Goal: Task Accomplishment & Management: Use online tool/utility

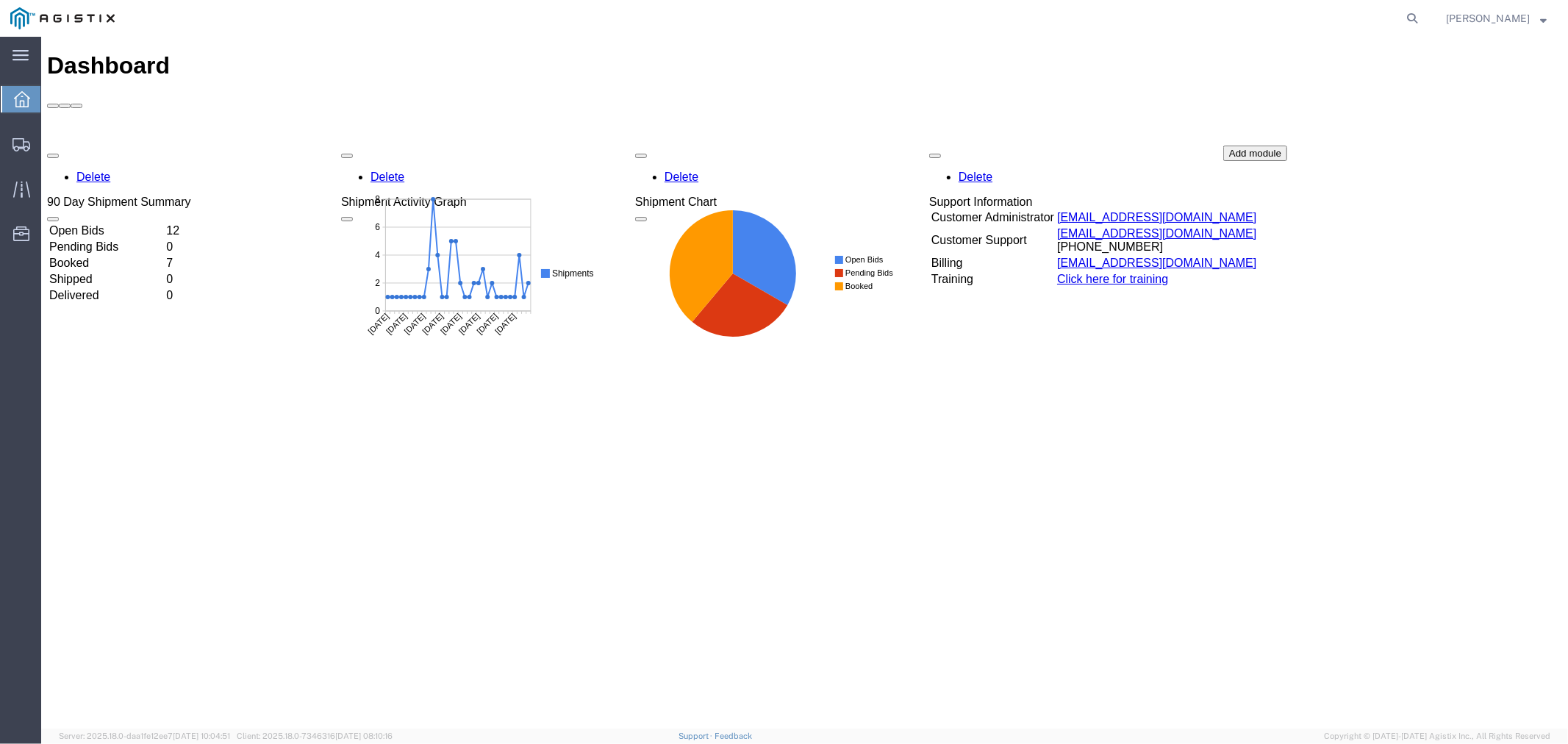
click at [127, 145] on div "Delete 90 Day Shipment Summary Open Bids 12 Pending Bids 0 Booked 7 Shipped 0 D…" at bounding box center [804, 255] width 1515 height 221
click at [141, 223] on td "Open Bids" at bounding box center [105, 230] width 116 height 14
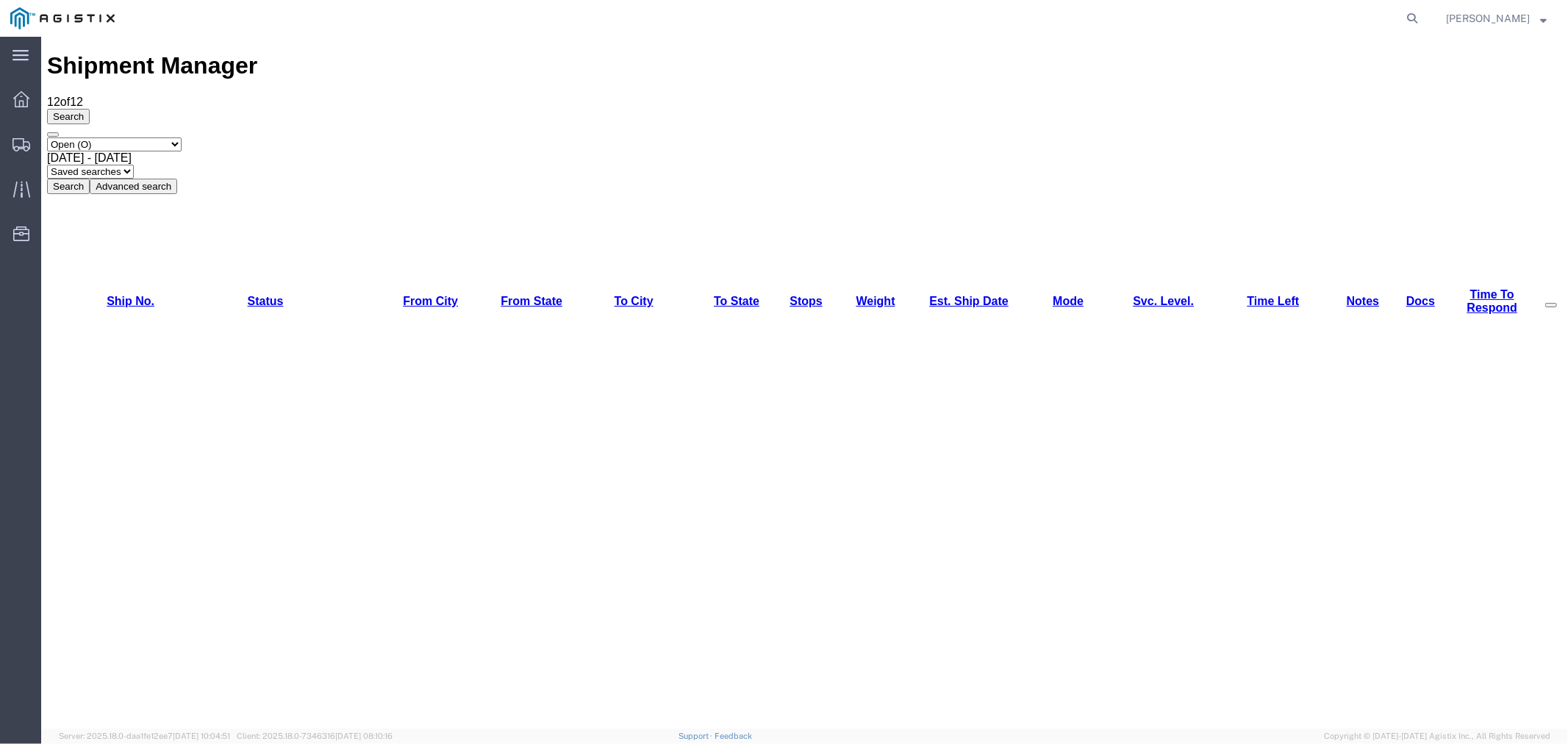
click at [862, 294] on link "Weight" at bounding box center [875, 300] width 39 height 13
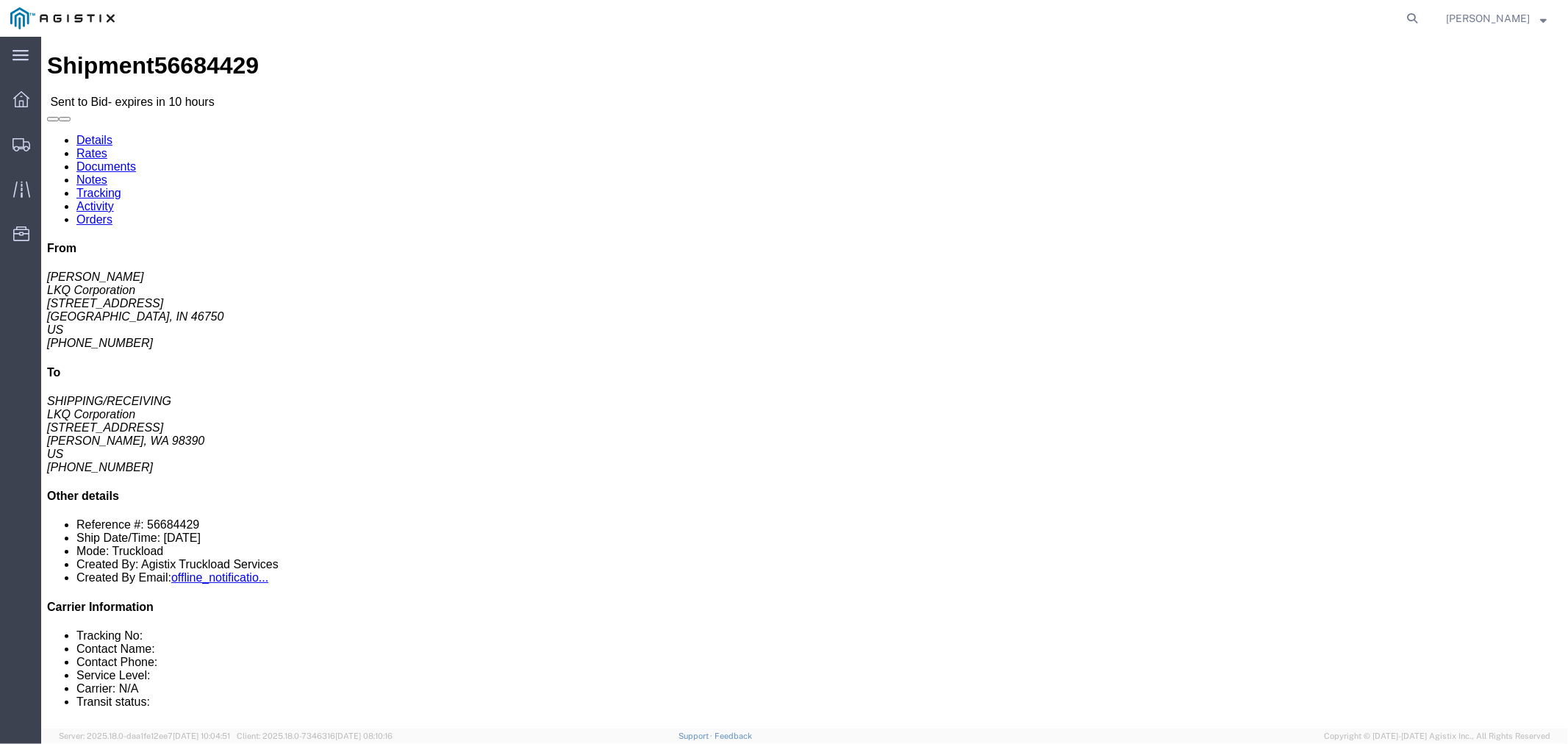
click link "Notes"
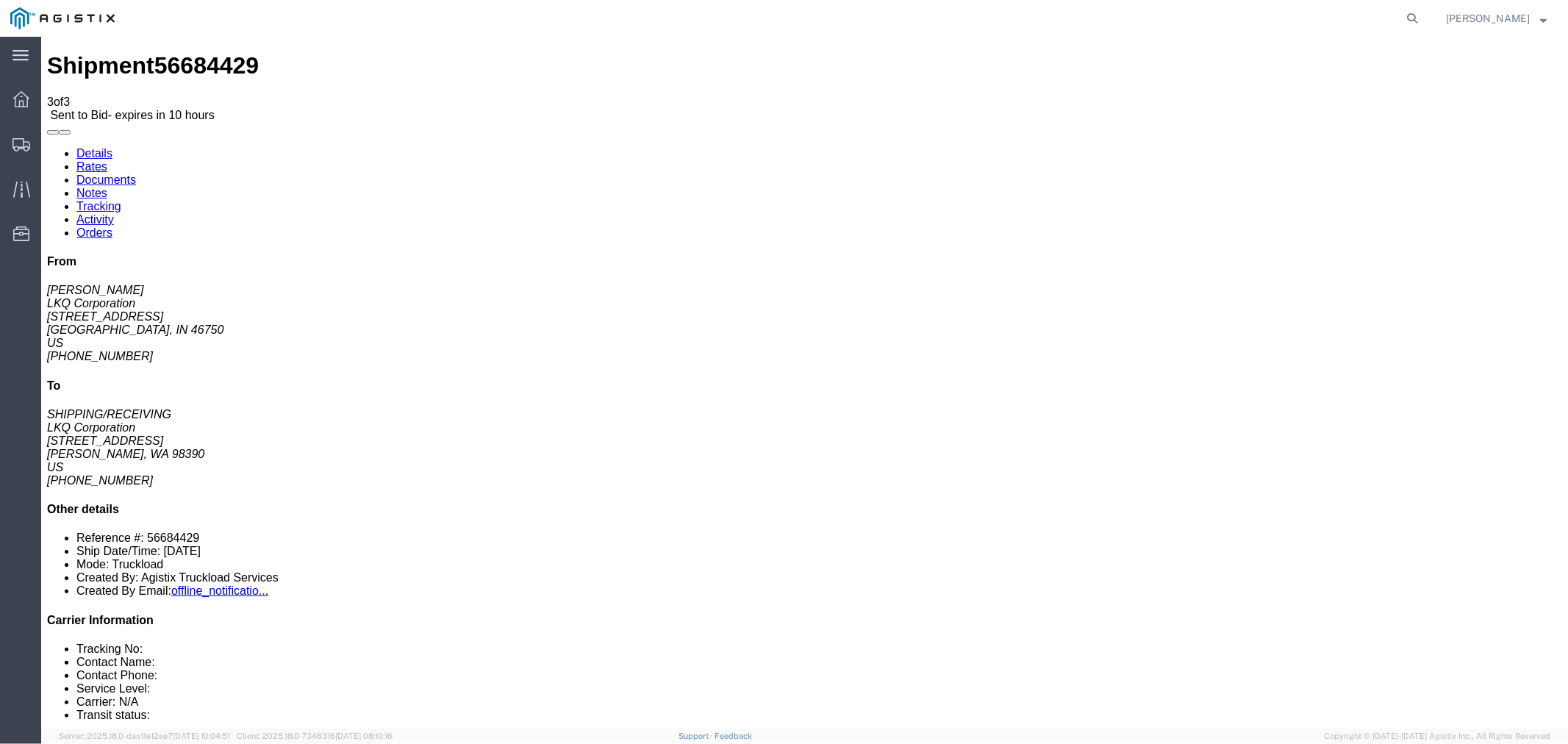
click at [107, 160] on link "Rates" at bounding box center [91, 166] width 31 height 13
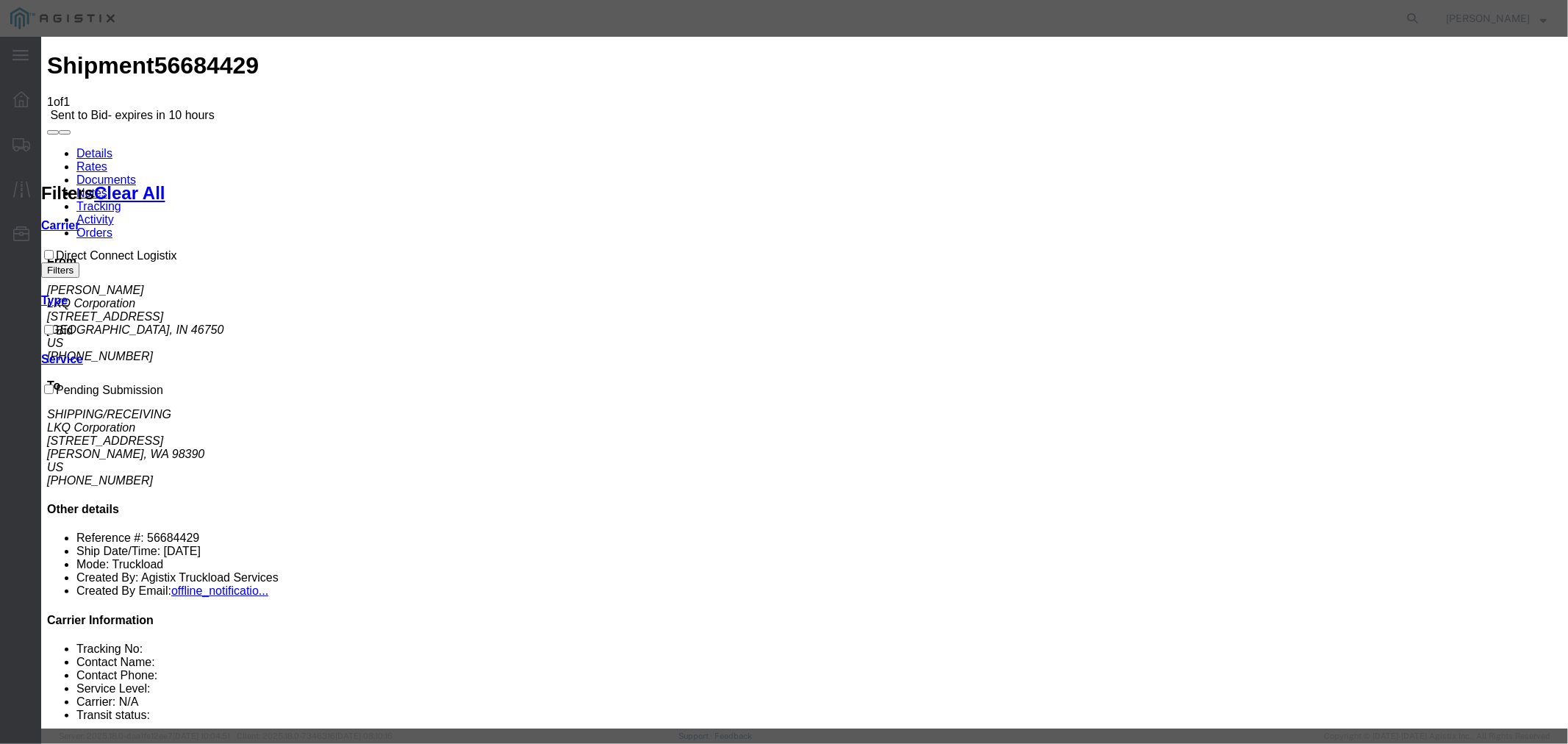
drag, startPoint x: 635, startPoint y: 166, endPoint x: 637, endPoint y: 180, distance: 14.1
select select "4506"
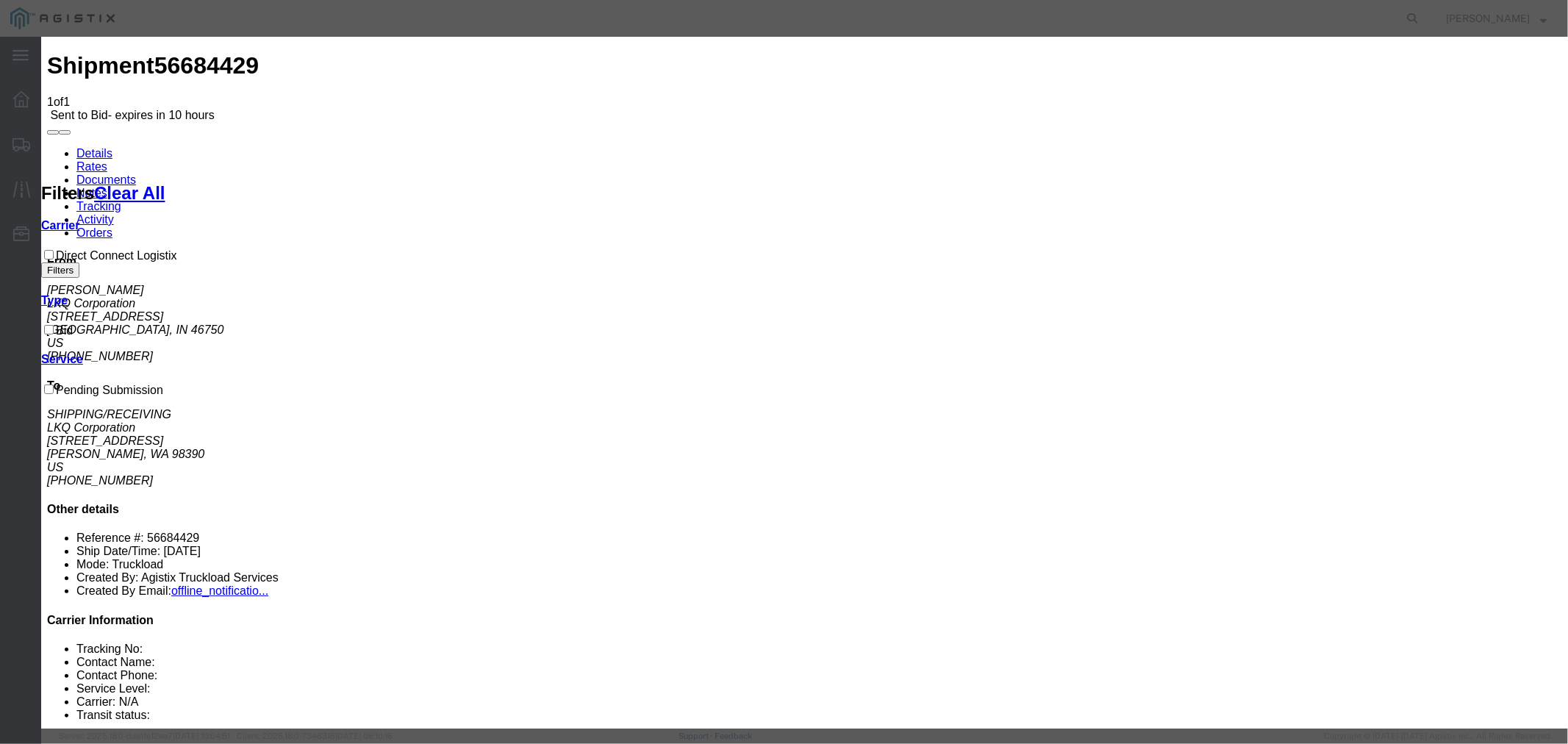
select select "15907"
drag, startPoint x: 1092, startPoint y: 162, endPoint x: 1112, endPoint y: 172, distance: 22.4
type input "DCL"
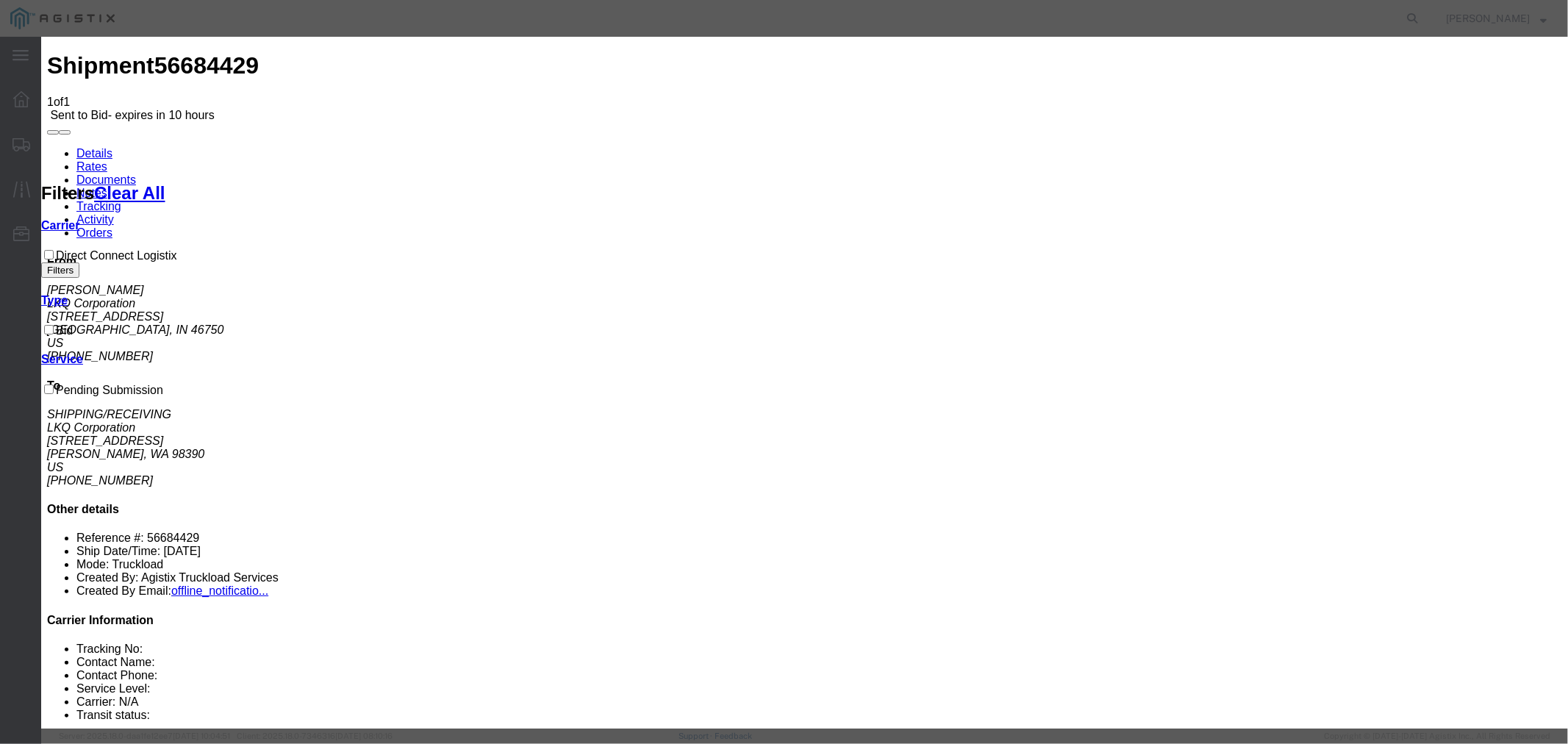
type input "1850"
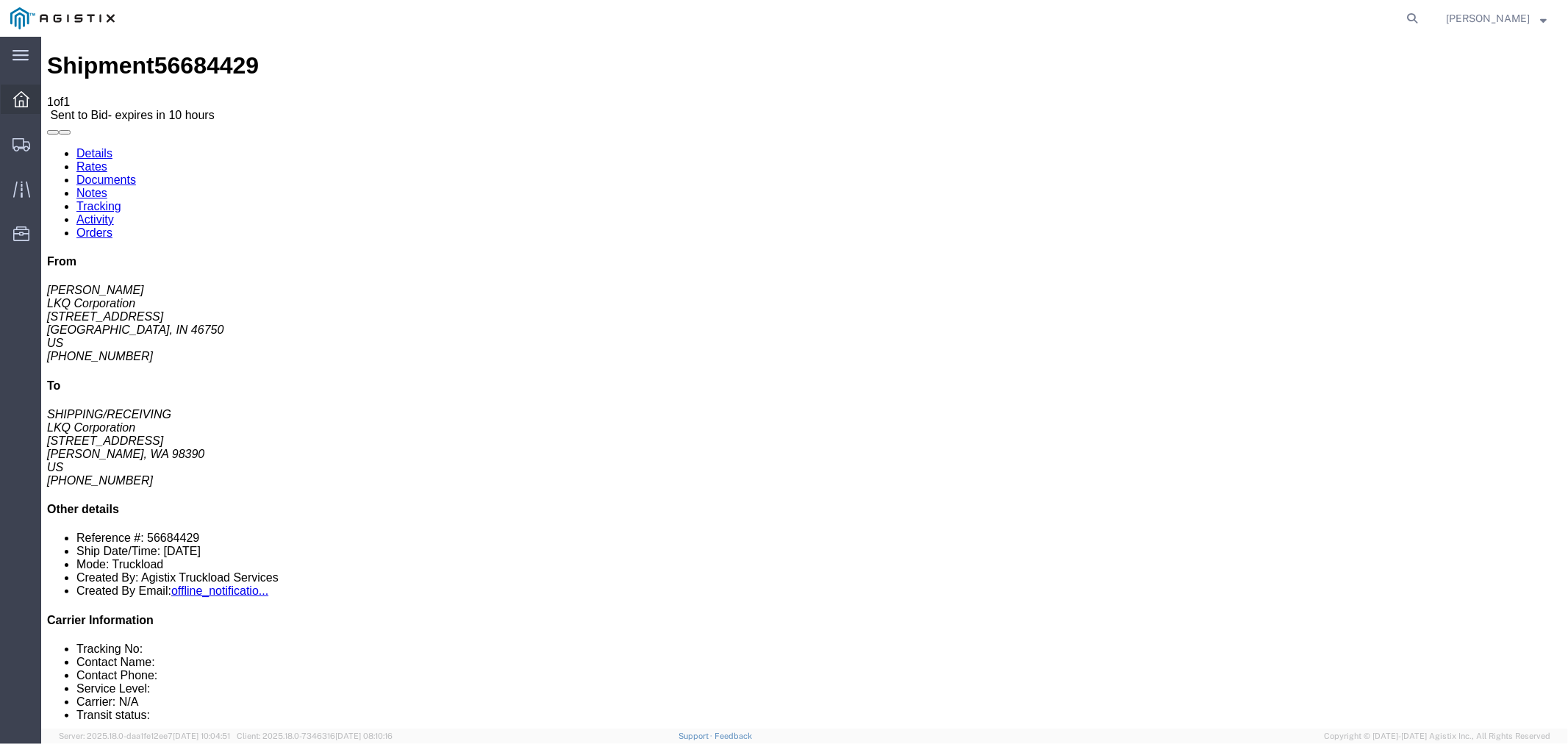
click at [19, 102] on icon at bounding box center [22, 100] width 16 height 16
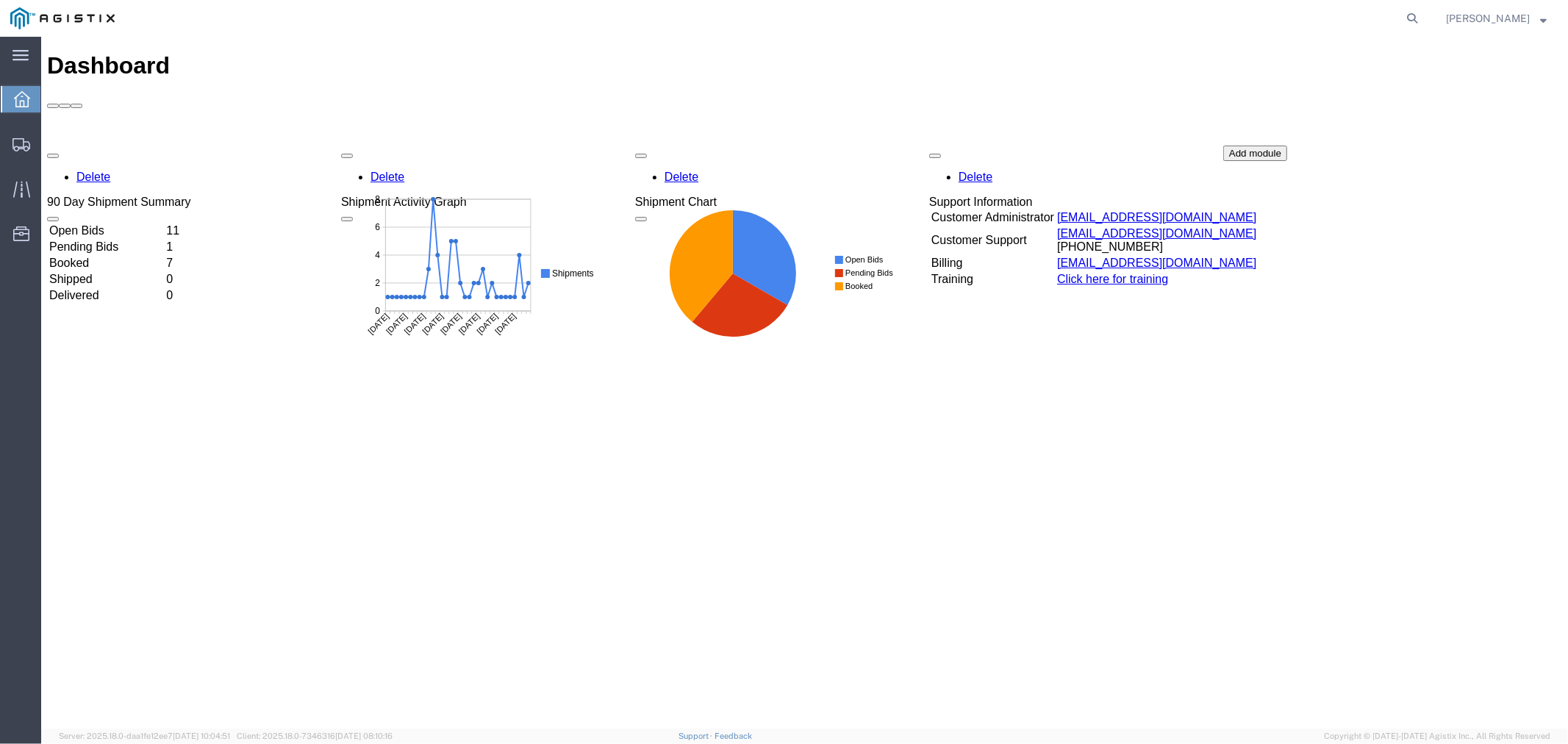
click at [108, 223] on td "Open Bids" at bounding box center [105, 230] width 116 height 14
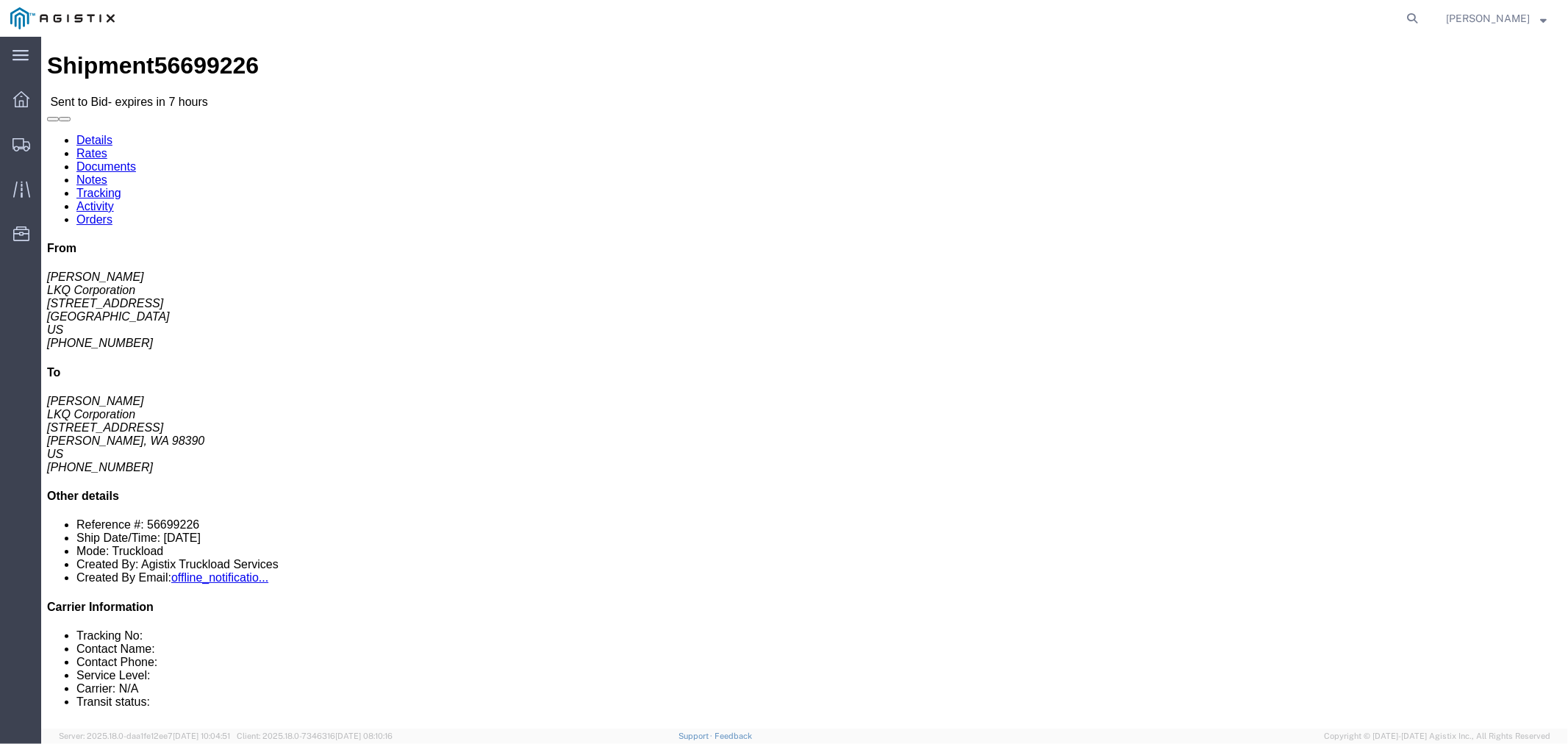
click link "Notes"
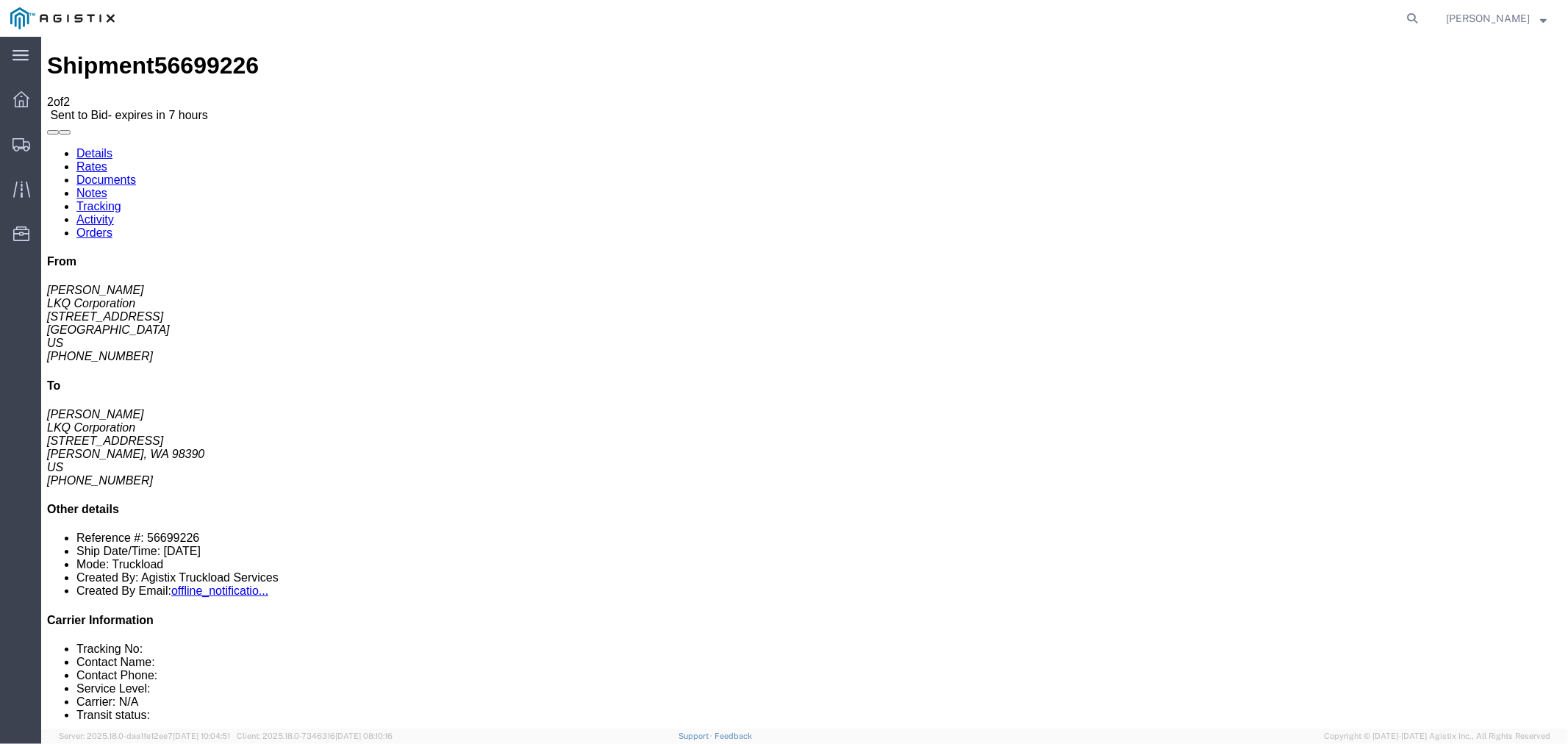
click at [107, 160] on link "Rates" at bounding box center [91, 166] width 31 height 13
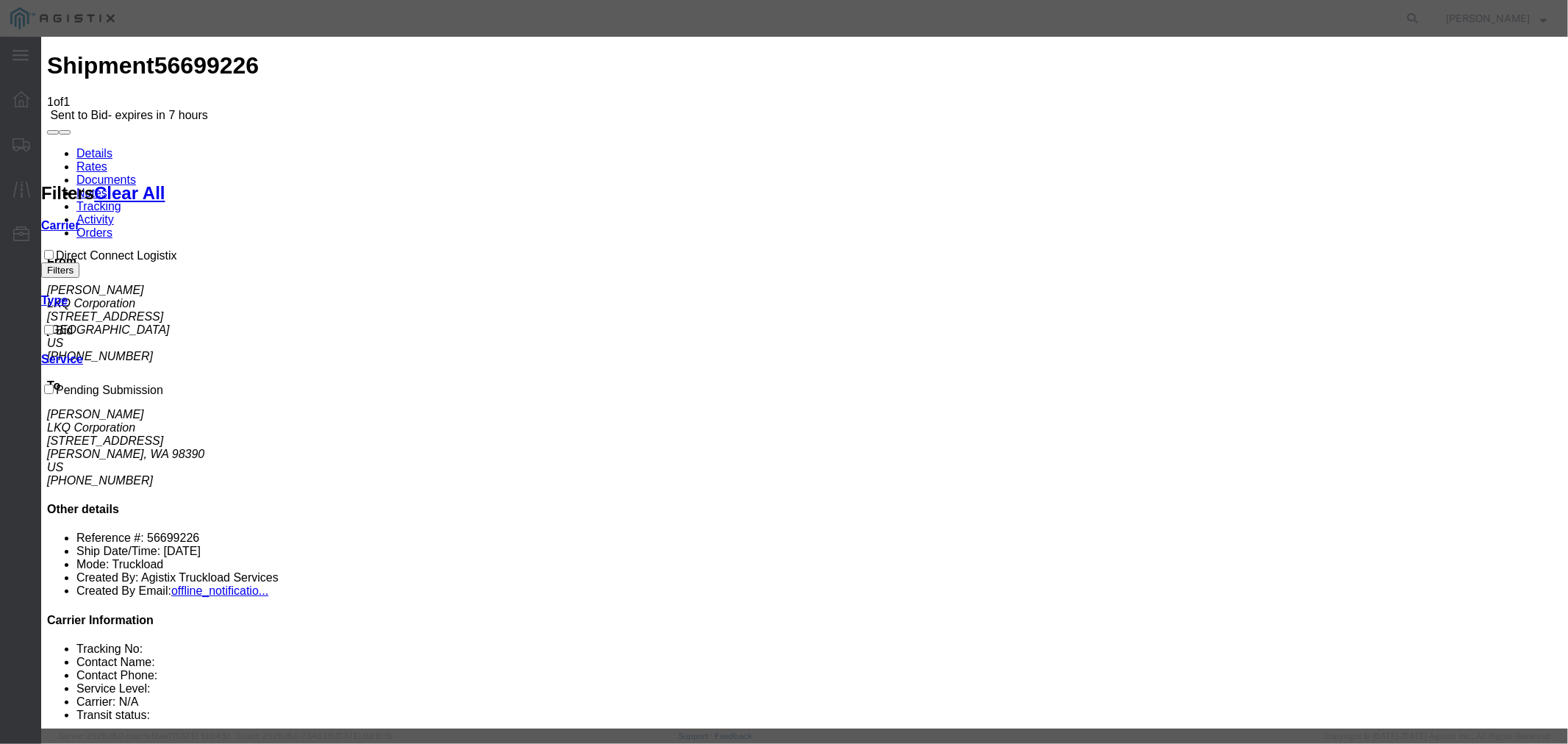
select select "4506"
select select "15907"
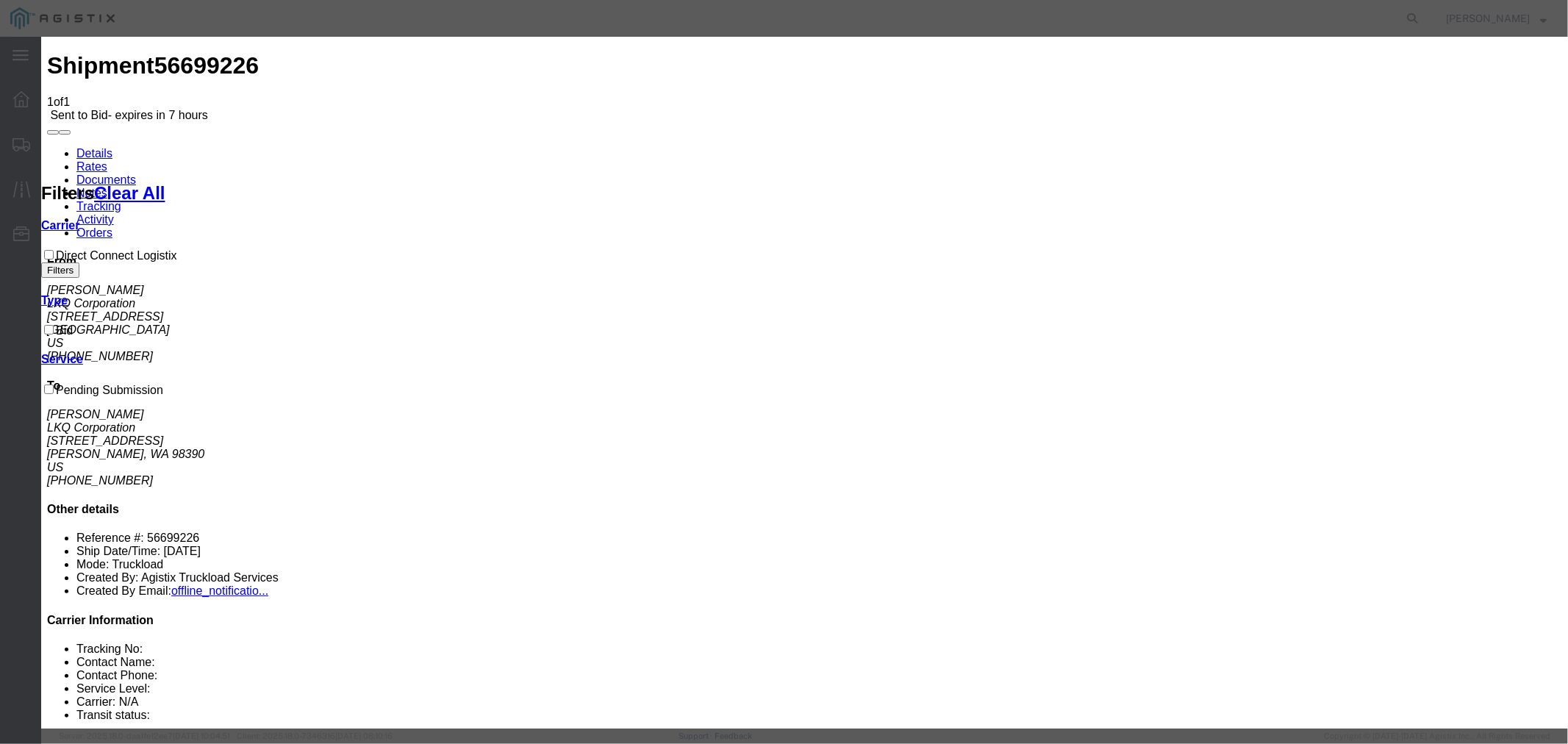
type input "DCL"
type input "3650"
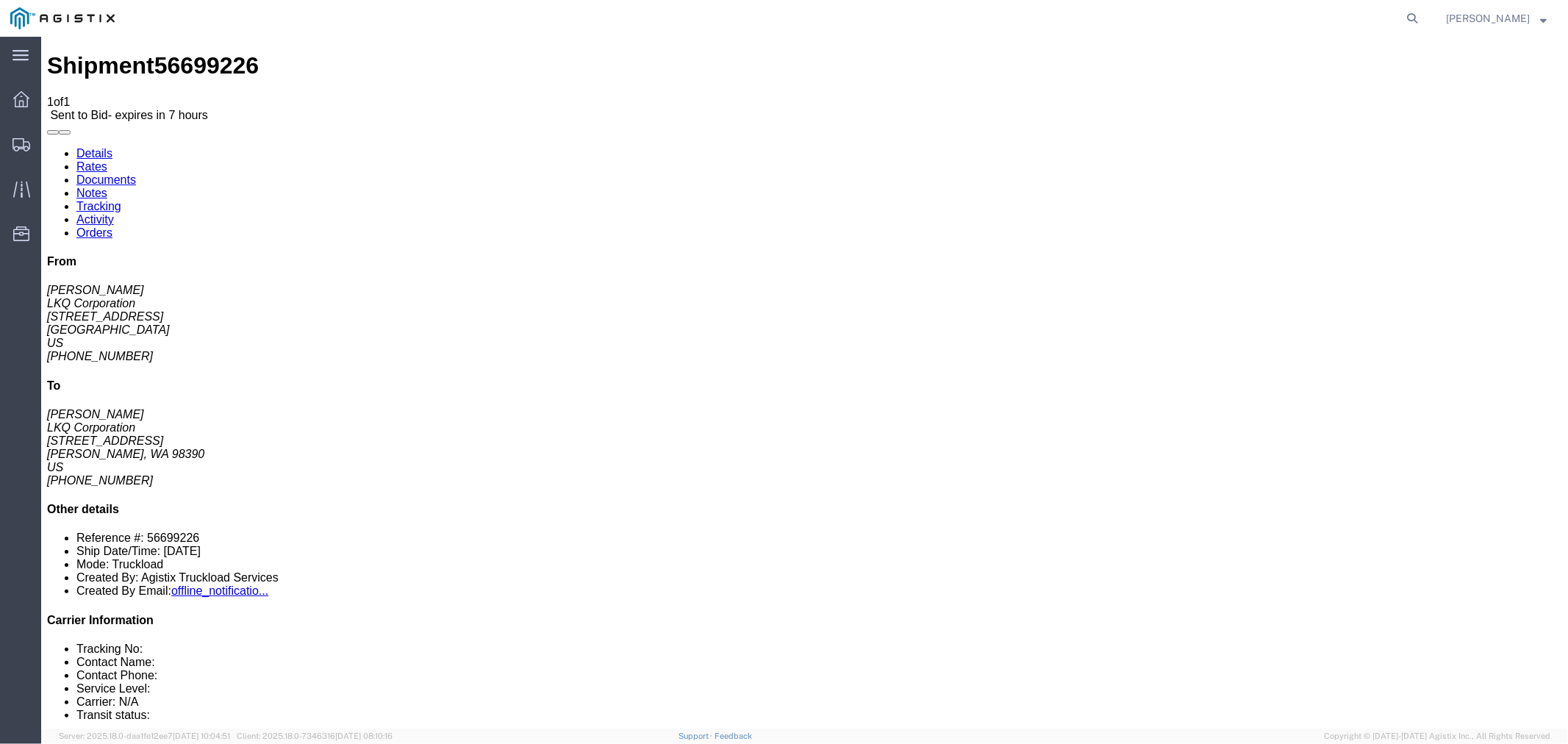
click at [107, 186] on link "Notes" at bounding box center [91, 192] width 31 height 13
click at [30, 89] on div at bounding box center [22, 99] width 41 height 30
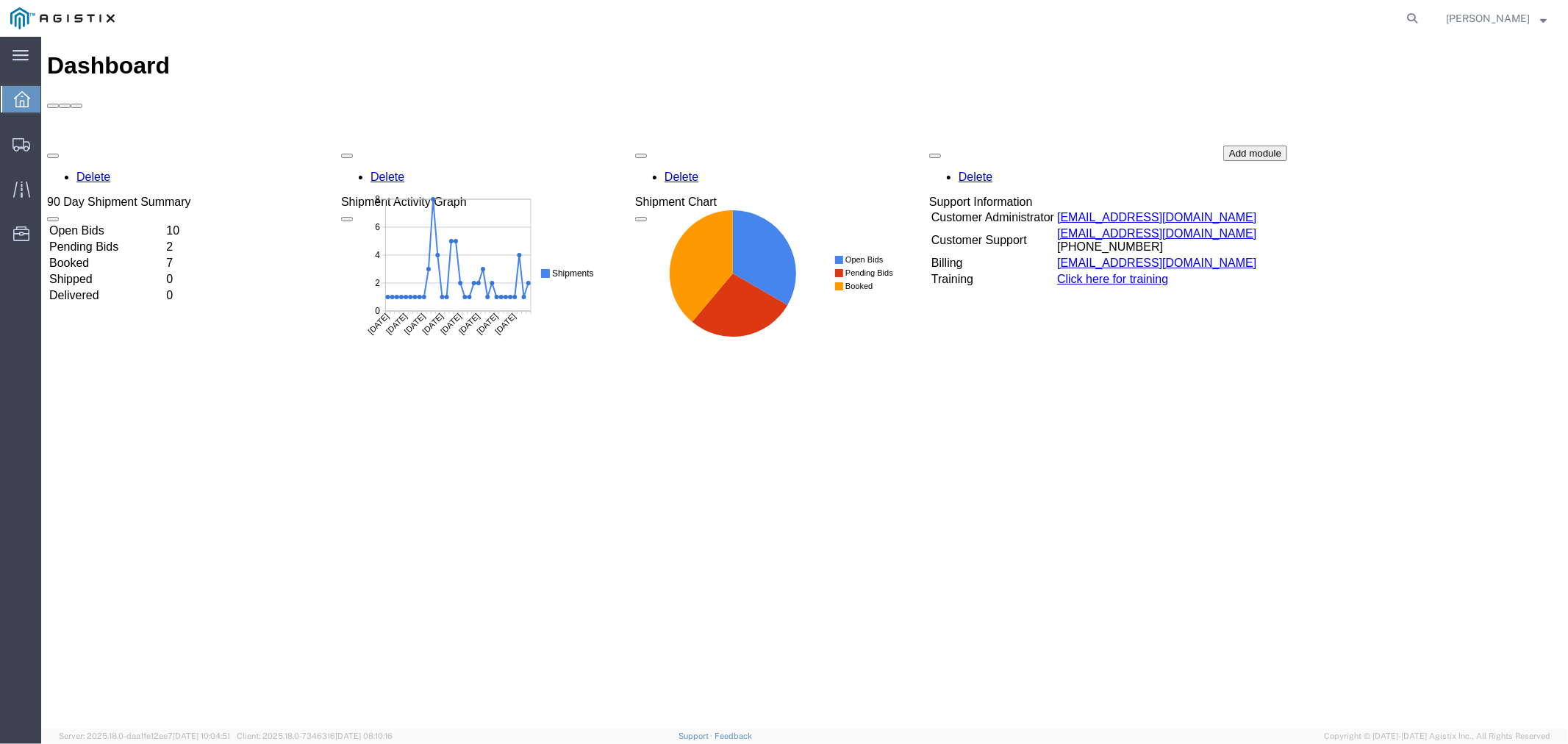
click at [93, 145] on div "Delete 90 Day Shipment Summary Open Bids 10 Pending Bids 2 Booked 7 Shipped 0 D…" at bounding box center [804, 255] width 1515 height 221
click at [115, 223] on td "Open Bids" at bounding box center [105, 230] width 116 height 14
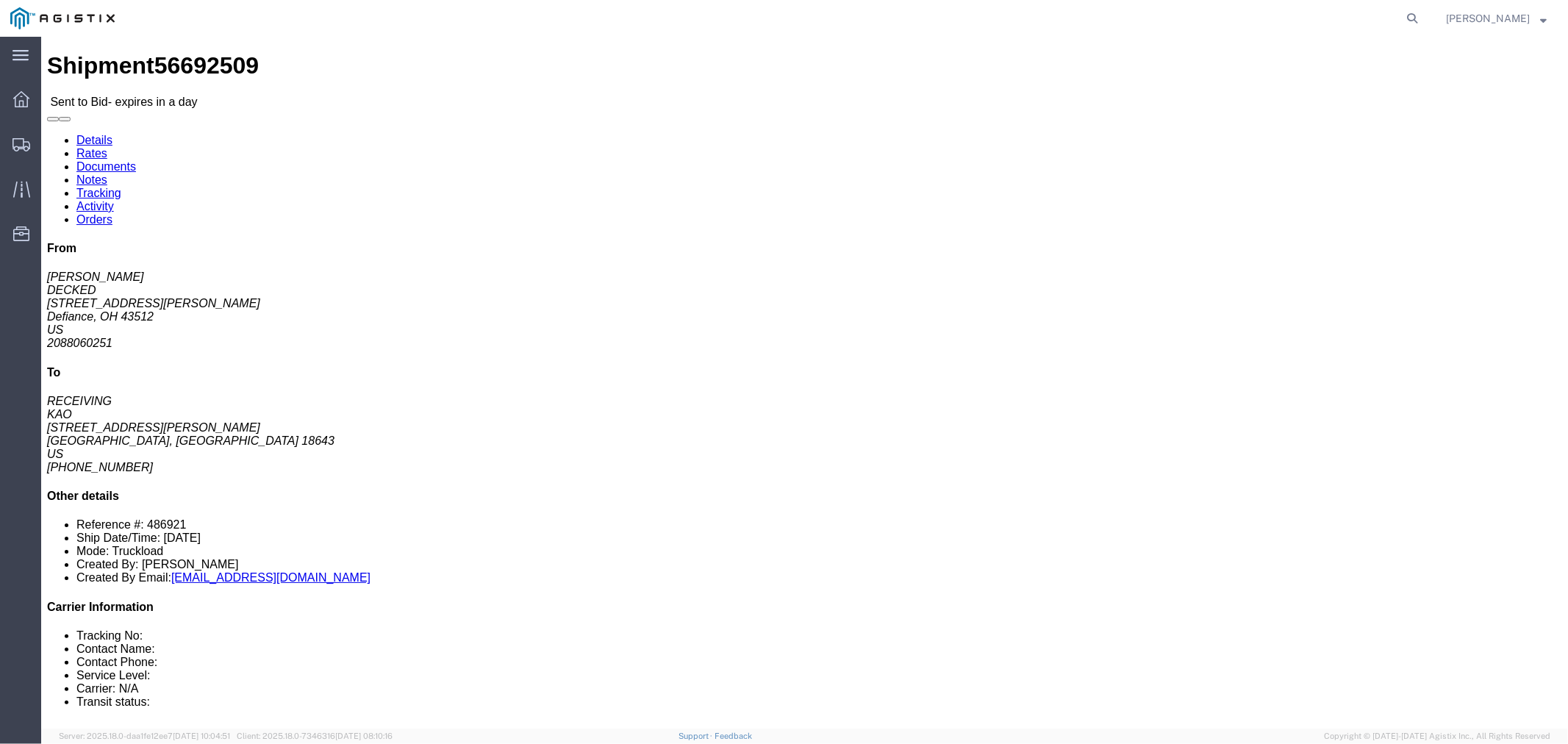
click link "Notes"
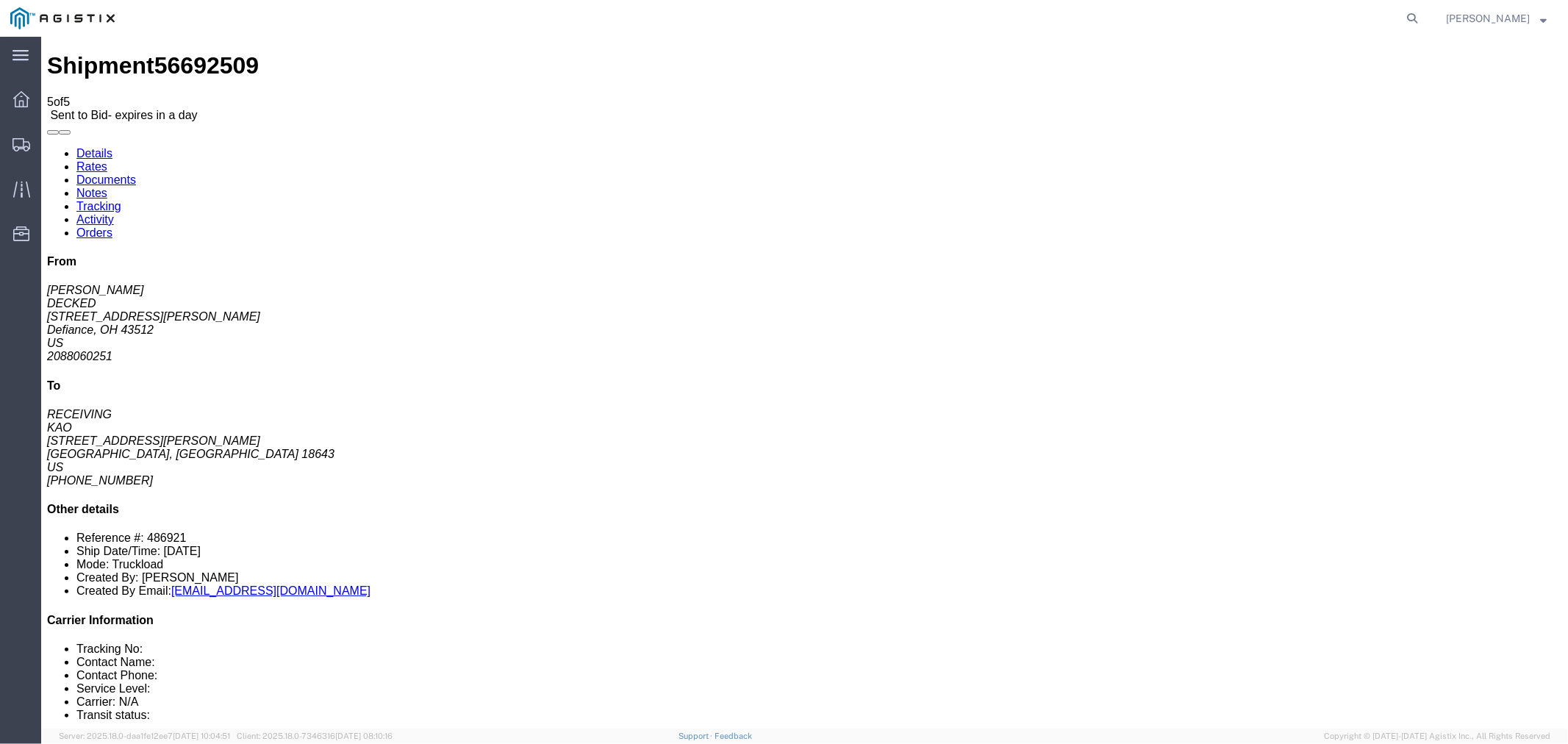
click at [107, 160] on link "Rates" at bounding box center [91, 166] width 31 height 13
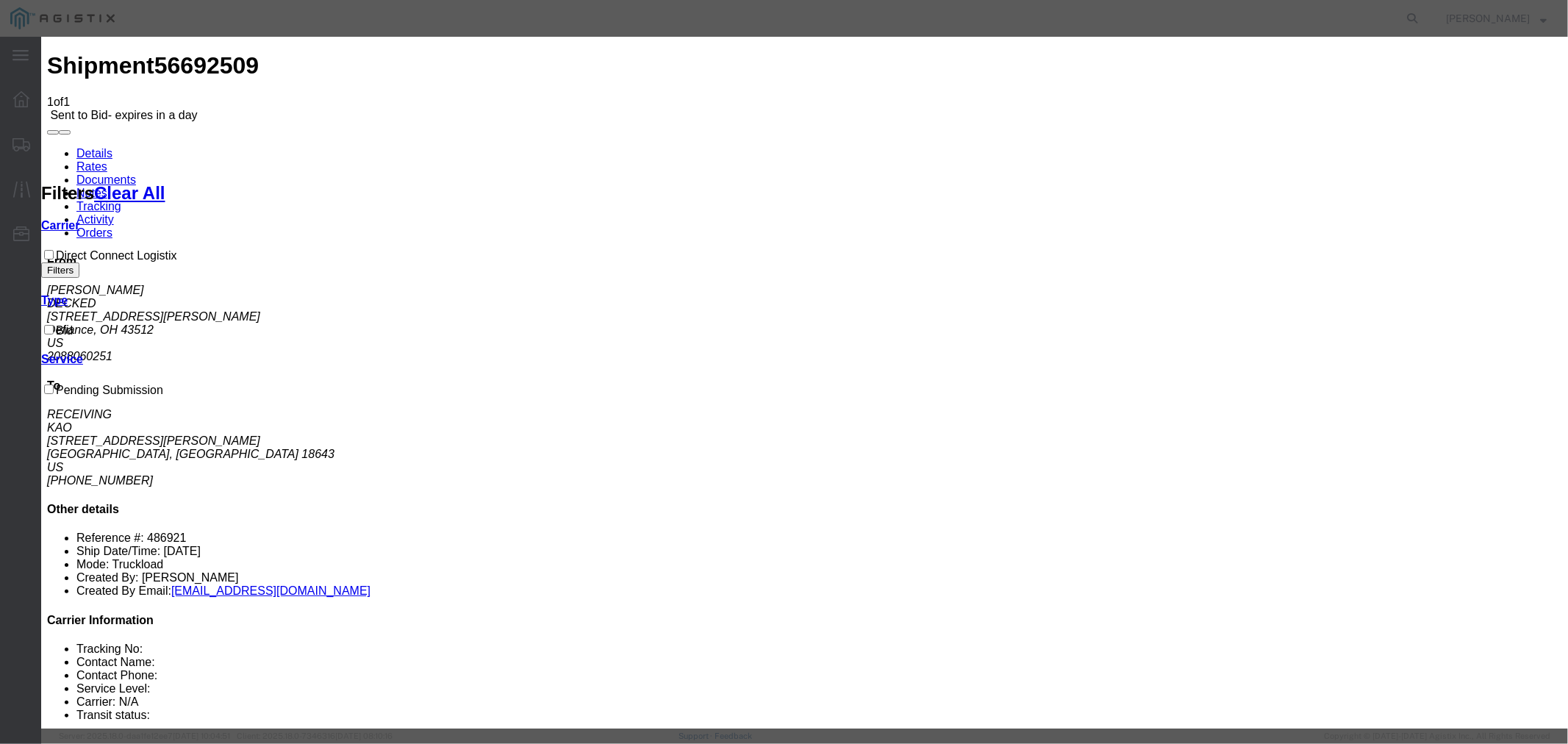
select select "4506"
select select "15907"
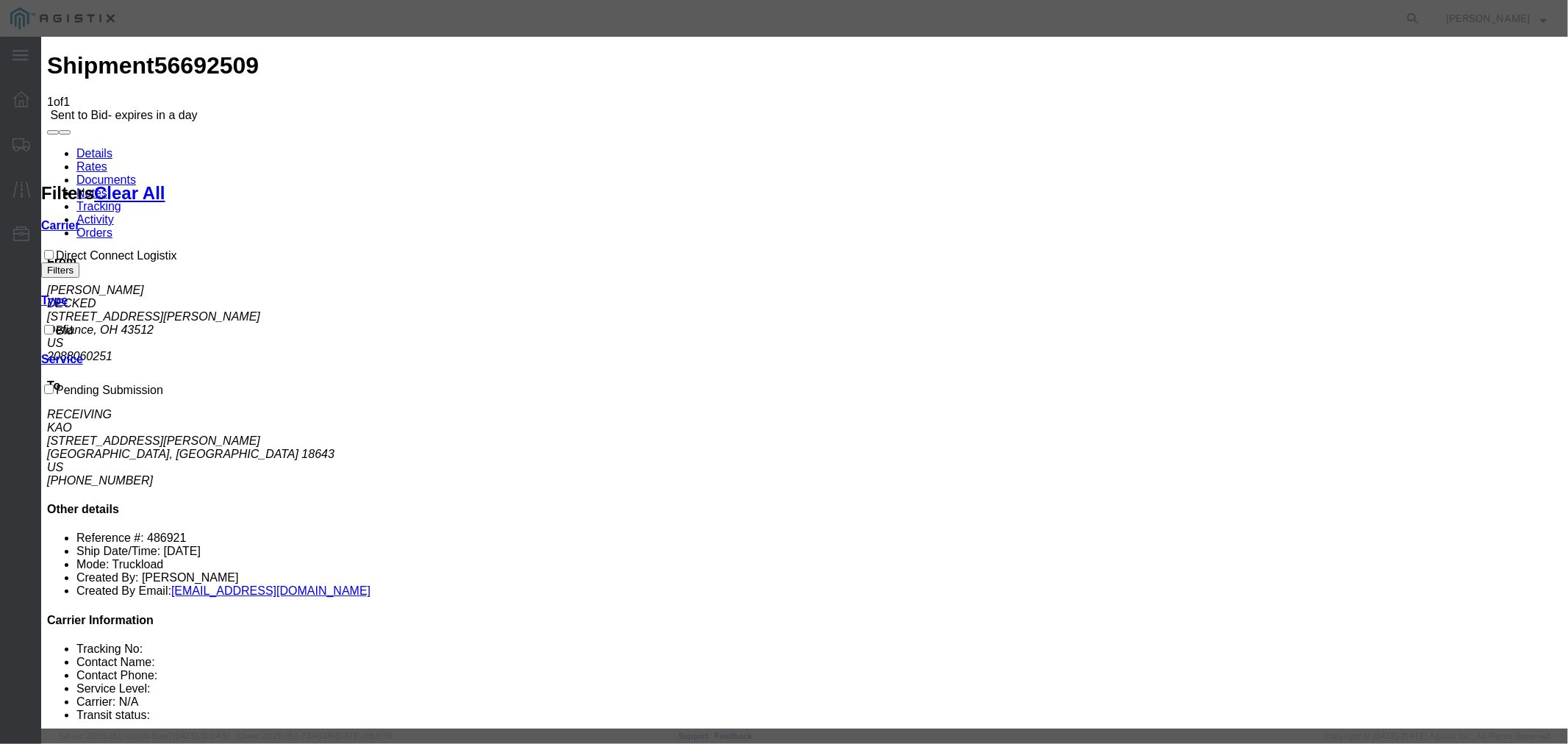
type input "DCL"
type input "1550"
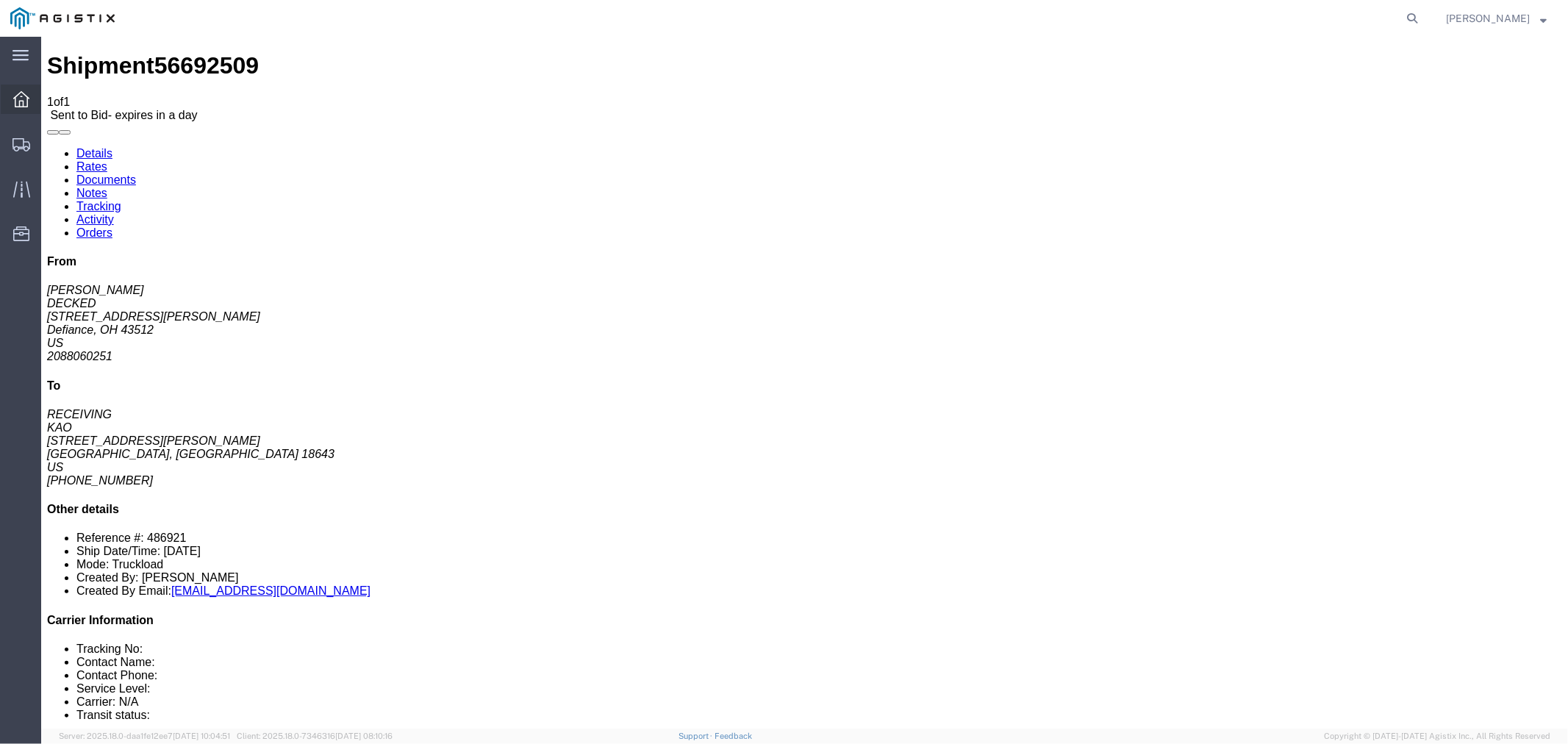
click at [19, 89] on div at bounding box center [22, 99] width 41 height 30
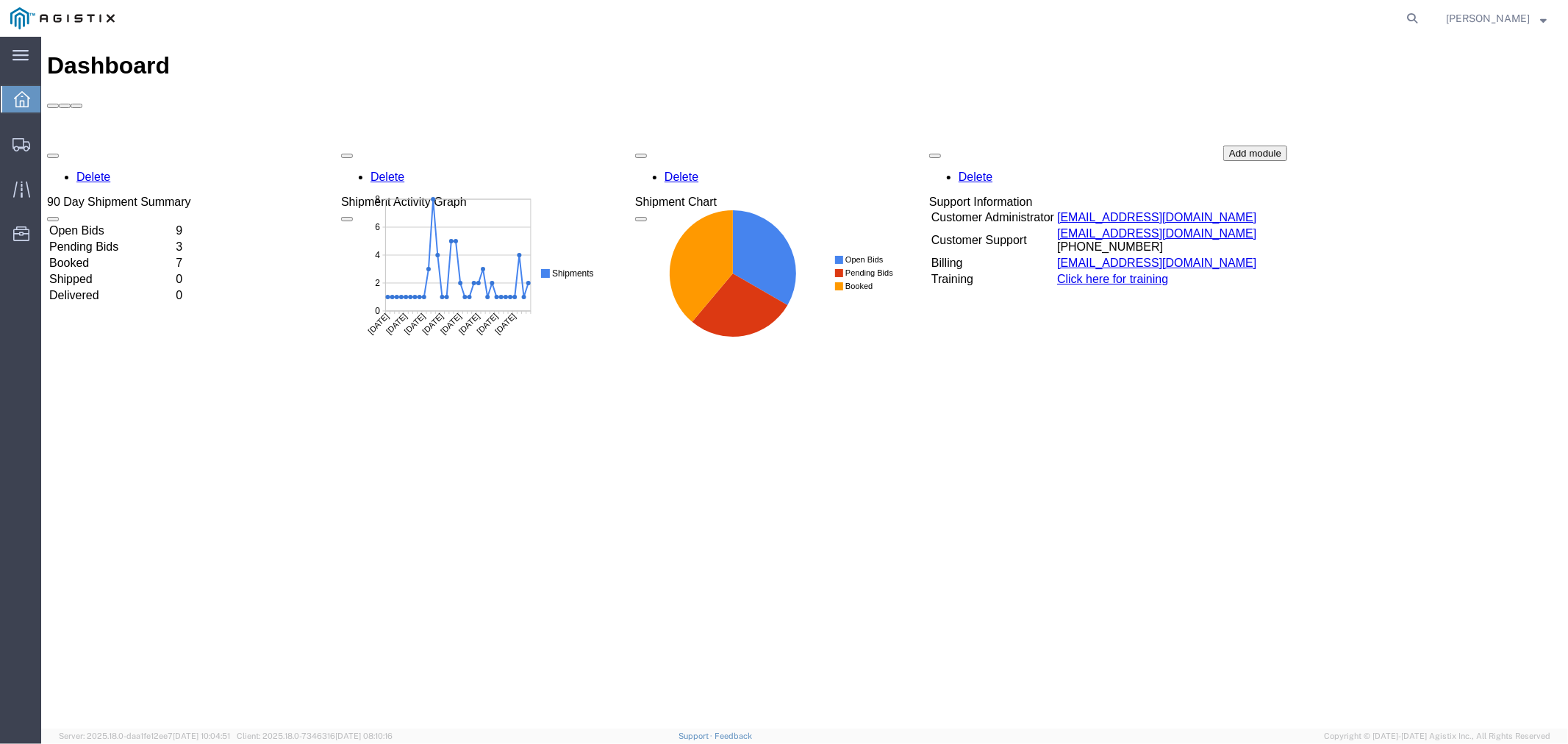
click at [119, 145] on div "Delete 90 Day Shipment Summary Open Bids 9 Pending Bids 3 Booked 7 Shipped 0 De…" at bounding box center [804, 255] width 1515 height 221
click at [119, 223] on td "Open Bids" at bounding box center [110, 230] width 125 height 14
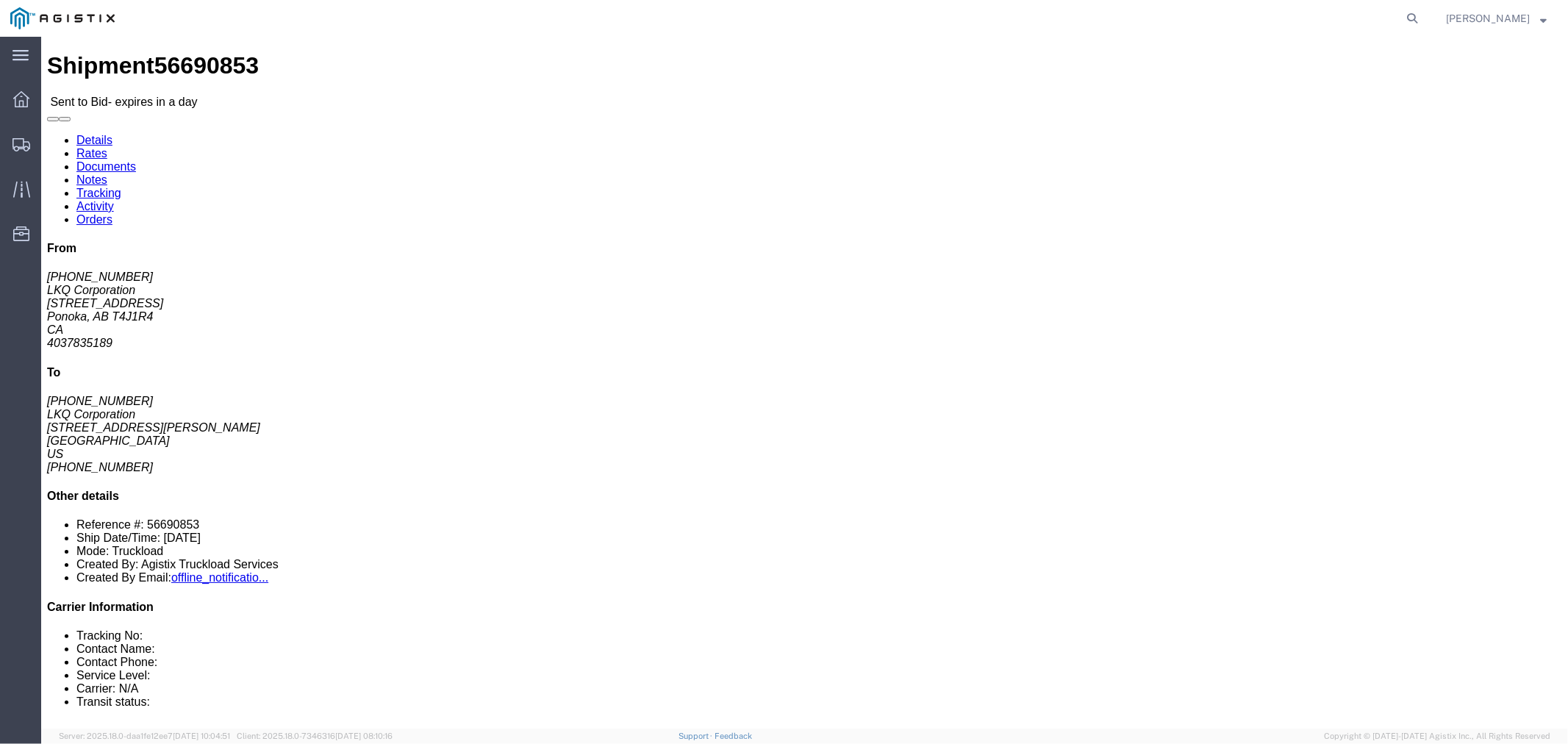
click button "button"
click link "Notes"
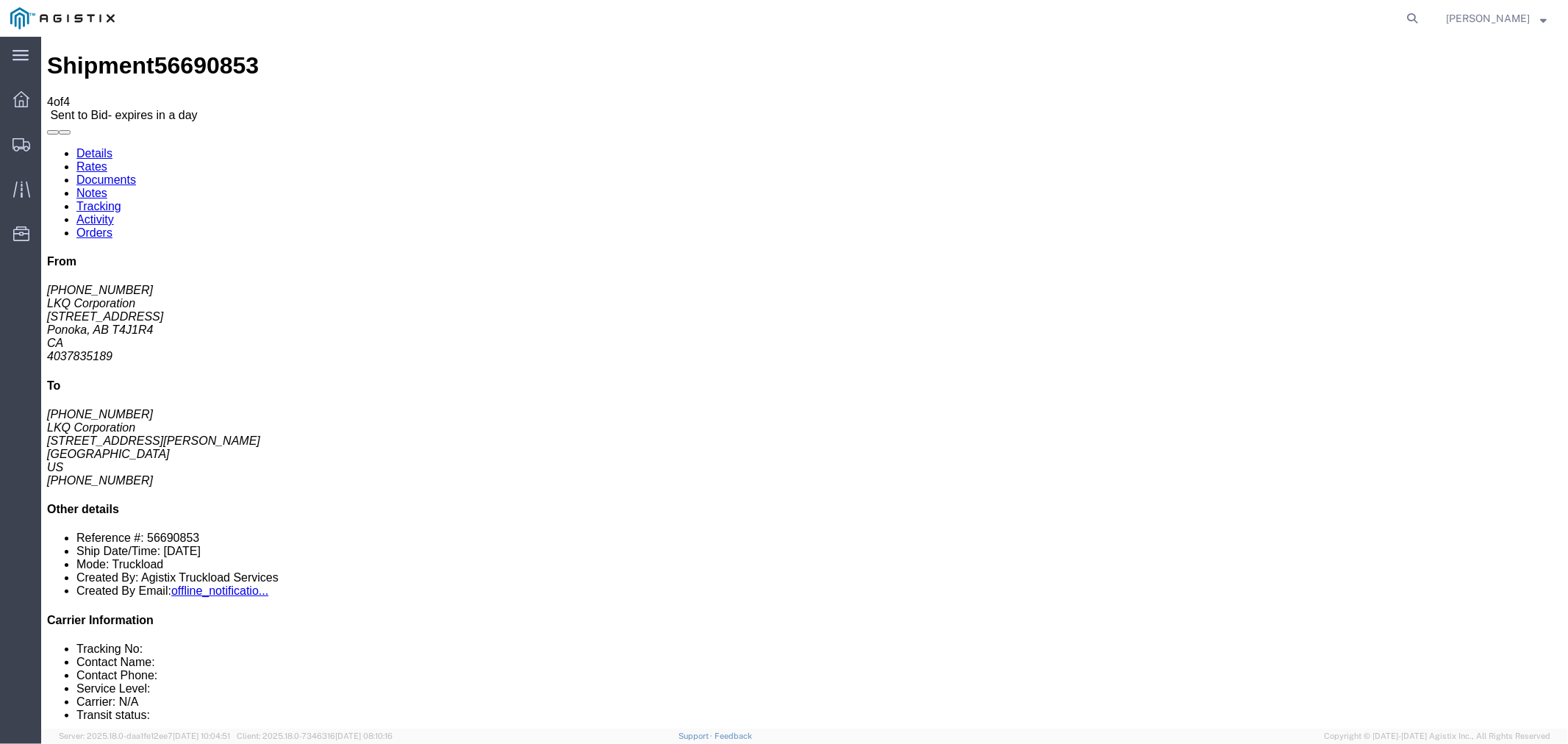
click at [107, 160] on link "Rates" at bounding box center [91, 166] width 31 height 13
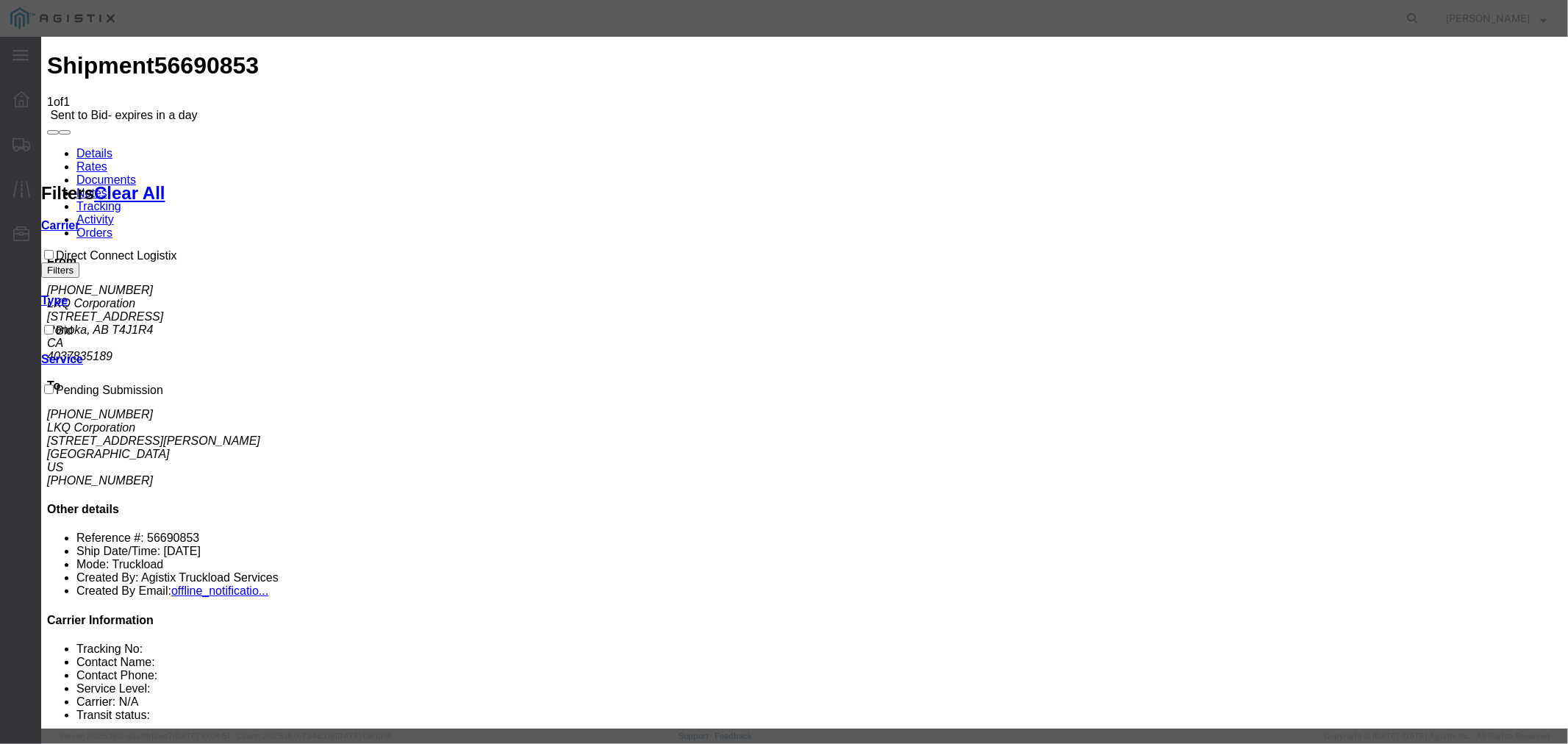
select select "4506"
select select "15907"
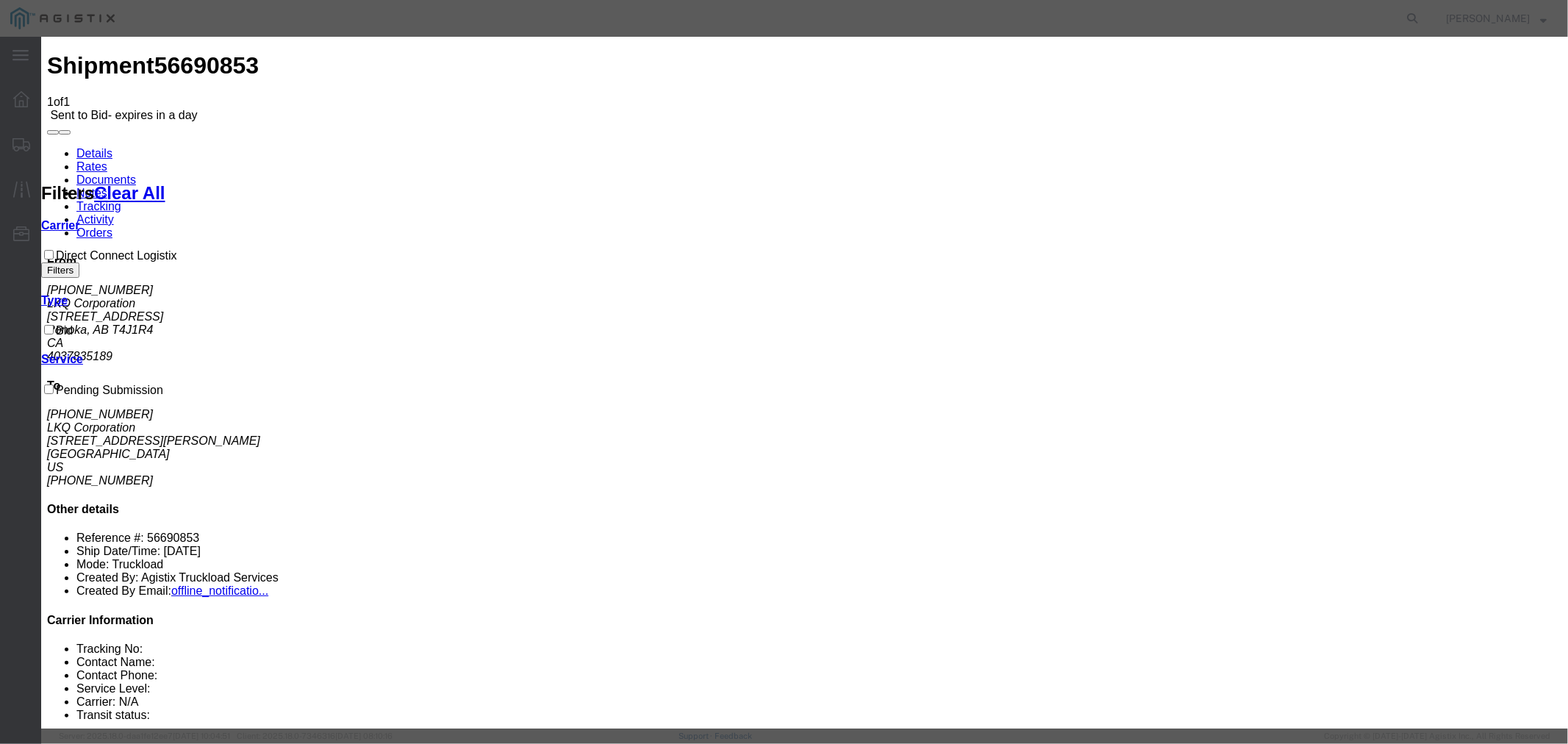
type input "DCL"
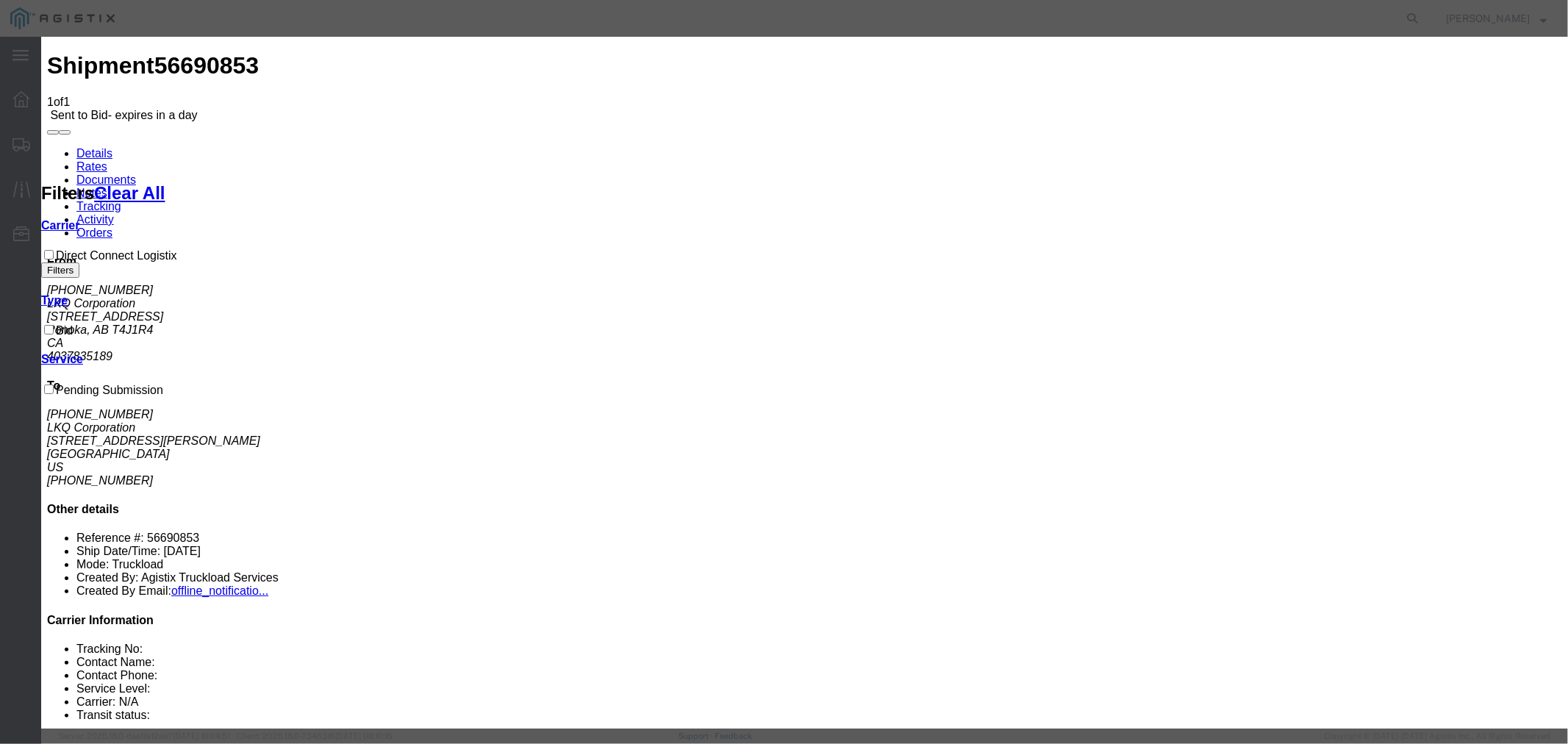
type input "2850"
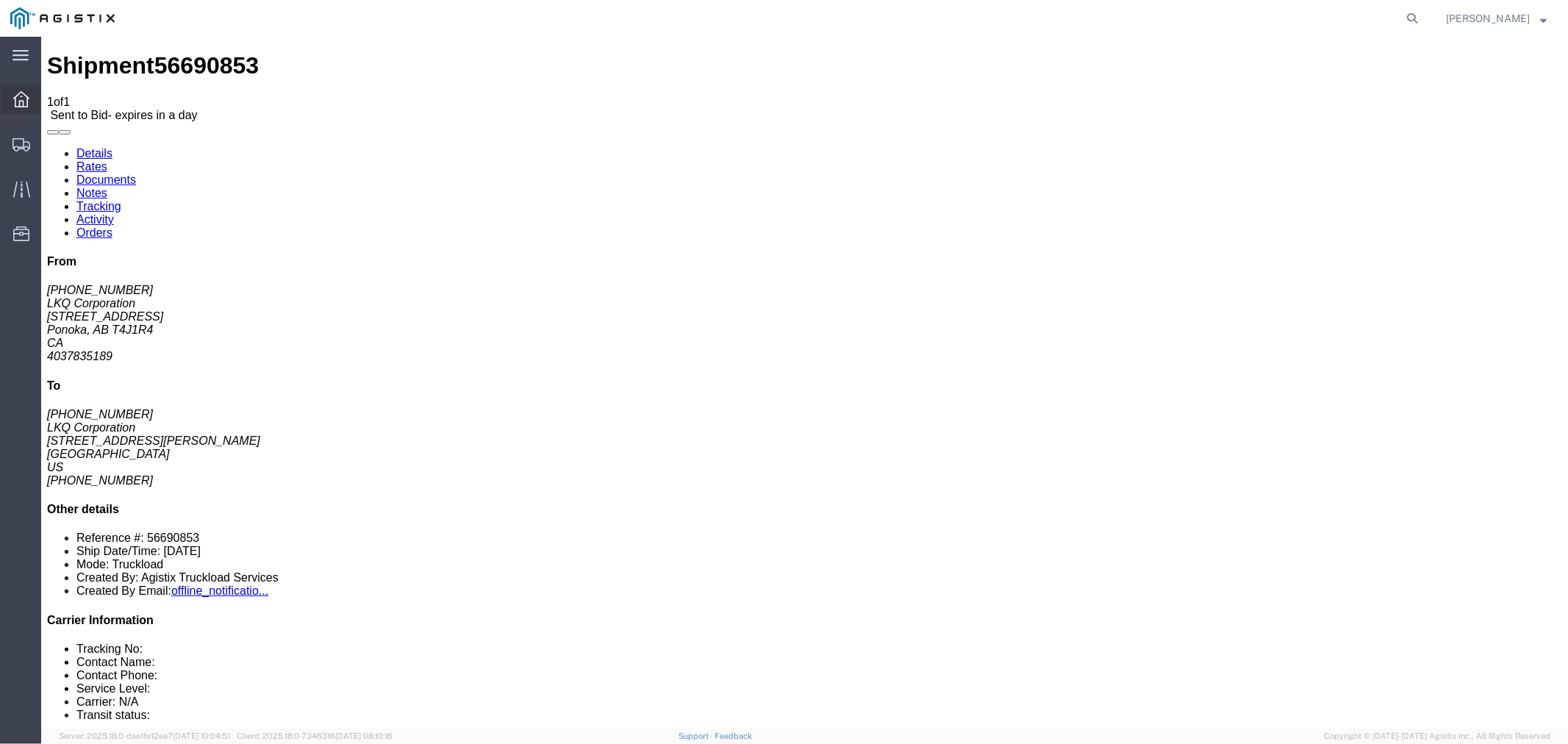
click at [24, 94] on icon at bounding box center [22, 100] width 16 height 16
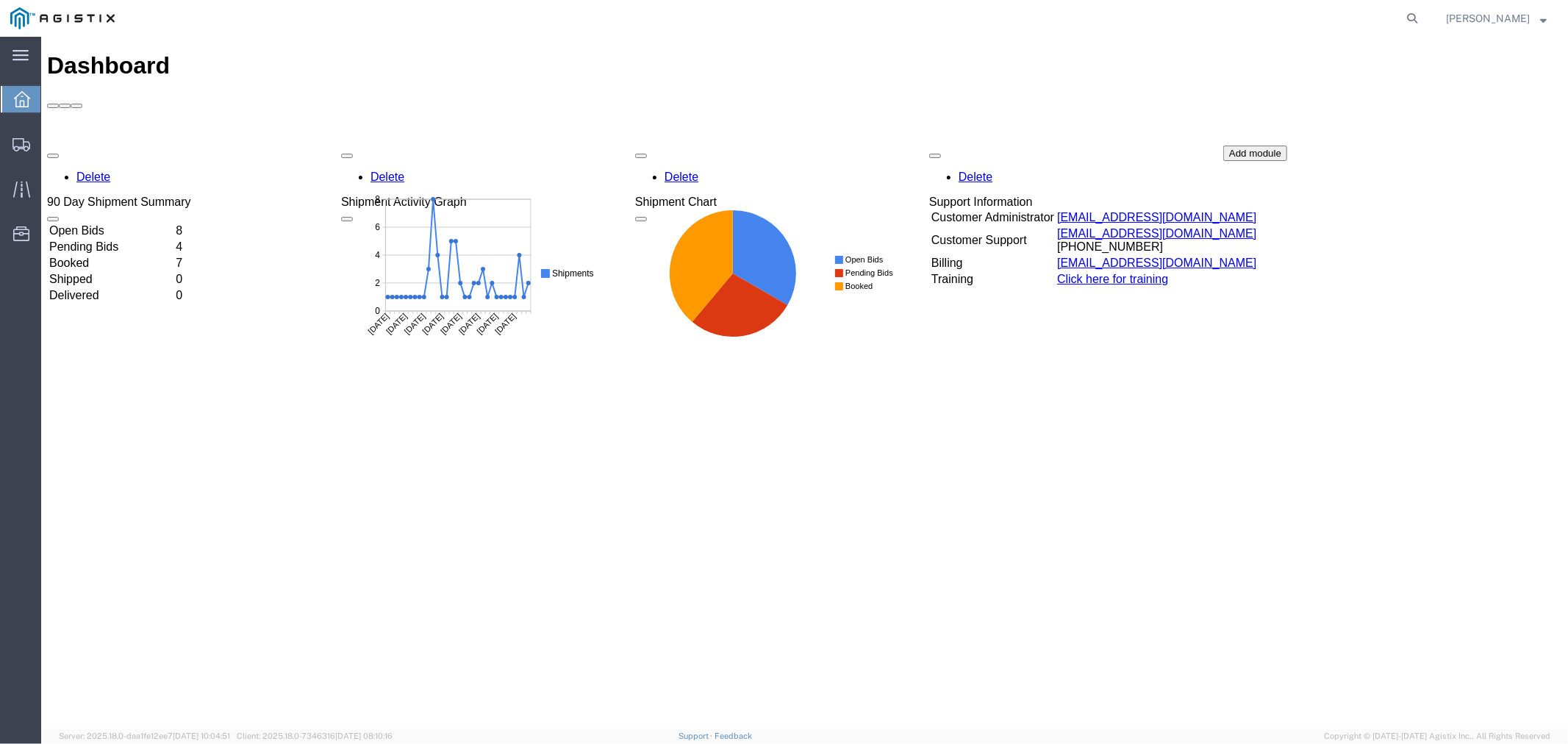
click at [119, 223] on td "Open Bids" at bounding box center [110, 230] width 125 height 14
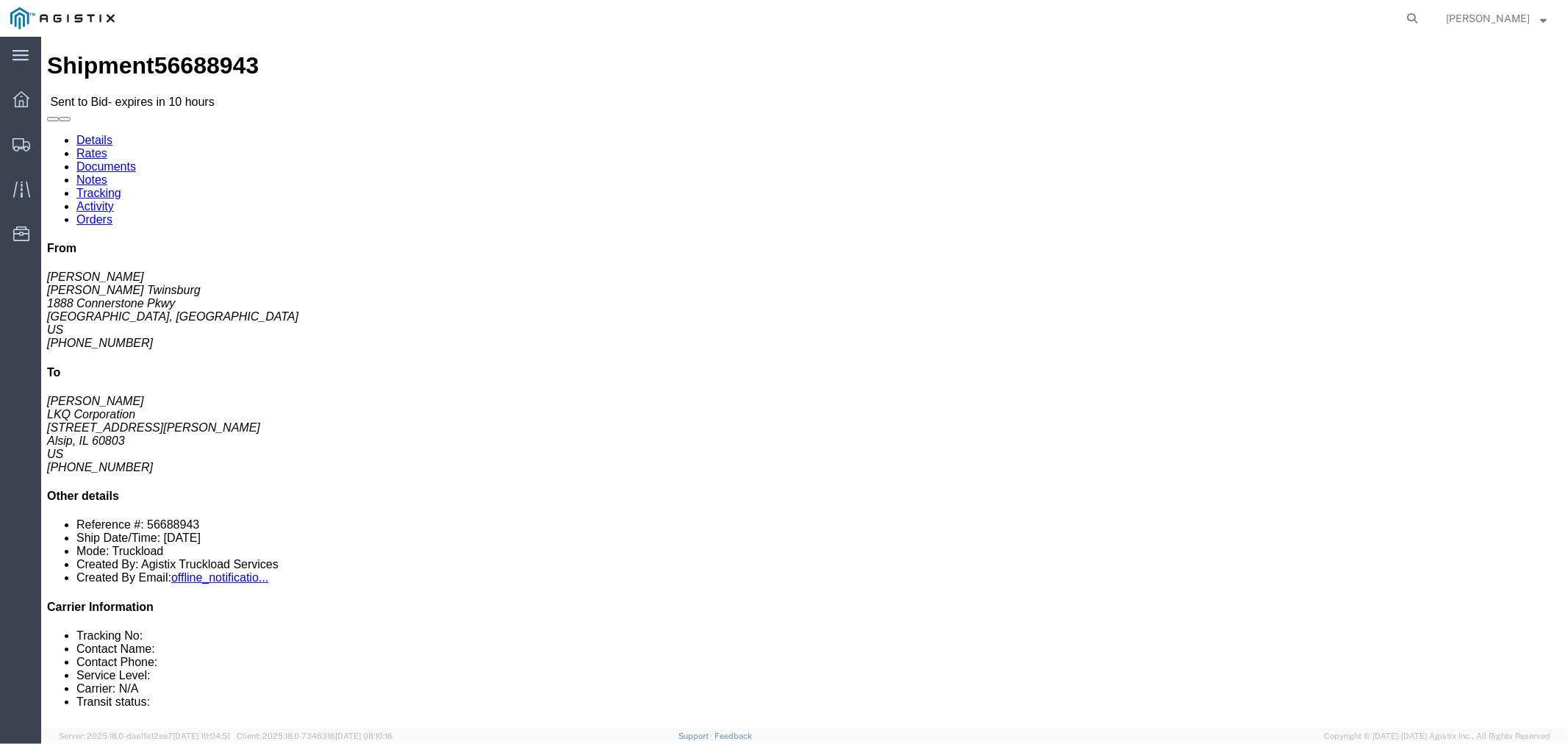
click link "Notes"
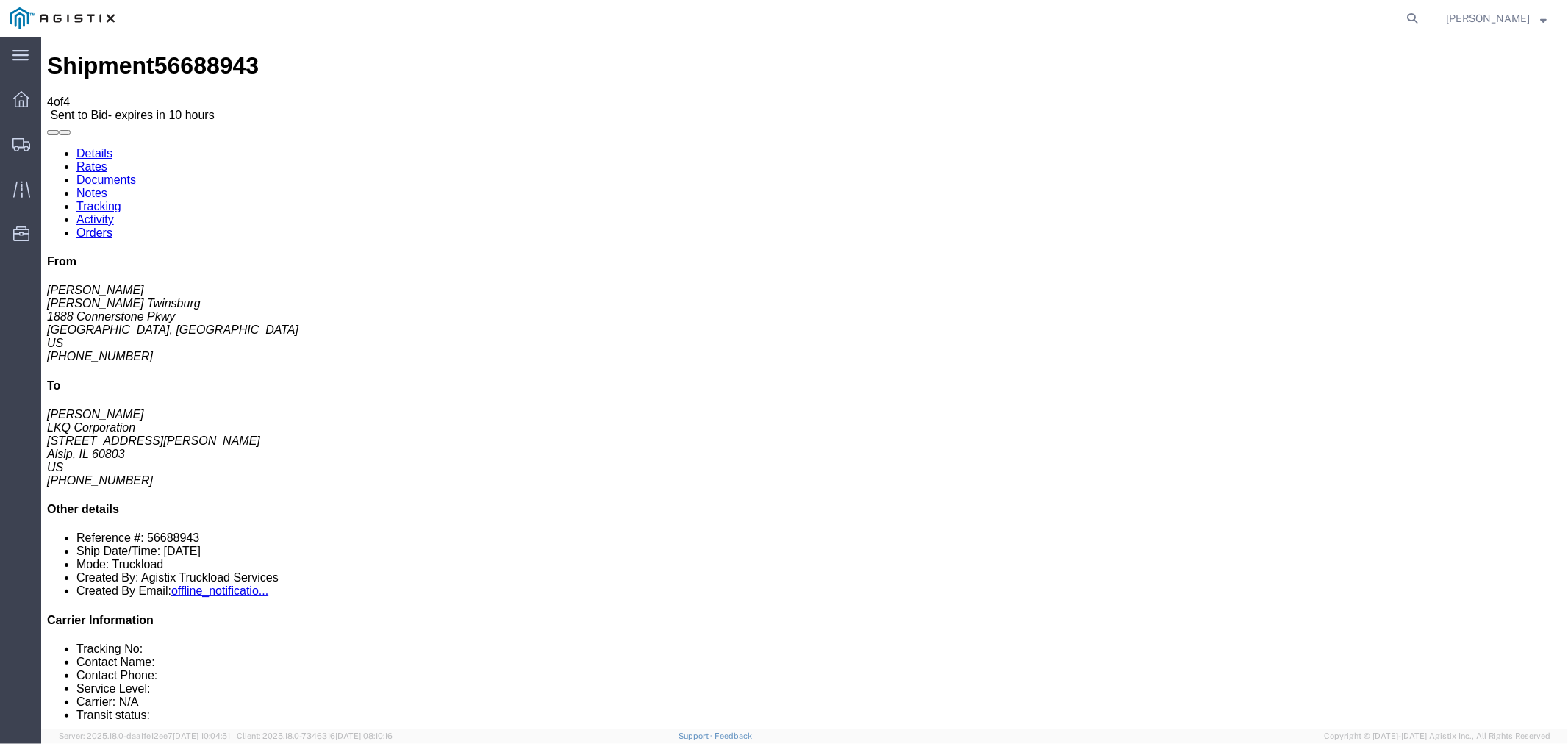
click at [111, 146] on link "Details" at bounding box center [93, 153] width 36 height 13
click button "button"
click link "Notes"
click at [107, 160] on link "Rates" at bounding box center [91, 166] width 31 height 13
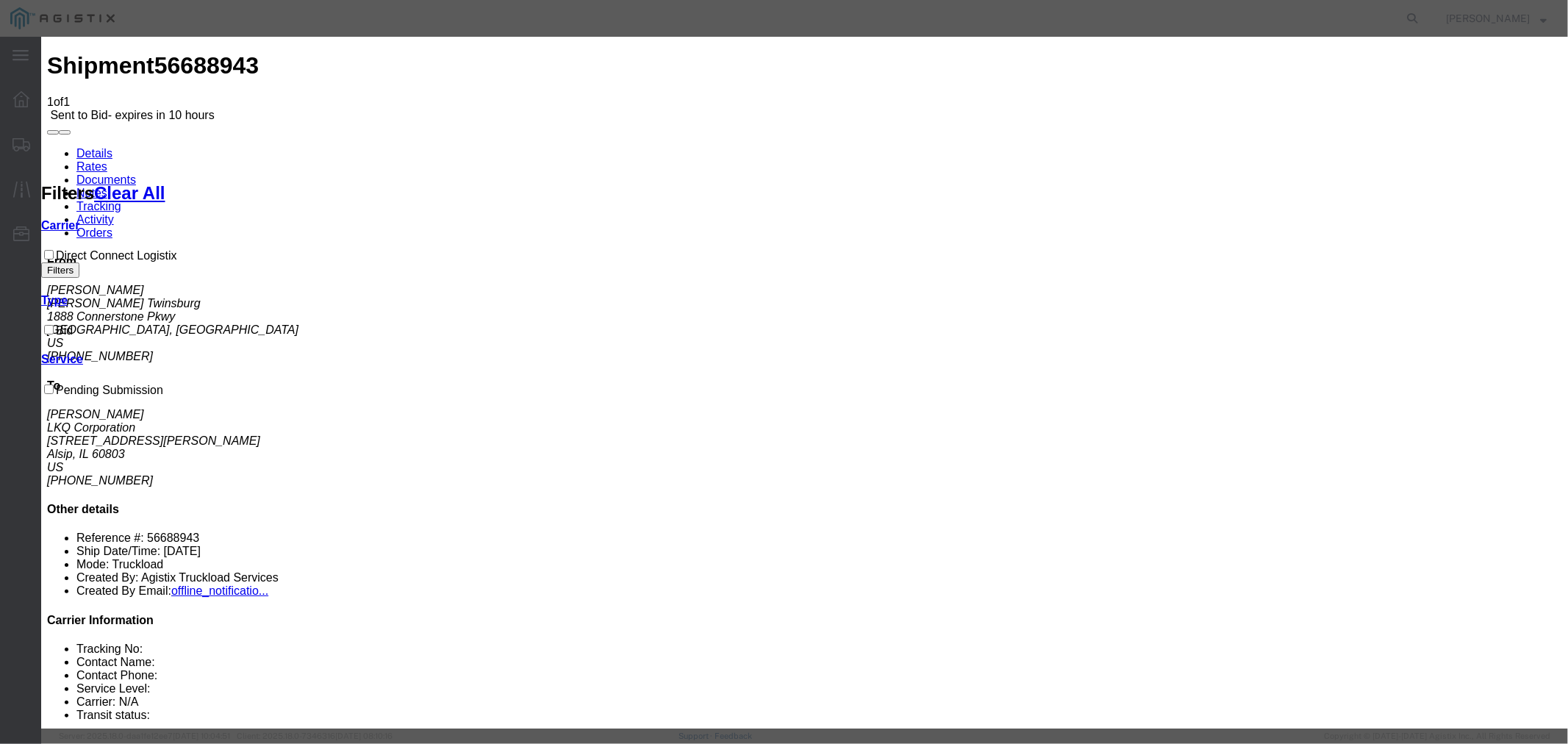
drag, startPoint x: 586, startPoint y: 164, endPoint x: 590, endPoint y: 179, distance: 15.5
select select "4506"
drag, startPoint x: 618, startPoint y: 208, endPoint x: 896, endPoint y: 172, distance: 280.3
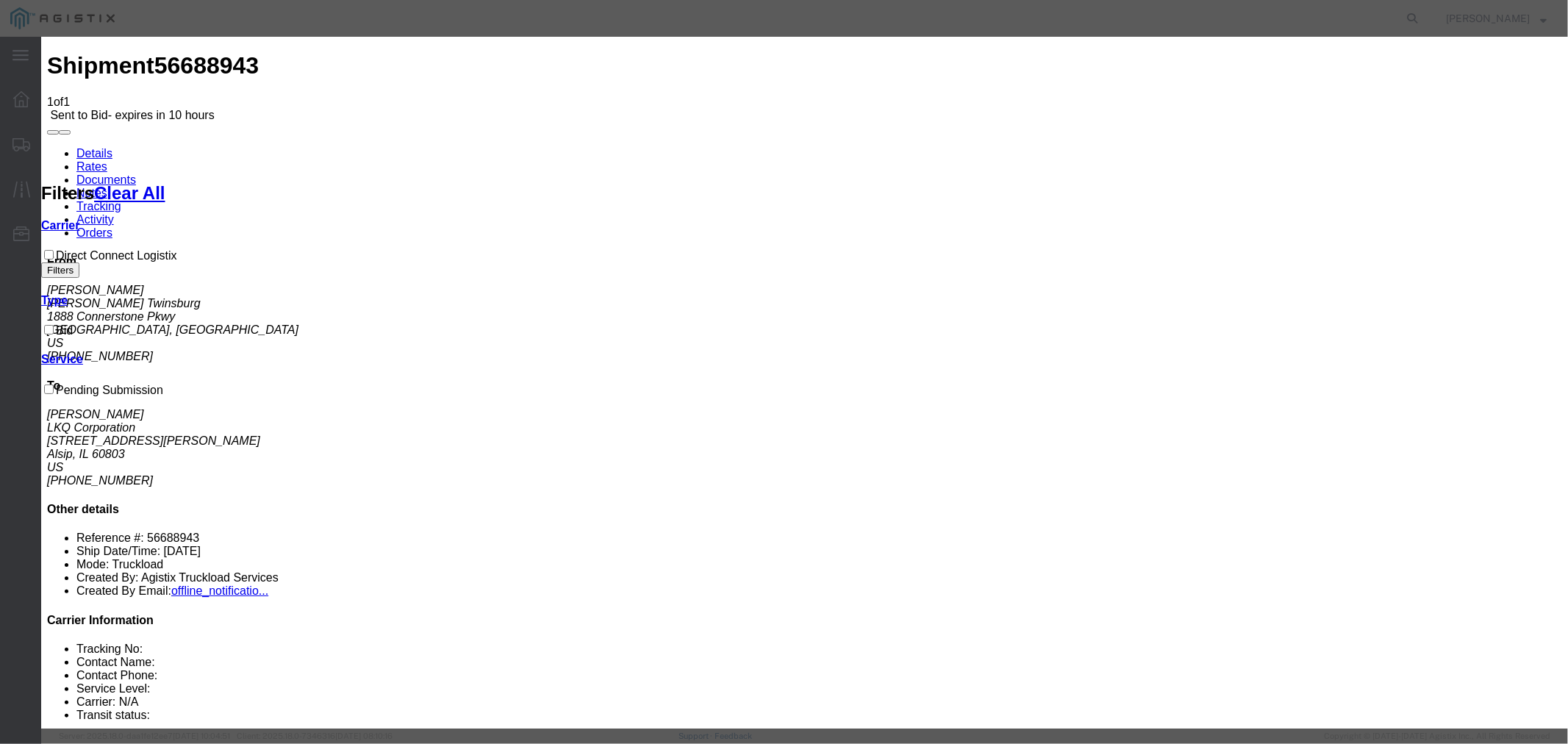
select select "15907"
type input "DCL"
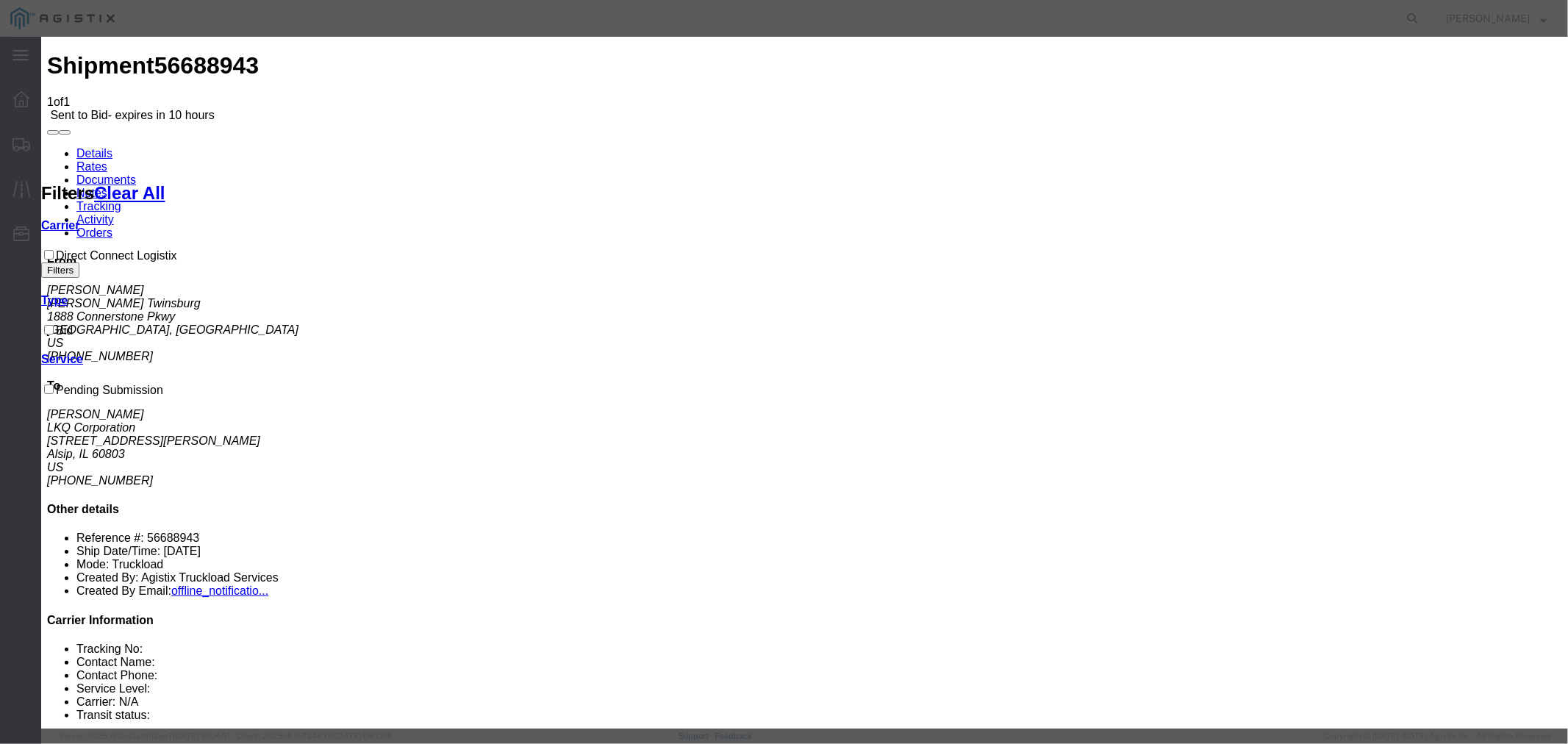
type input "850"
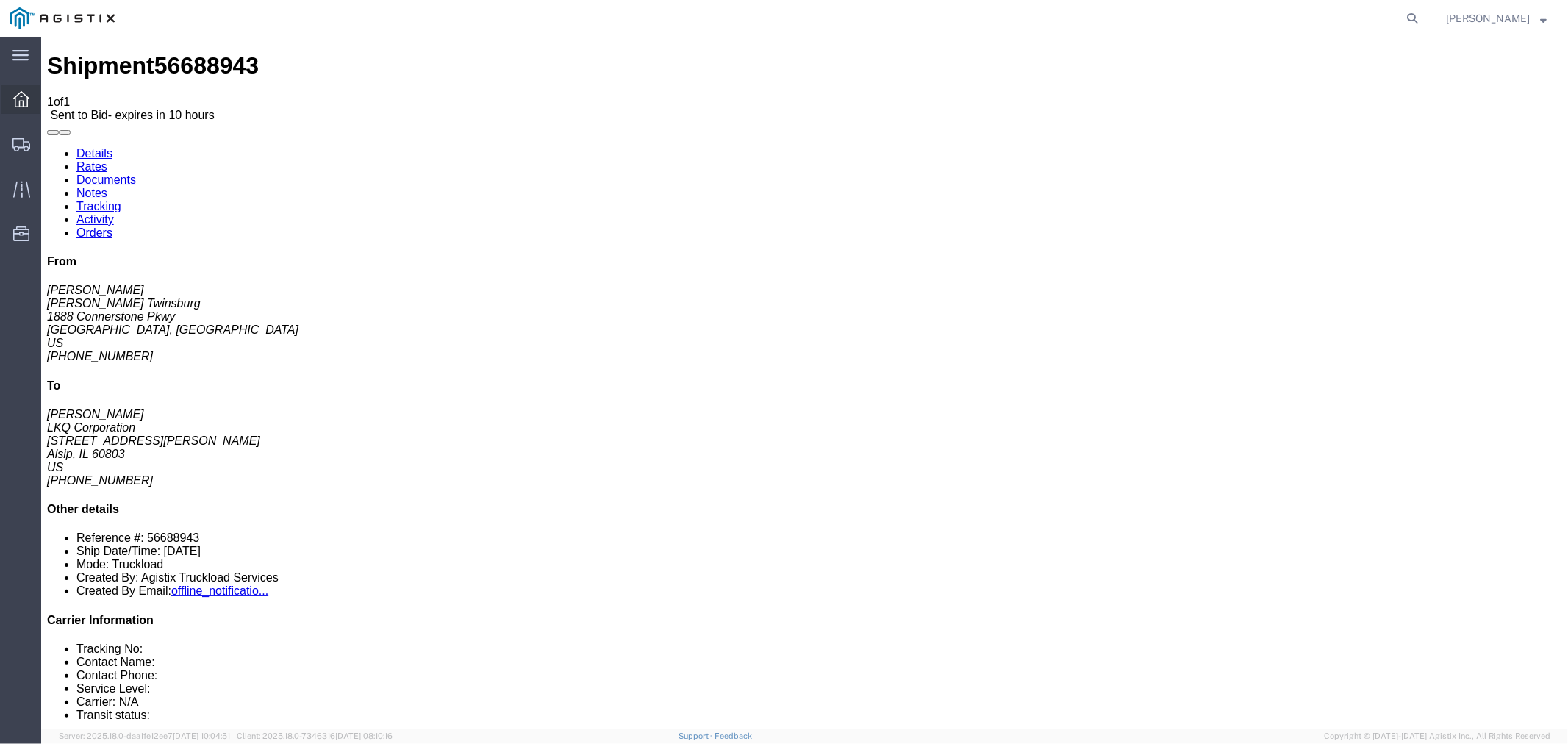
click at [27, 103] on icon at bounding box center [22, 100] width 16 height 16
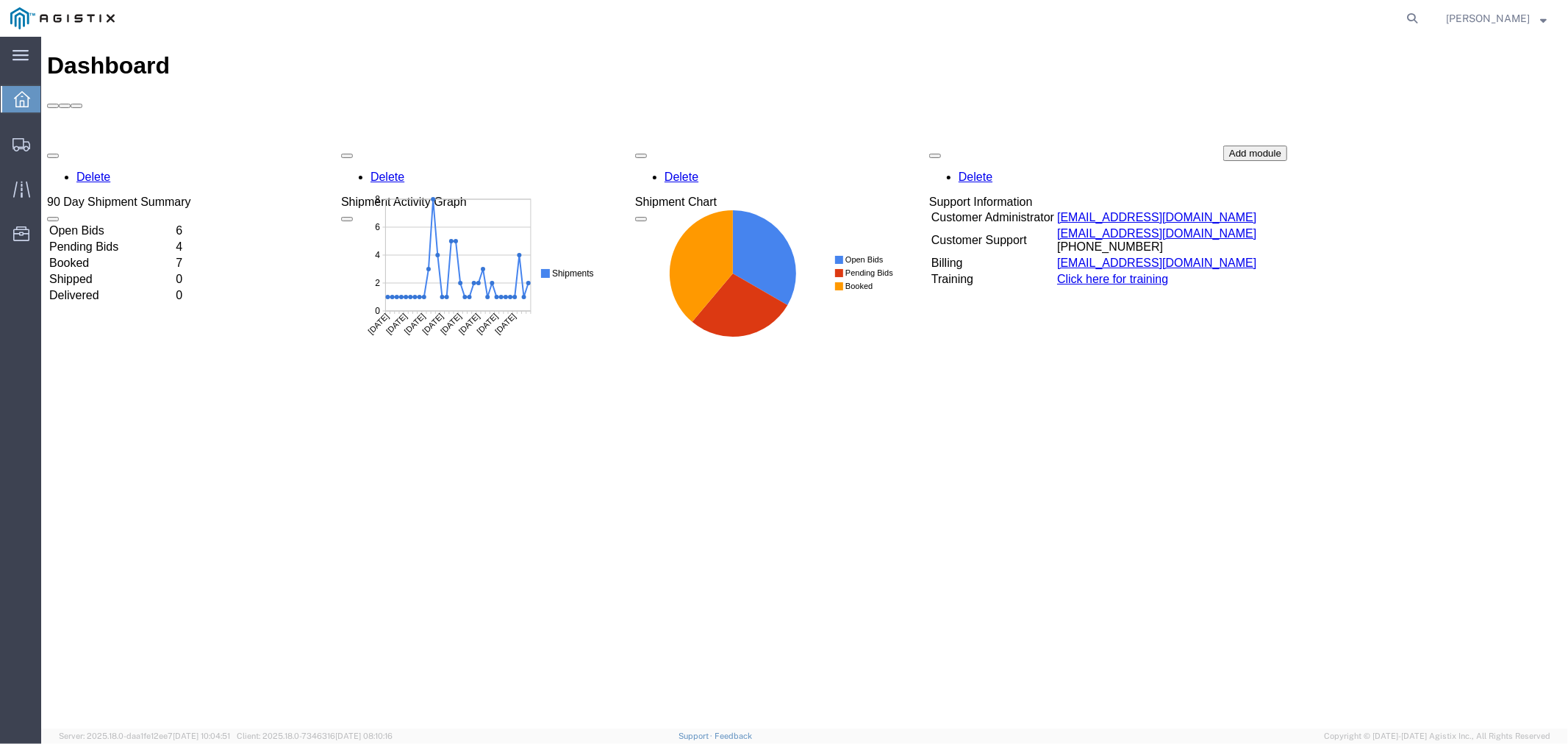
click at [103, 223] on td "Open Bids" at bounding box center [110, 230] width 125 height 14
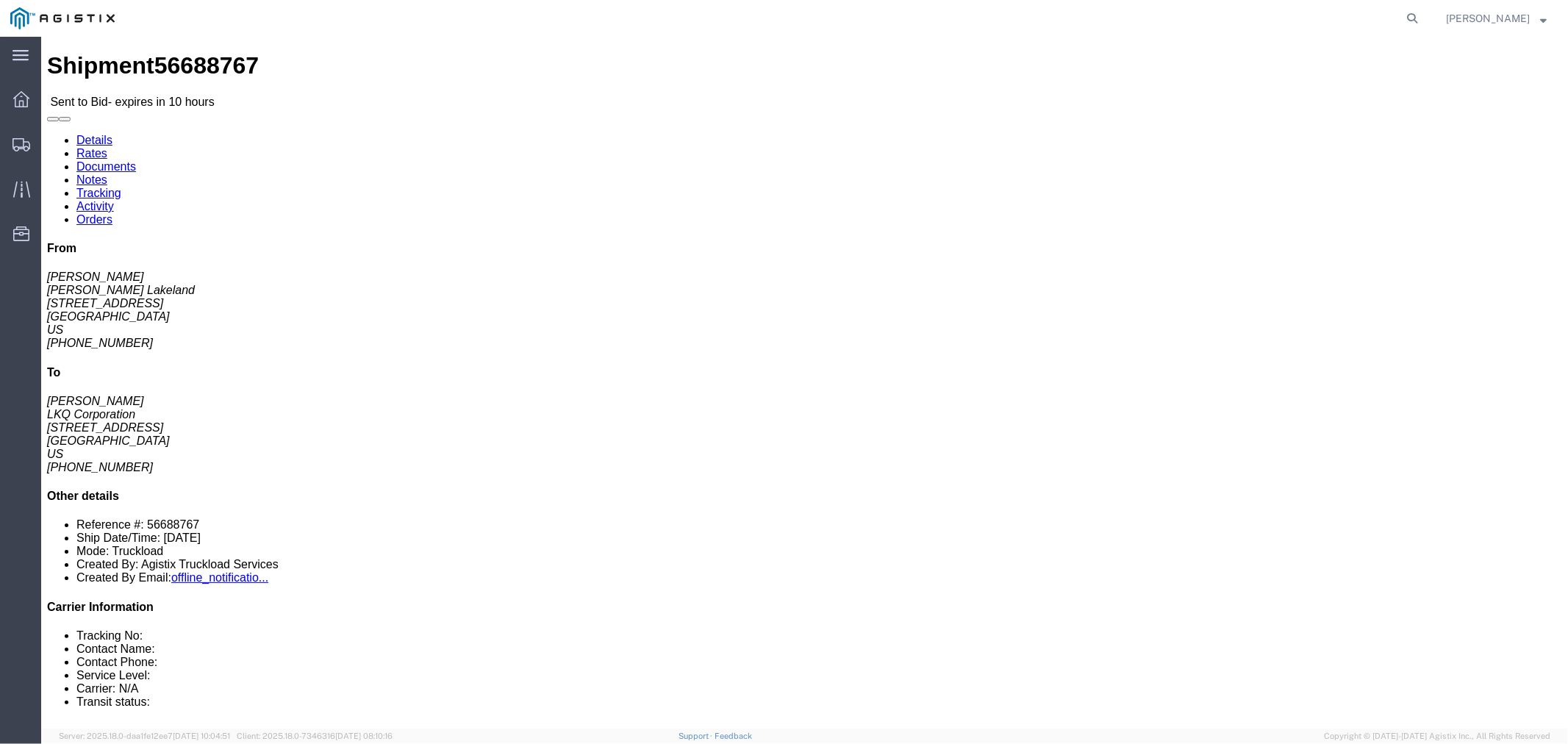
click link "Notes"
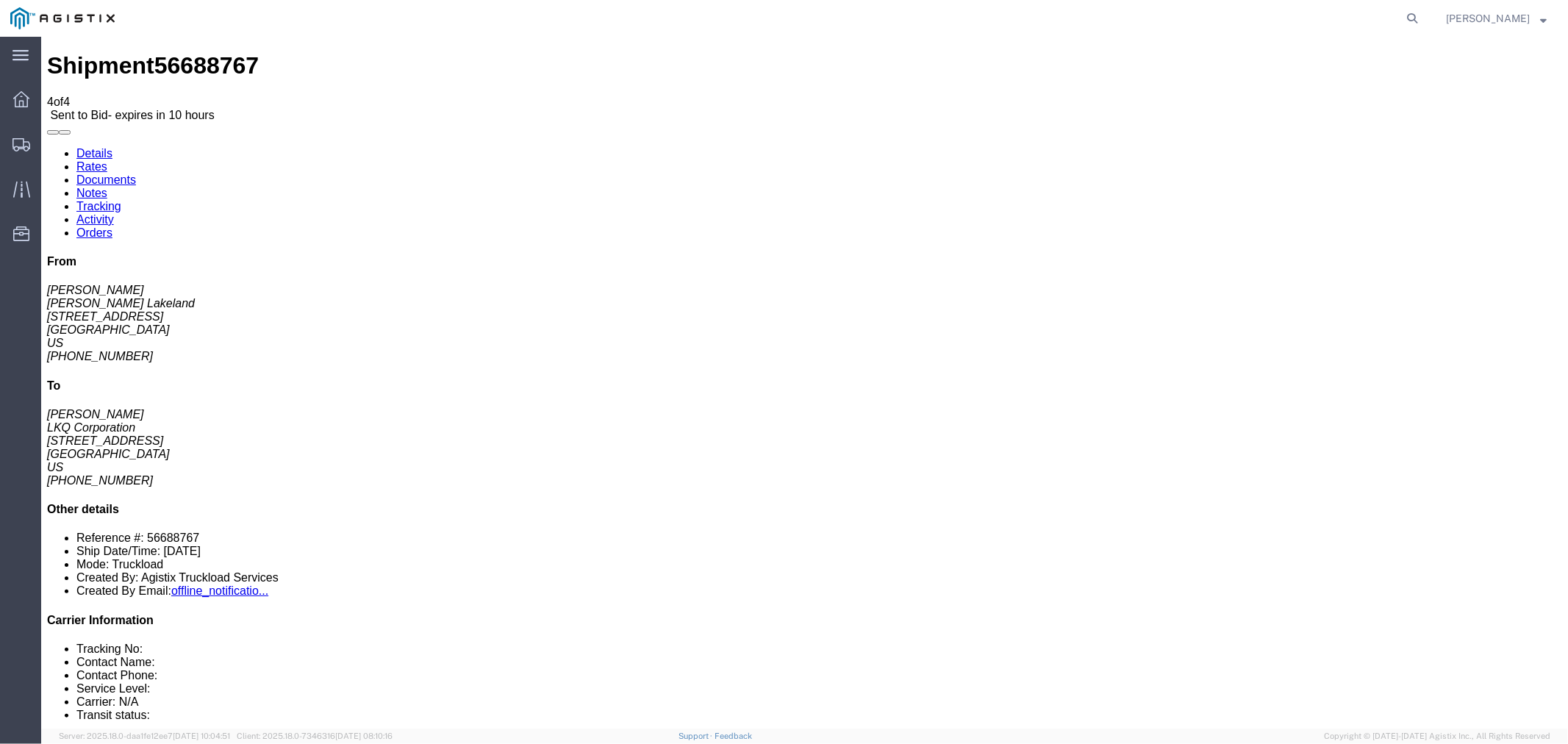
click at [88, 146] on link "Details" at bounding box center [93, 153] width 36 height 13
click button "button"
click link "Rates"
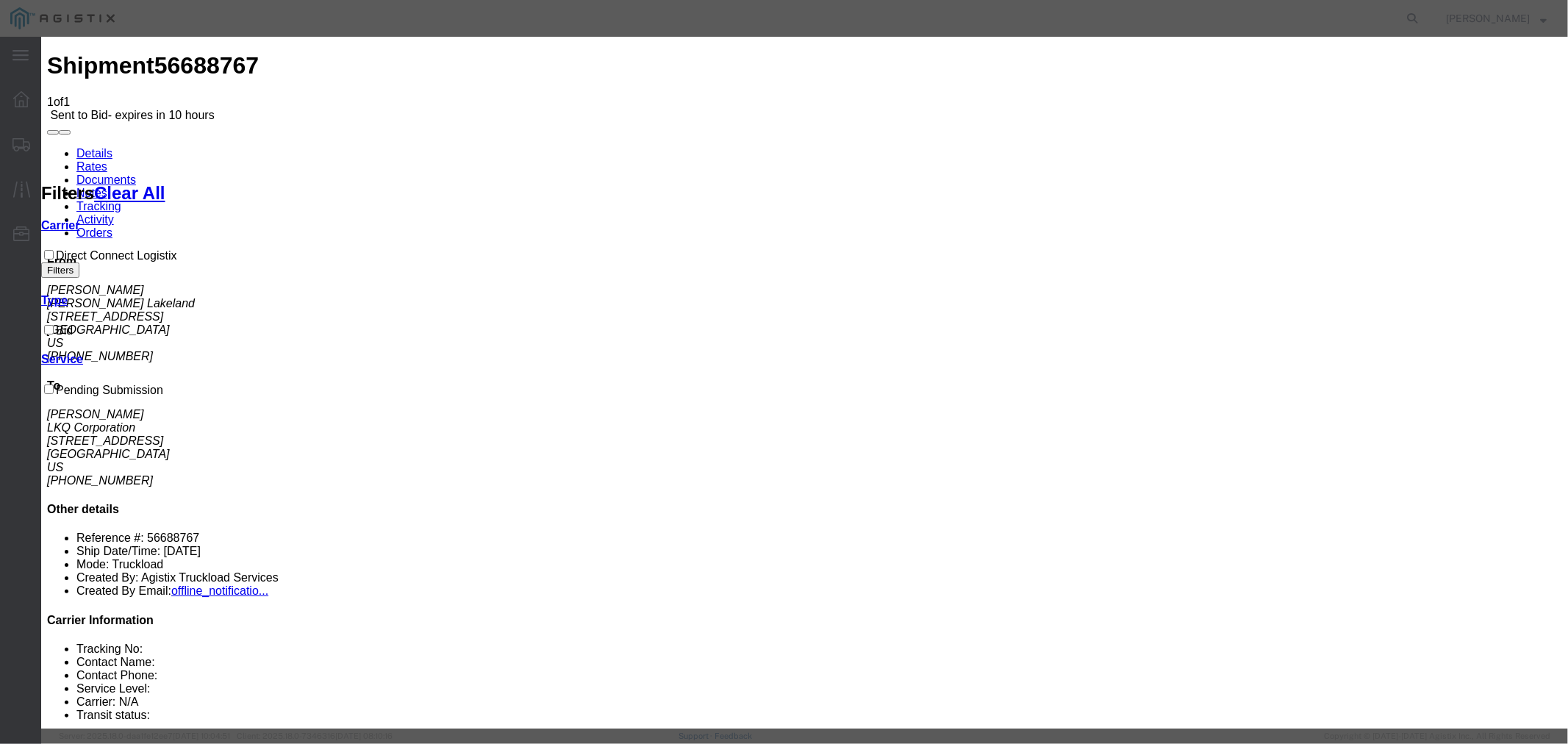
select select "4506"
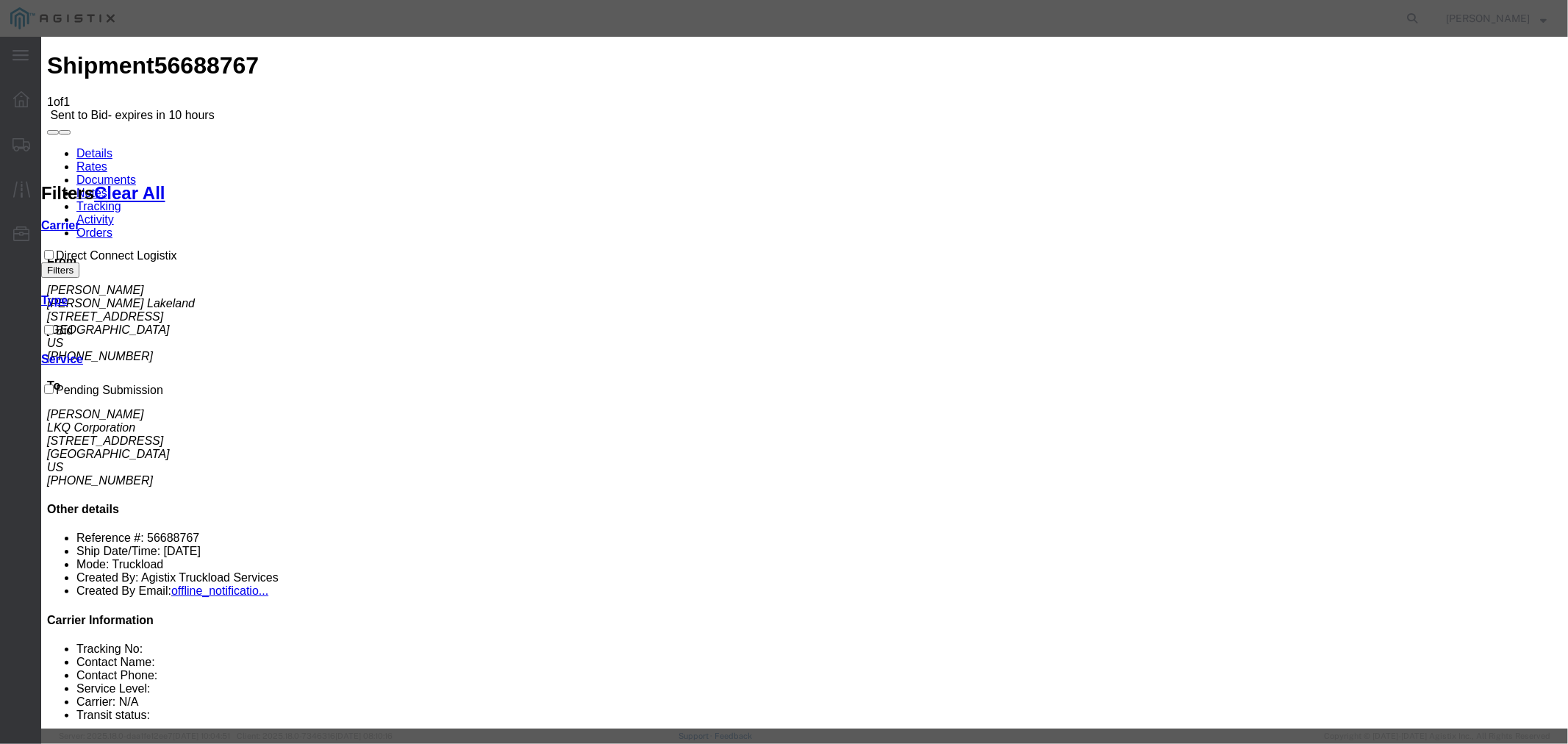
select select "15907"
drag, startPoint x: 1124, startPoint y: 173, endPoint x: 1128, endPoint y: 181, distance: 8.9
type input "DCL"
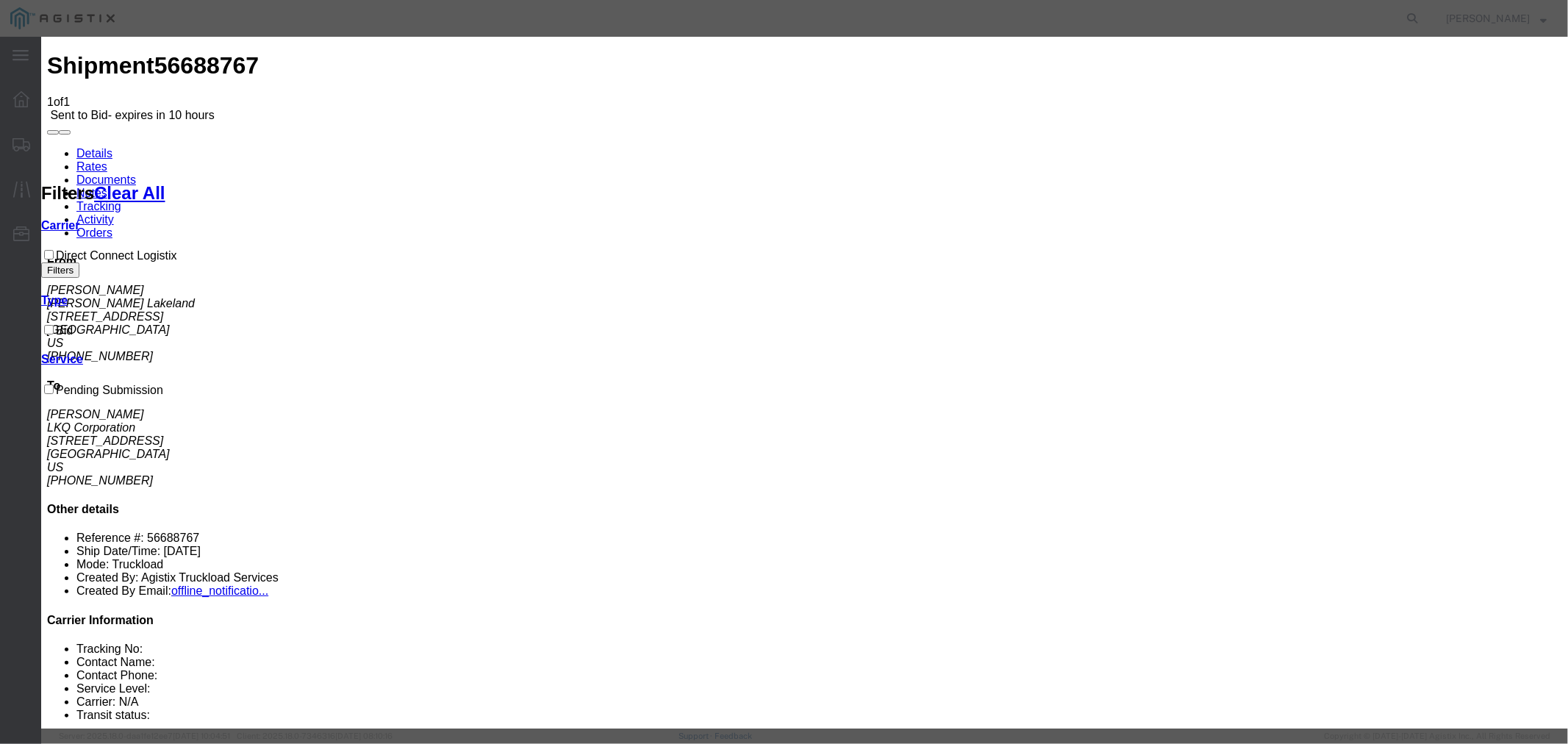
type input "625"
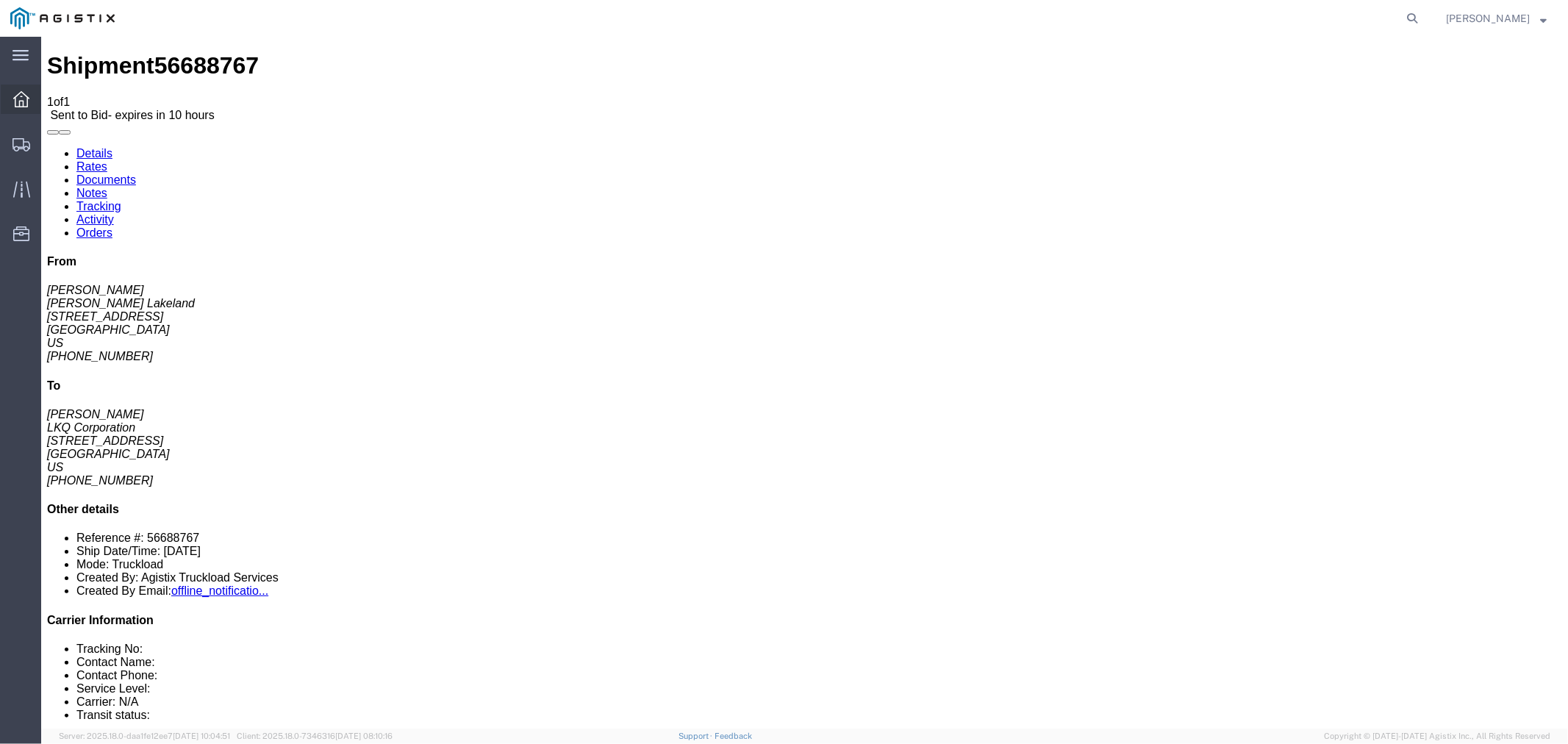
click at [26, 103] on icon at bounding box center [22, 100] width 16 height 16
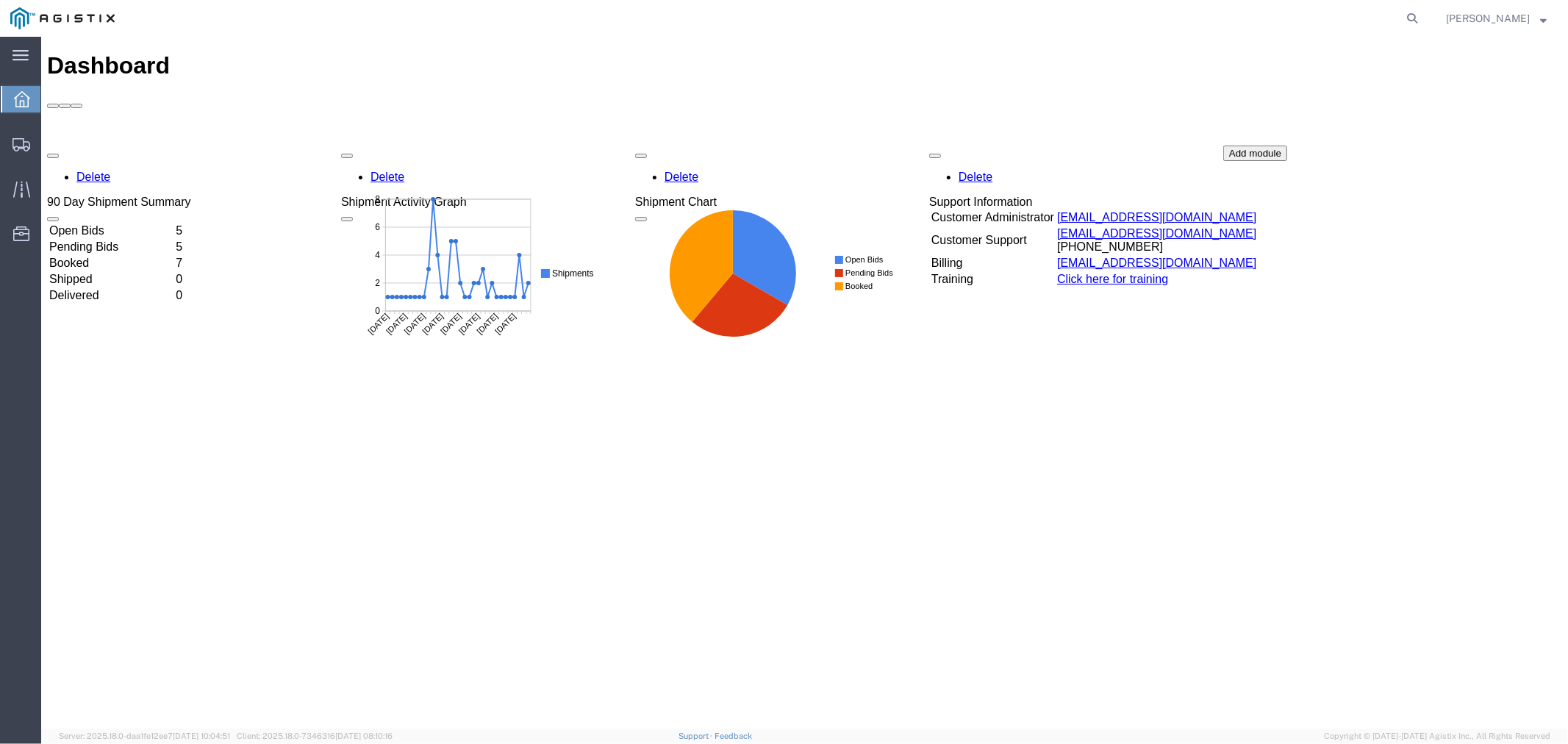
click at [90, 223] on td "Open Bids" at bounding box center [110, 230] width 125 height 14
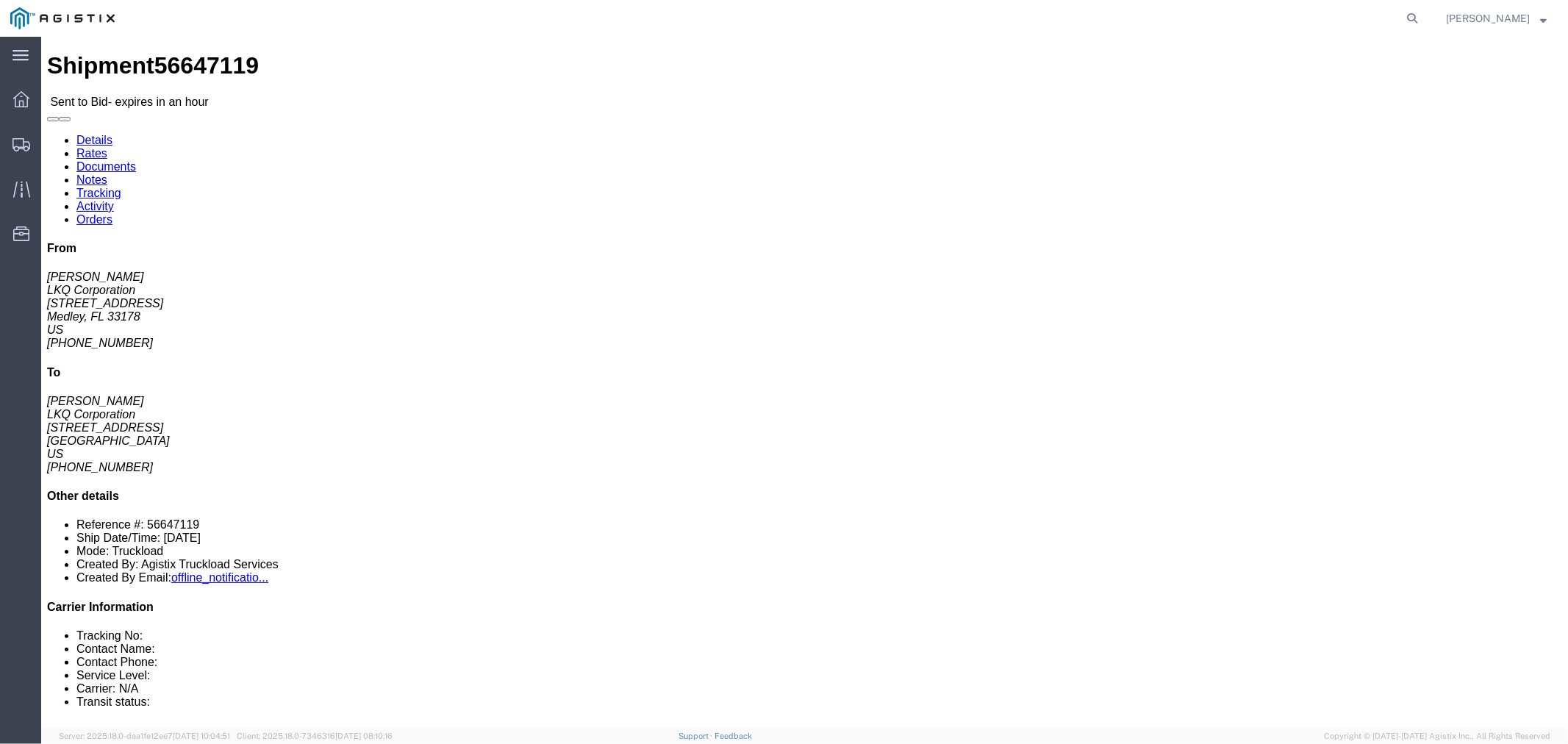
click button "button"
click link "Notes"
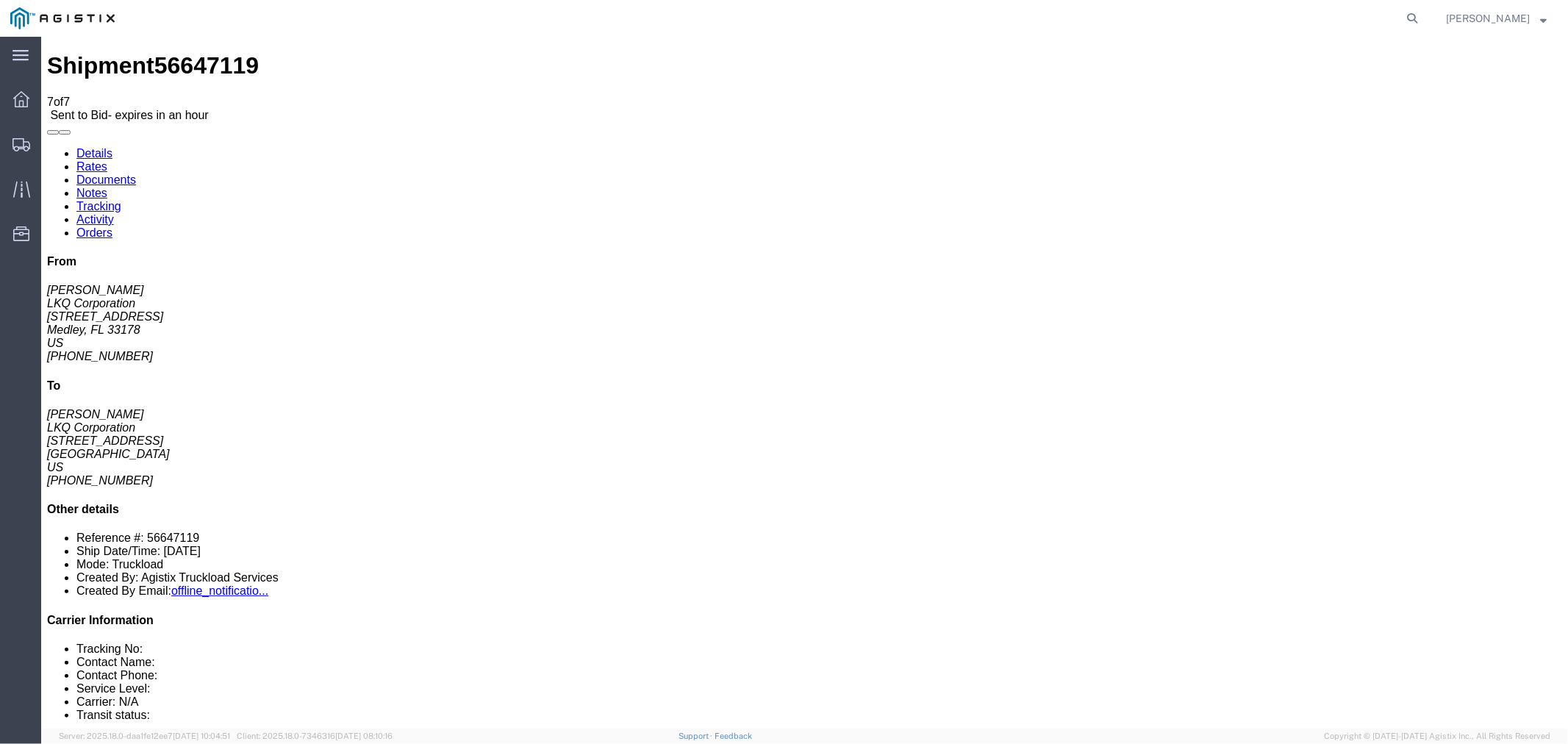
click at [89, 146] on link "Details" at bounding box center [93, 153] width 36 height 13
click link "Notes"
click at [107, 160] on link "Rates" at bounding box center [91, 166] width 31 height 13
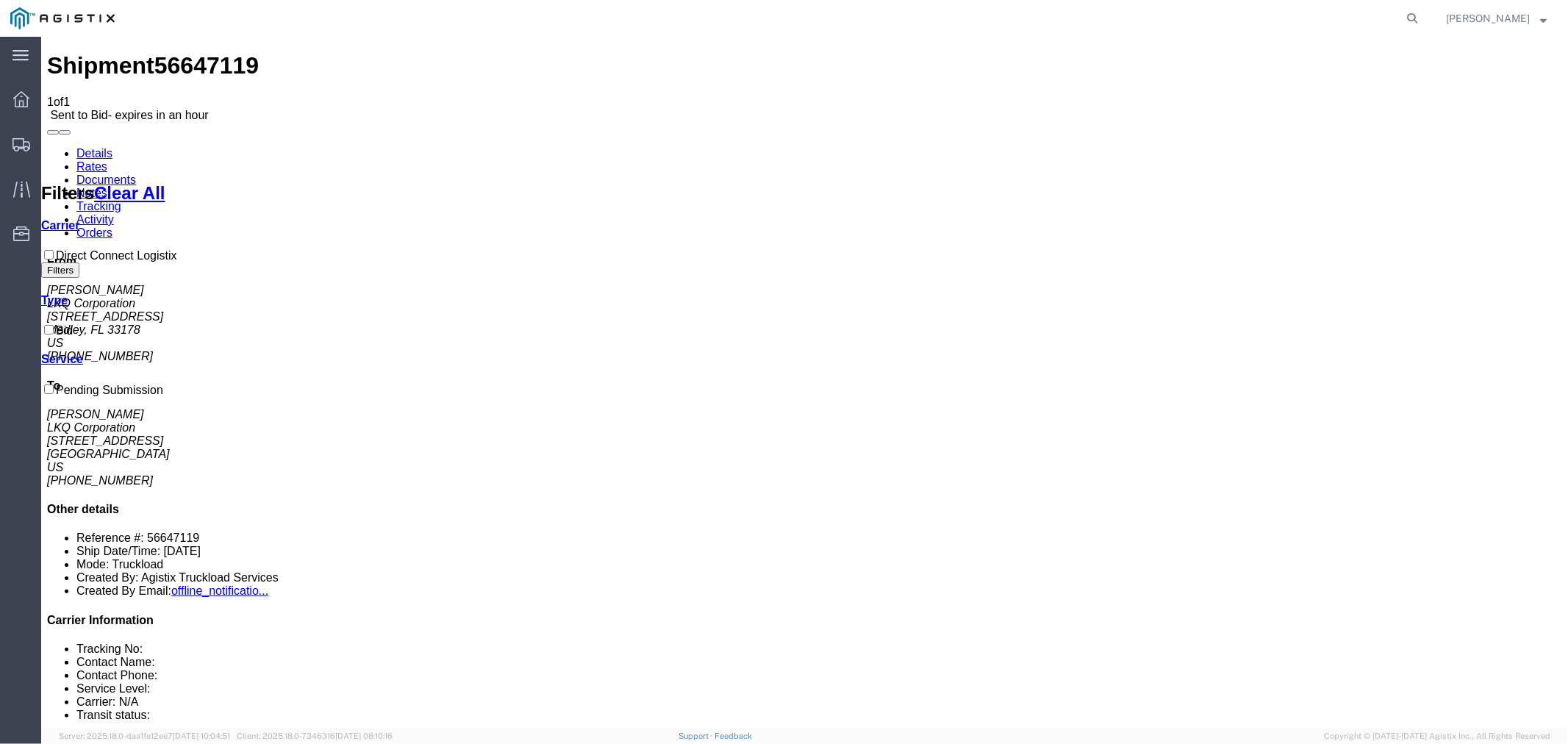
click at [107, 186] on link "Notes" at bounding box center [91, 192] width 31 height 13
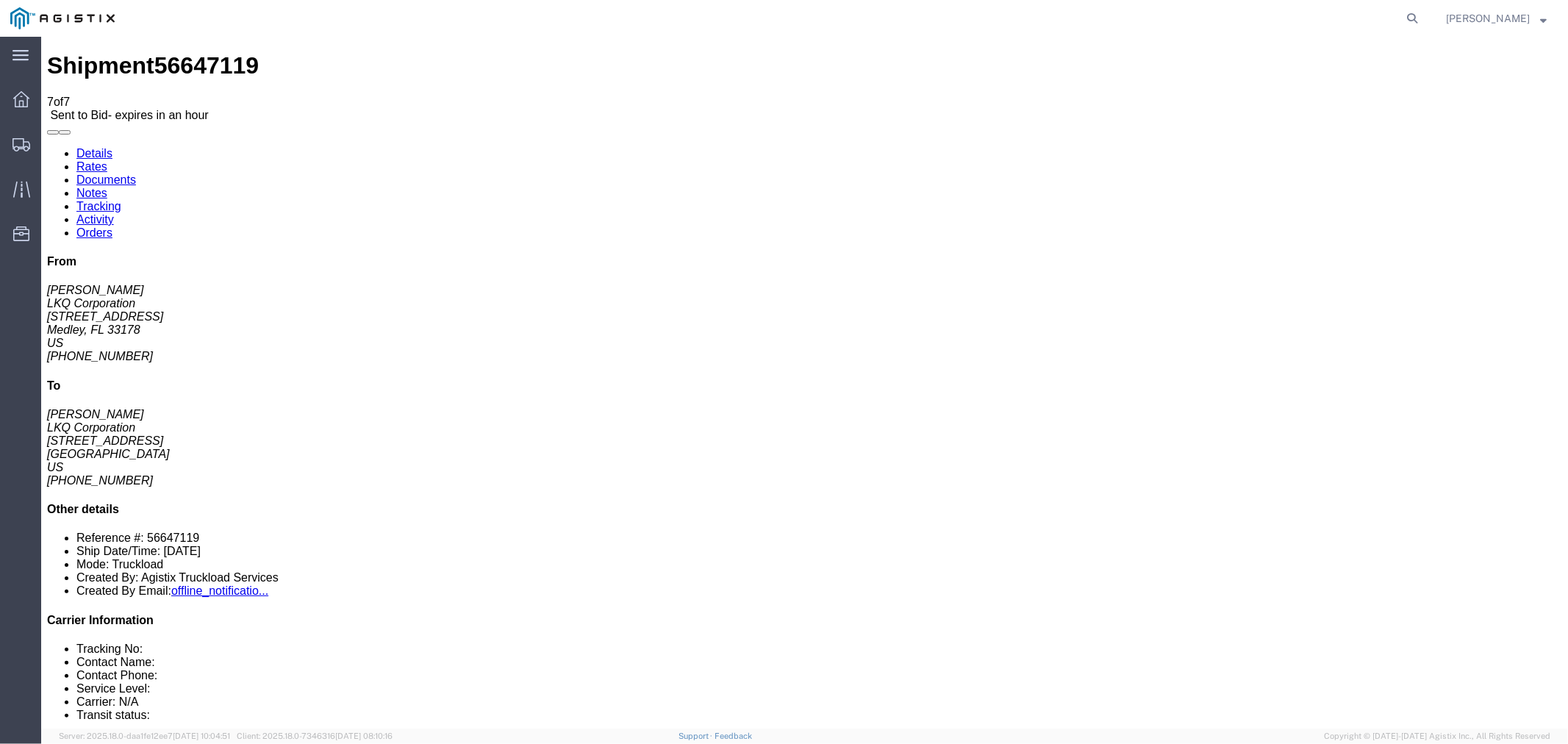
click at [107, 160] on link "Rates" at bounding box center [91, 166] width 31 height 13
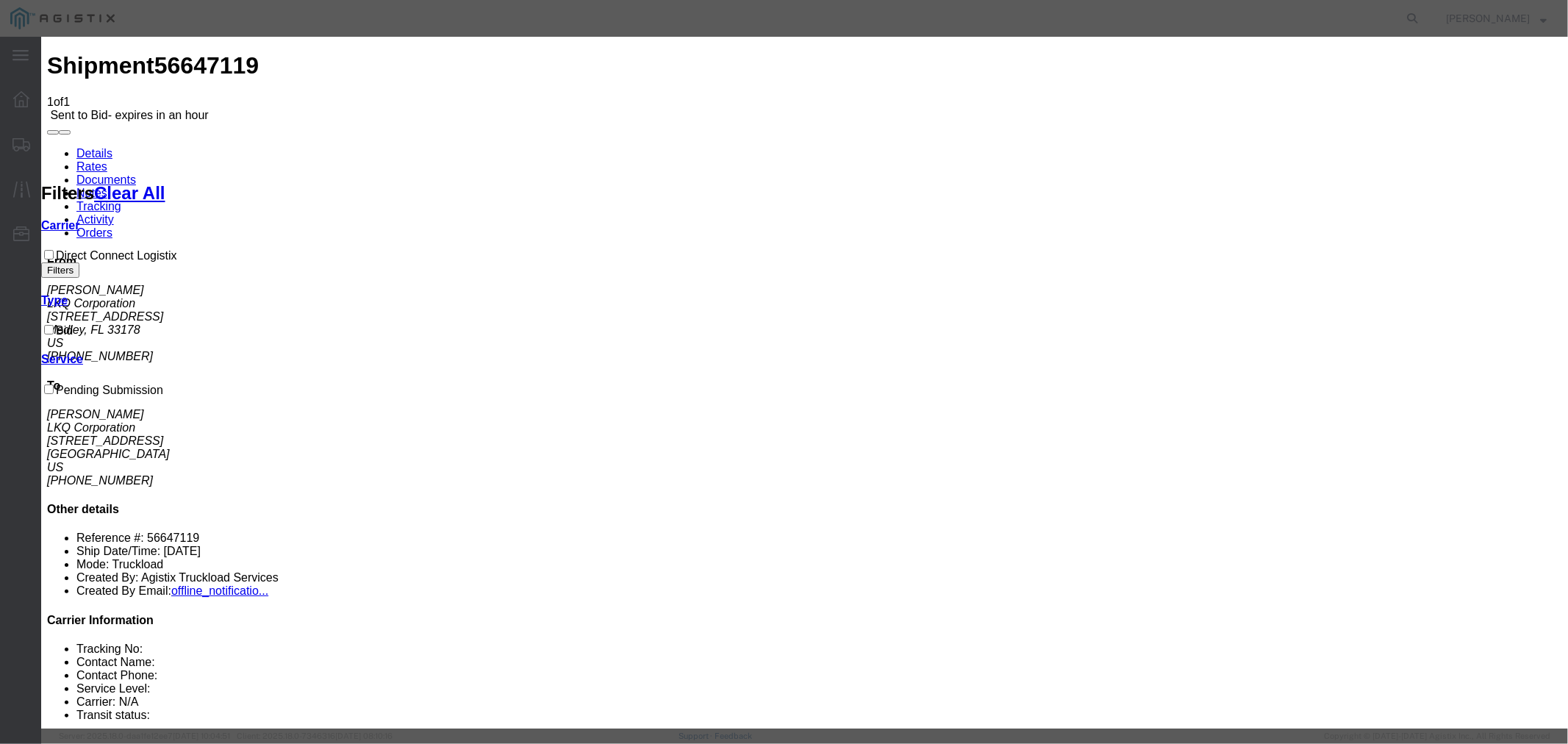
select select "4506"
select select "15907"
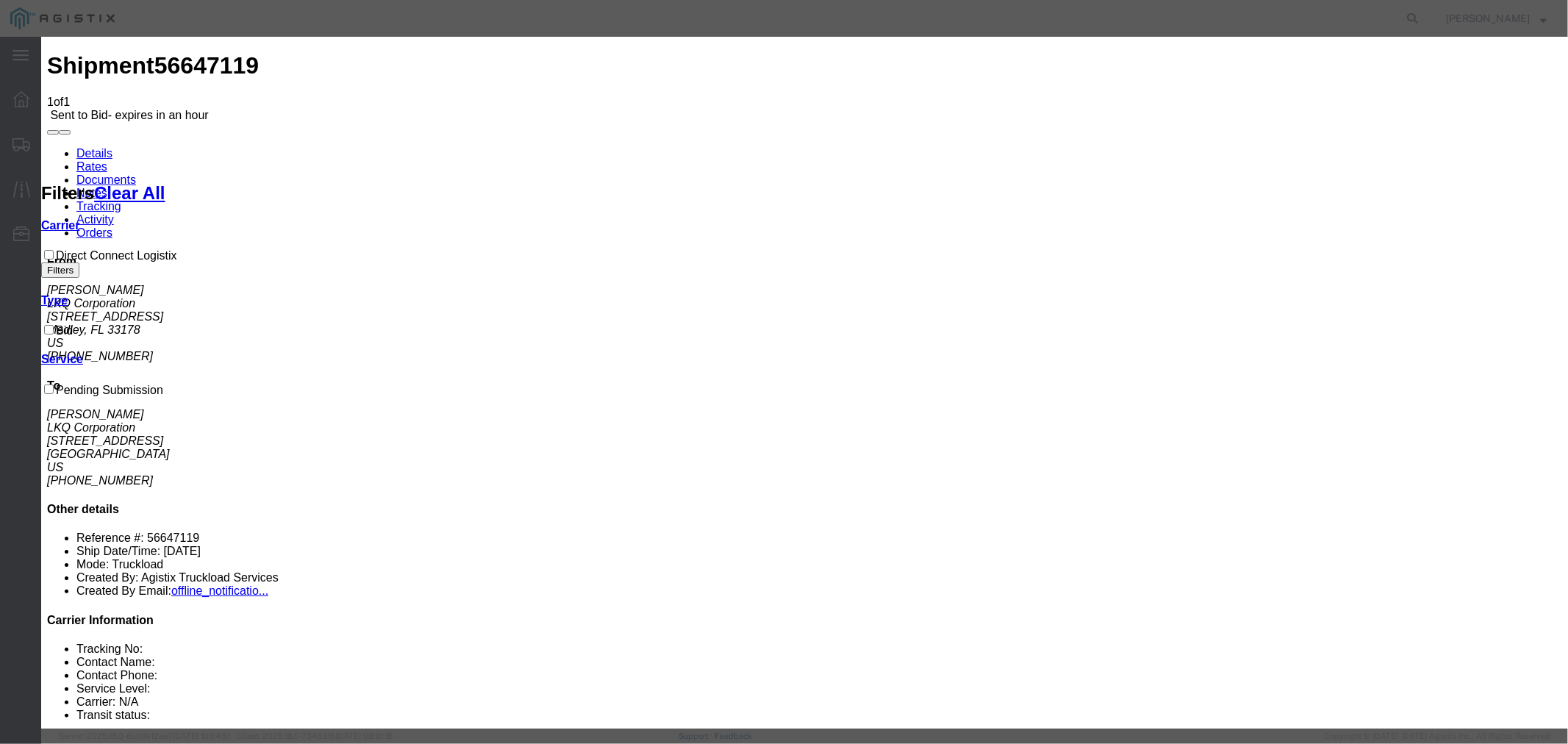
type input "DCL"
type input "1350"
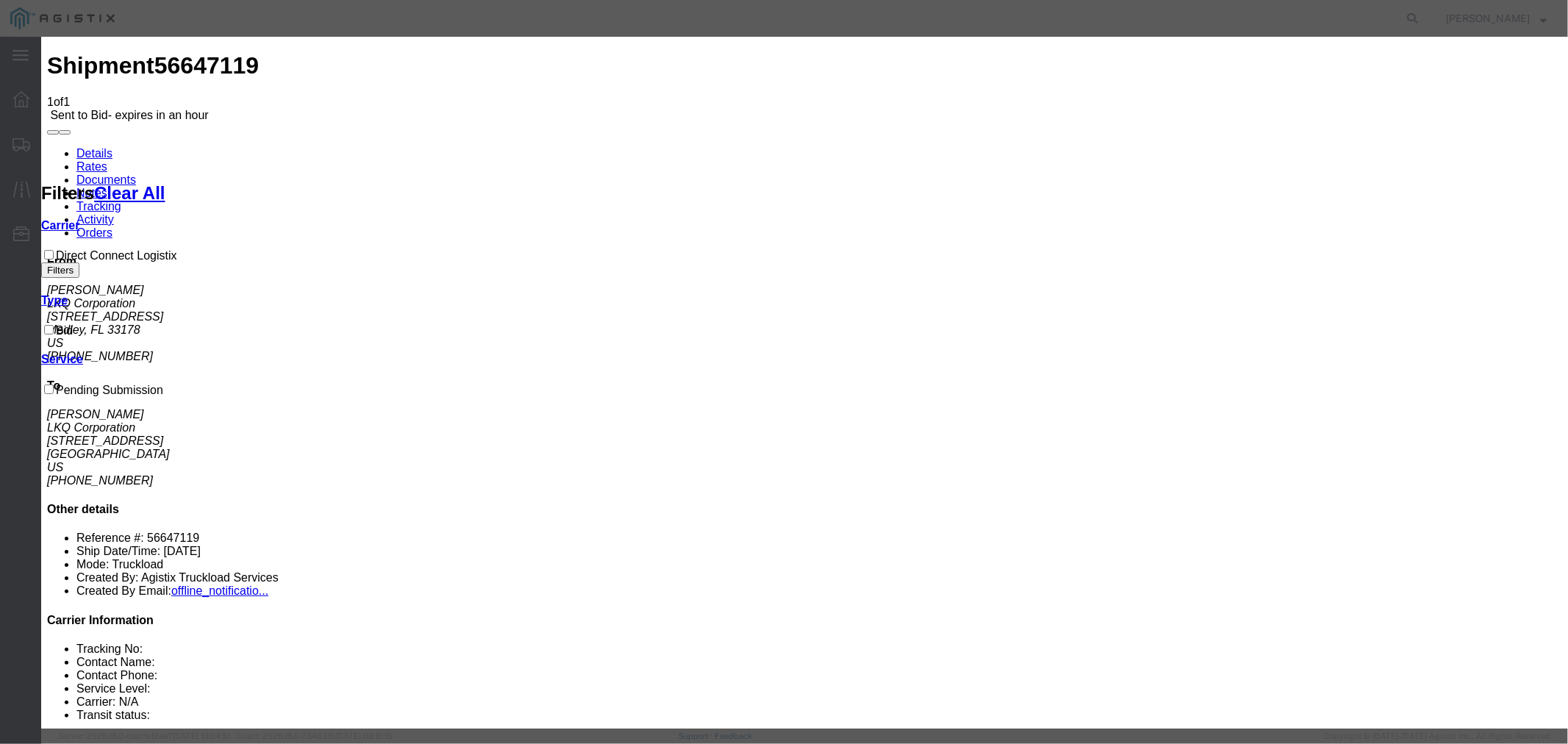
checkbox input "true"
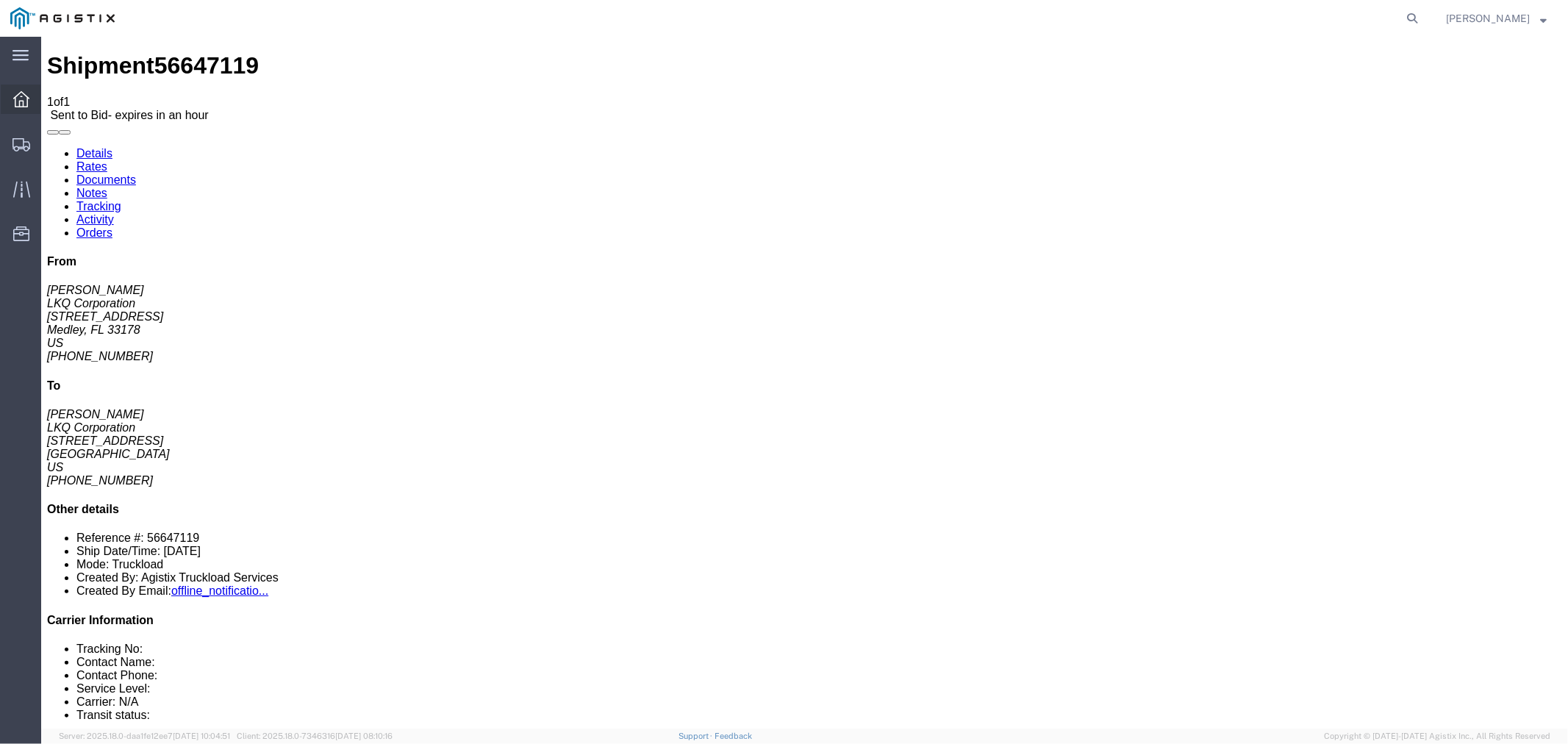
click at [23, 112] on div at bounding box center [22, 99] width 41 height 30
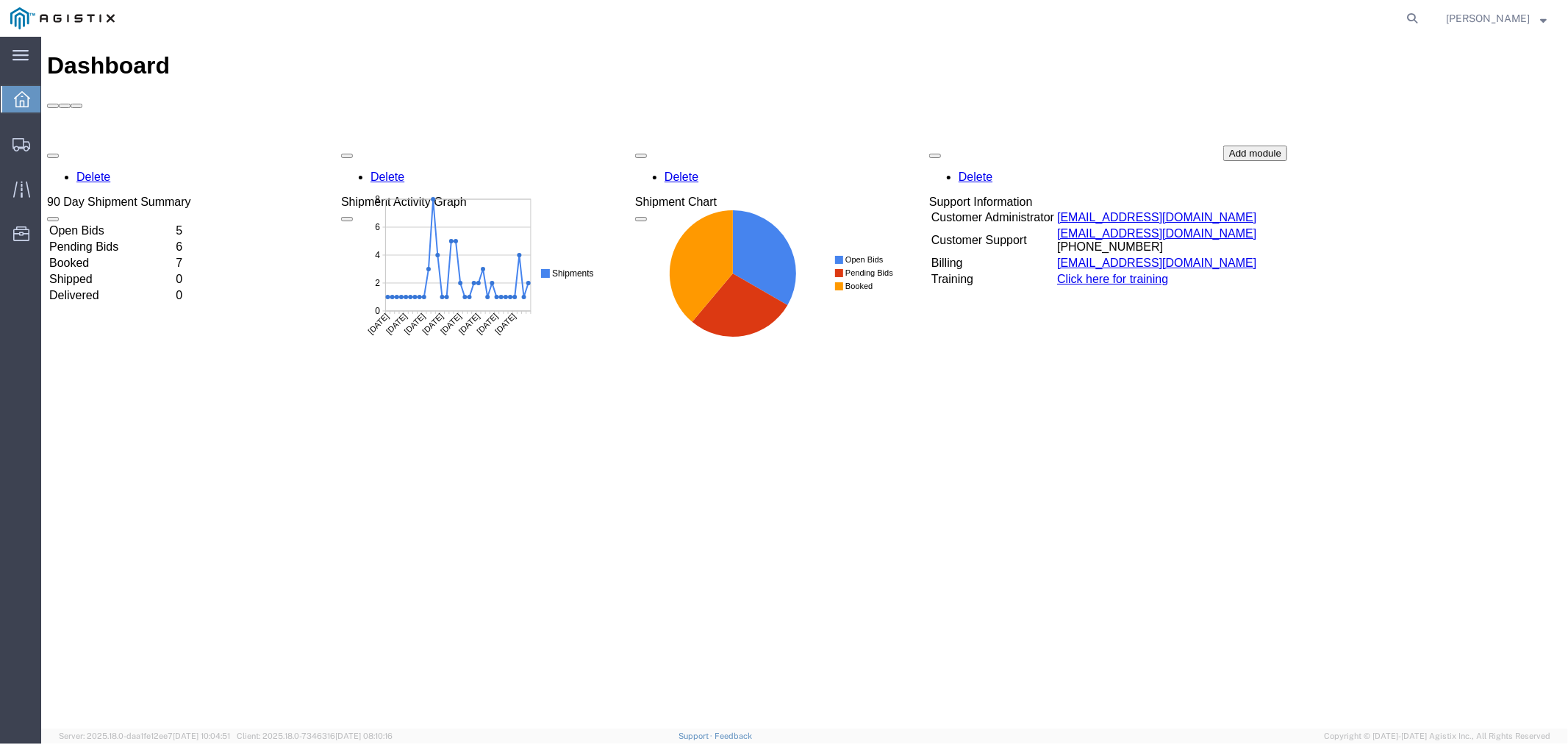
click at [133, 223] on td "Open Bids" at bounding box center [110, 230] width 125 height 14
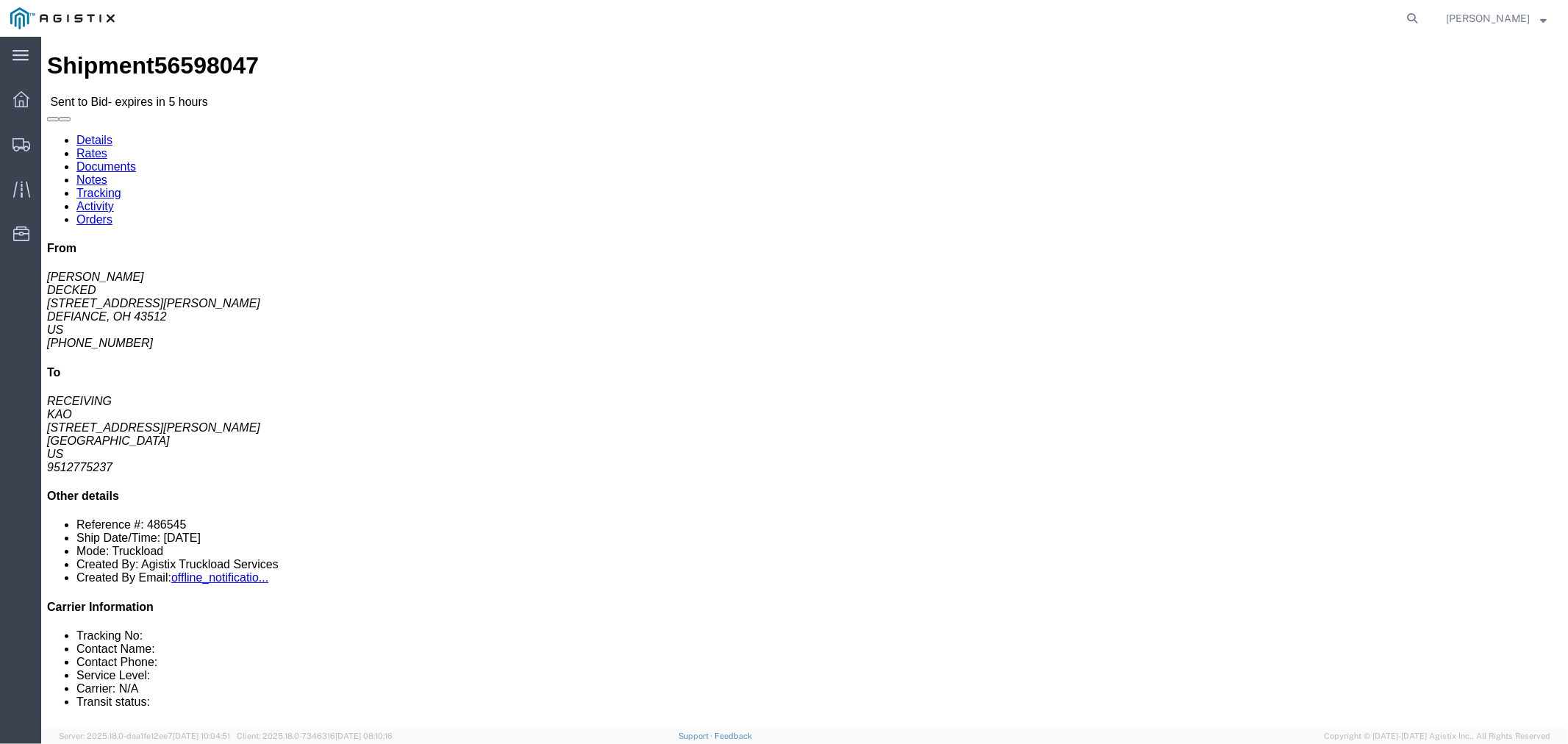
click link "Notes"
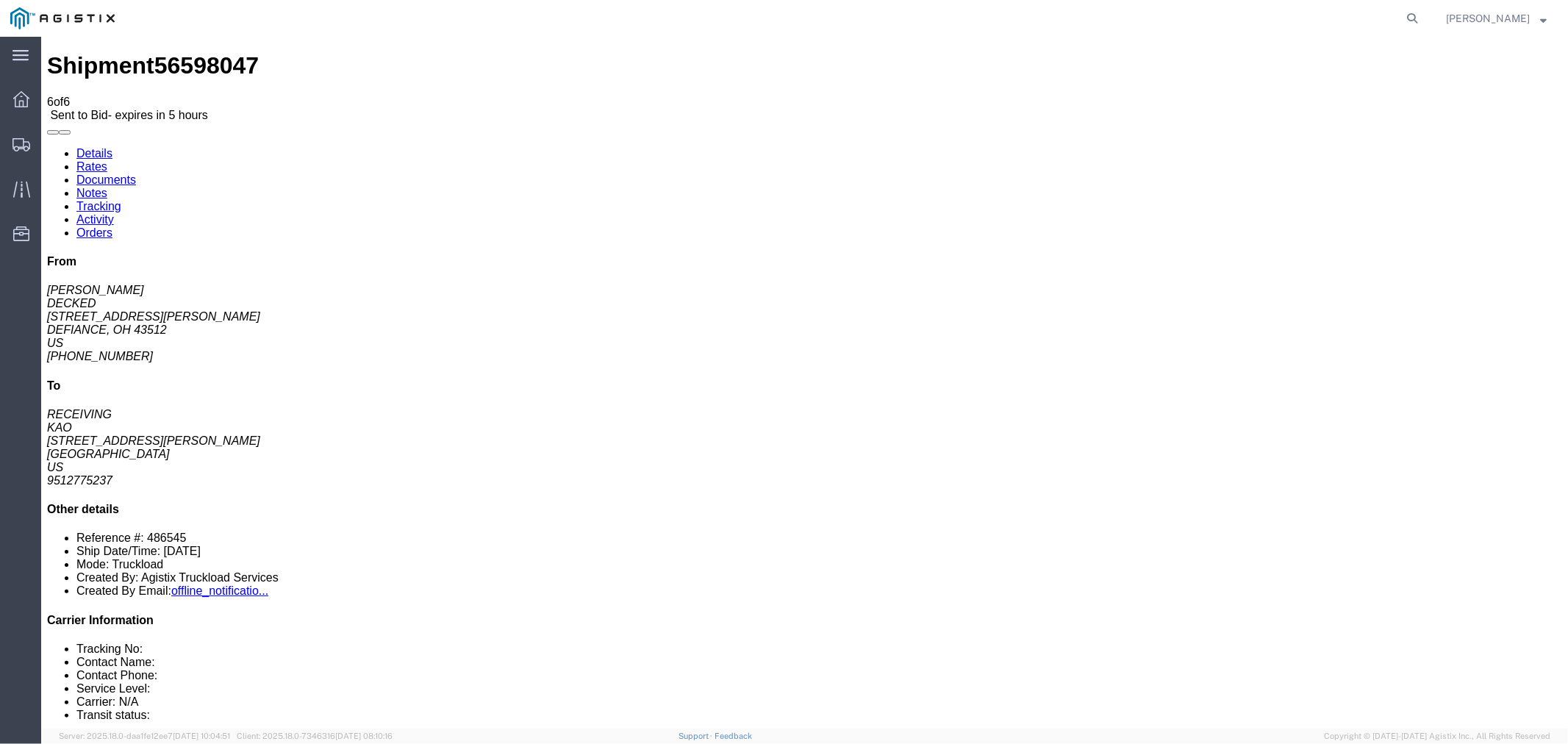
click at [107, 160] on link "Rates" at bounding box center [91, 166] width 31 height 13
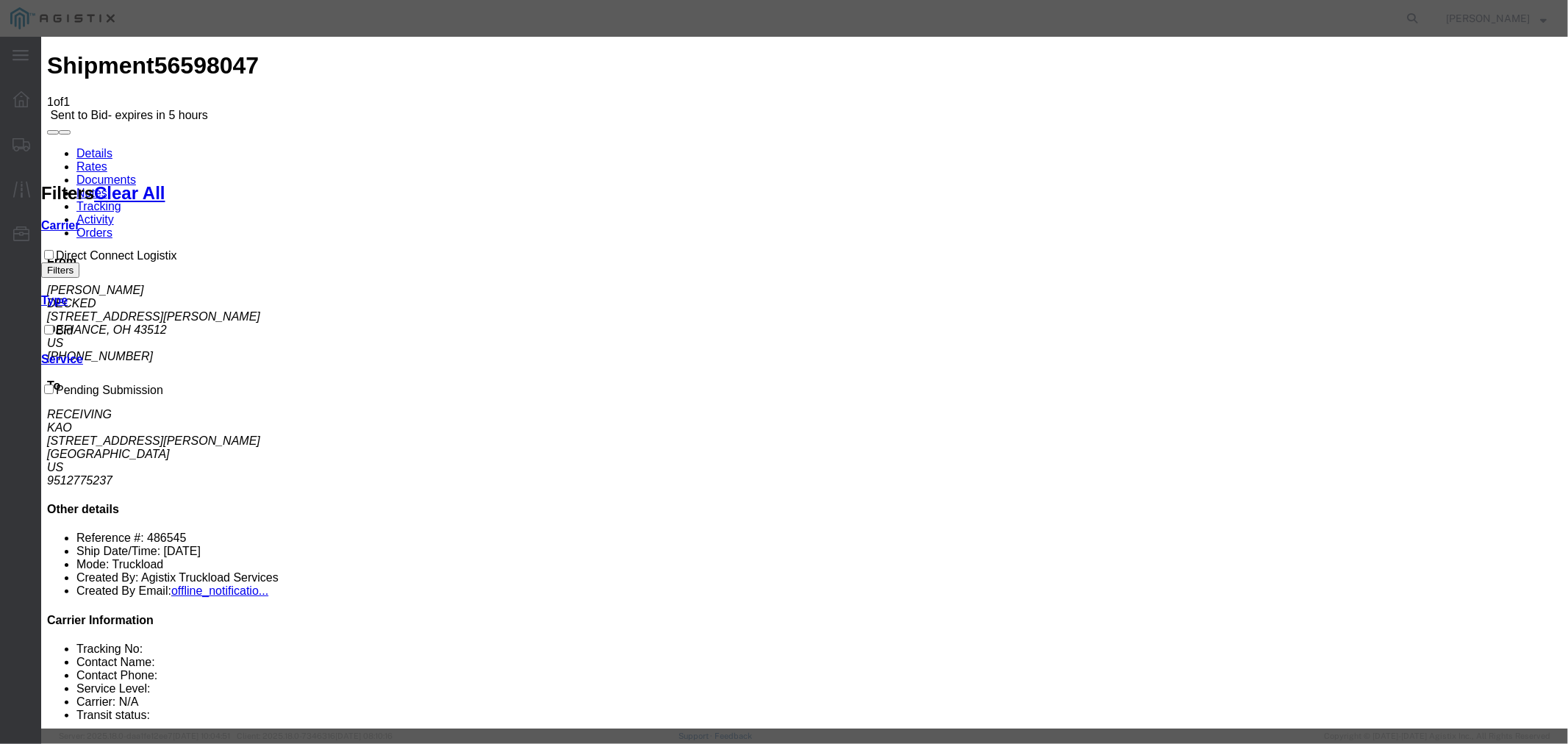
select select "4506"
select select "15907"
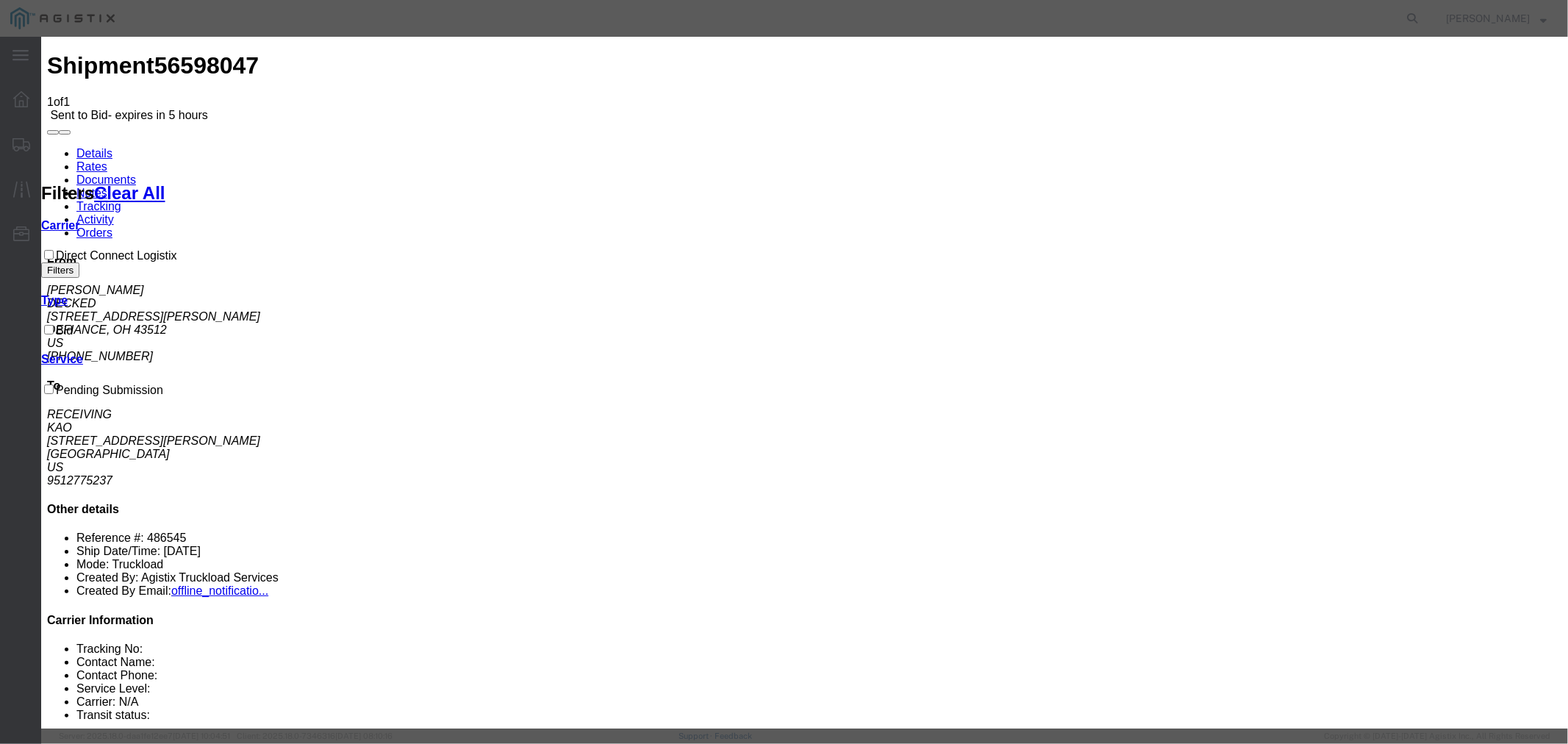
type input "DCL"
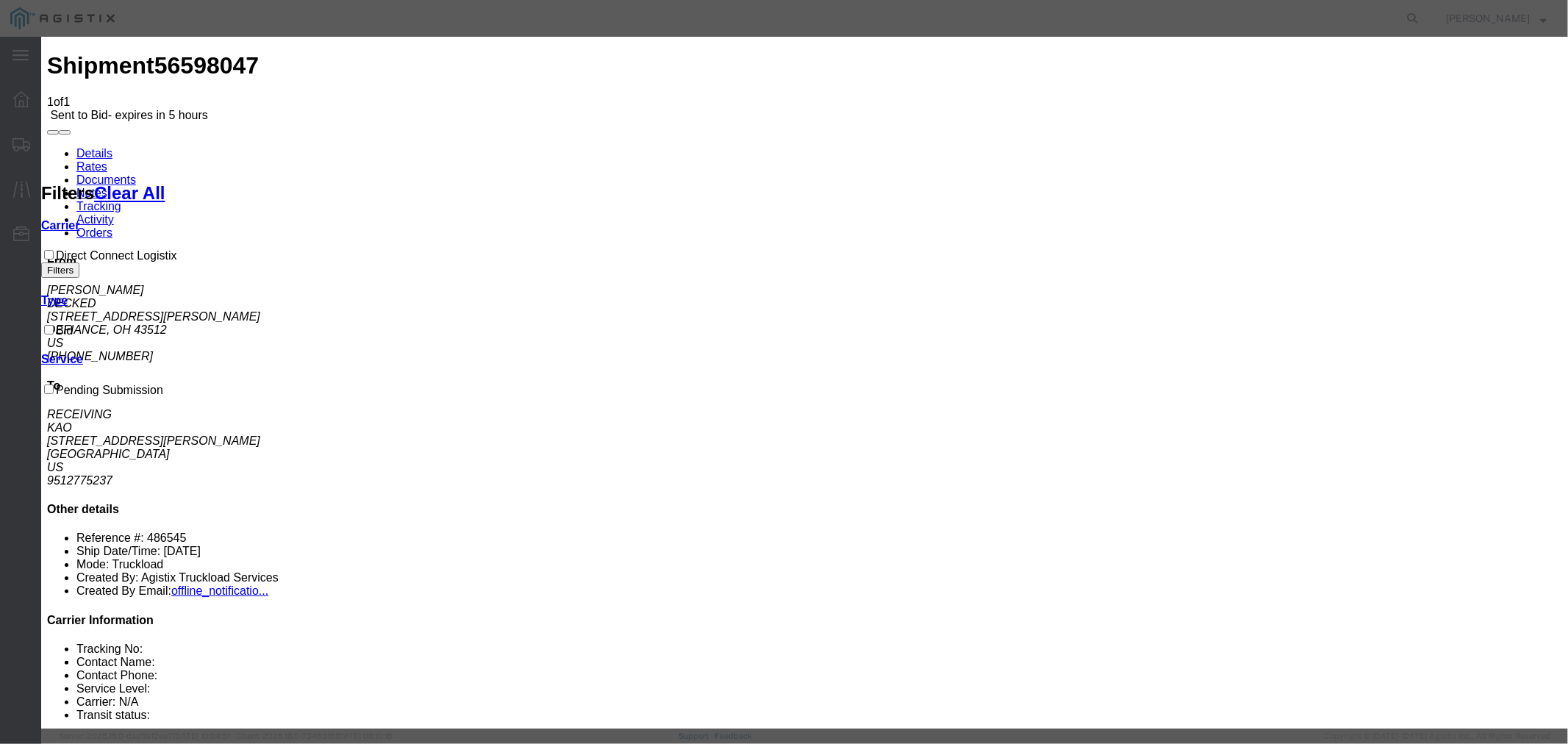
type input "2990"
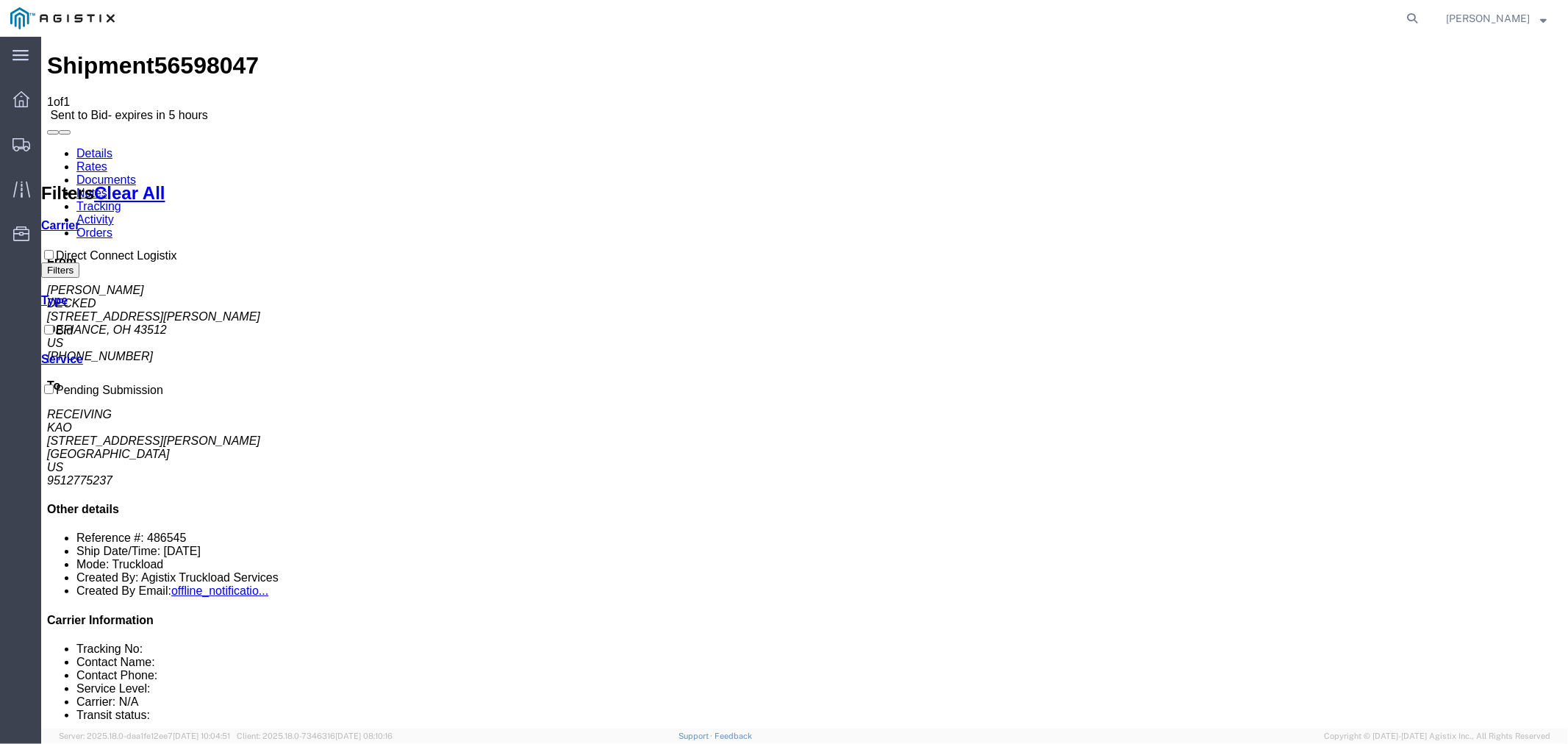
click at [107, 186] on link "Notes" at bounding box center [91, 192] width 31 height 13
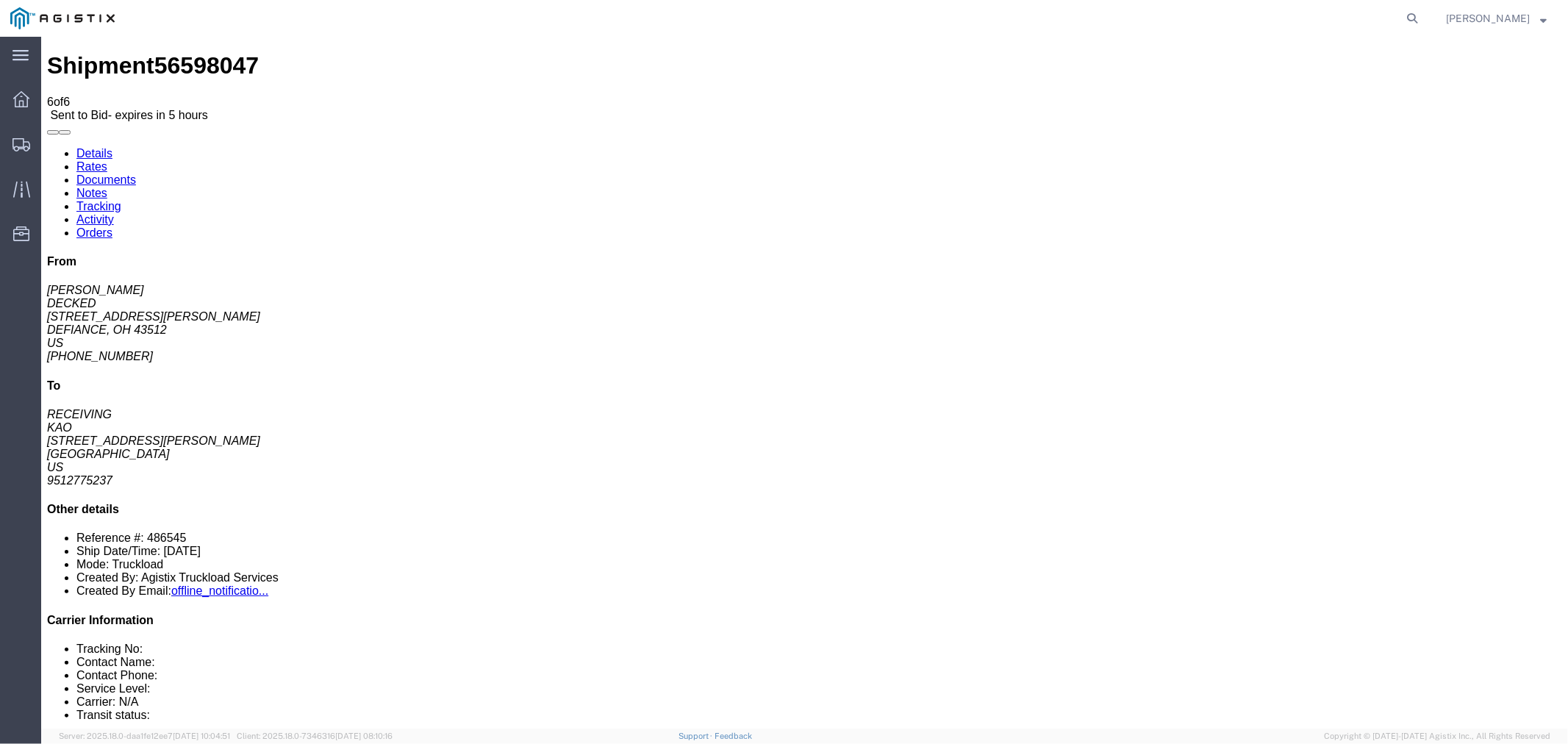
click at [88, 146] on link "Details" at bounding box center [93, 153] width 36 height 13
click link "Notes"
click at [107, 160] on link "Rates" at bounding box center [91, 166] width 31 height 13
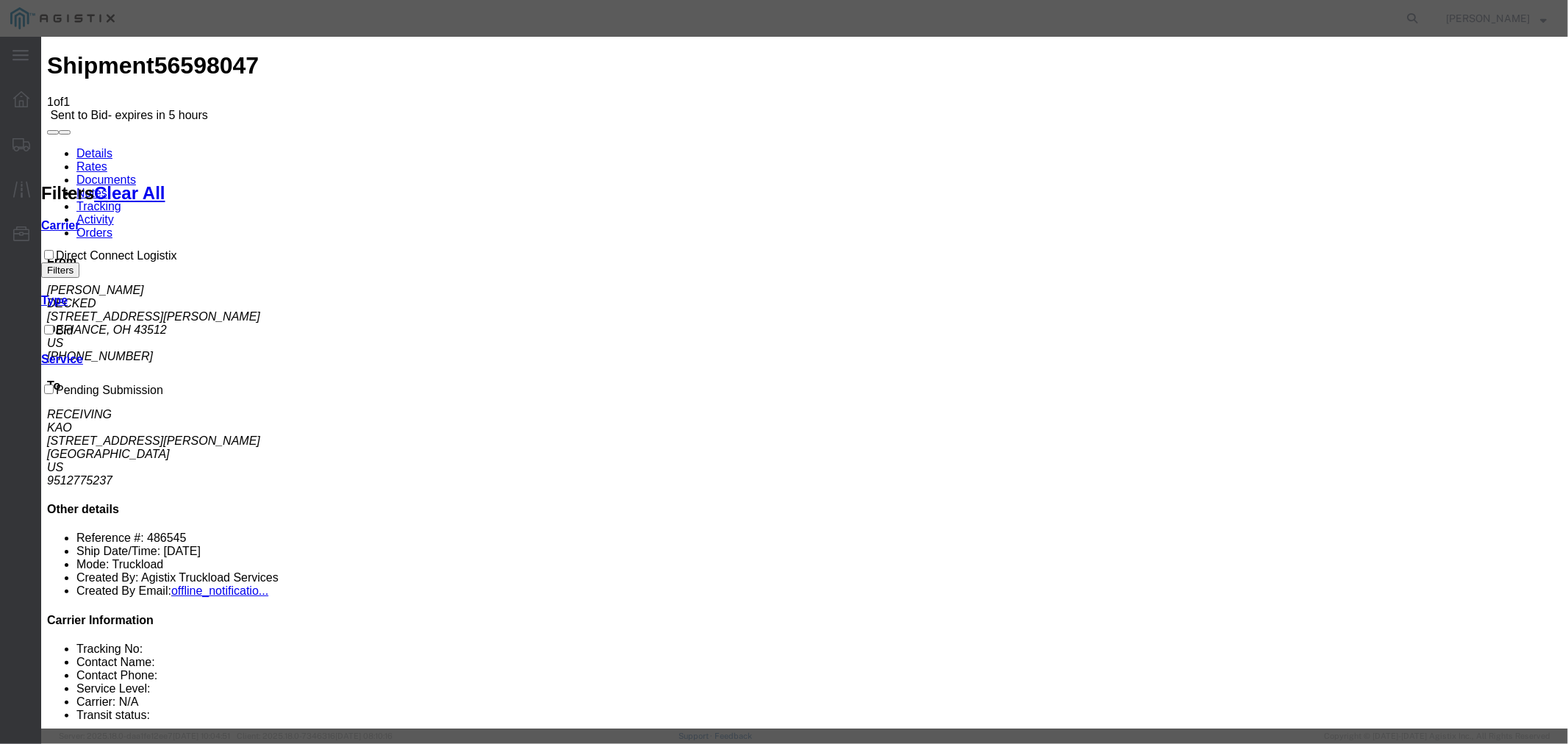
select select "4506"
select select "15907"
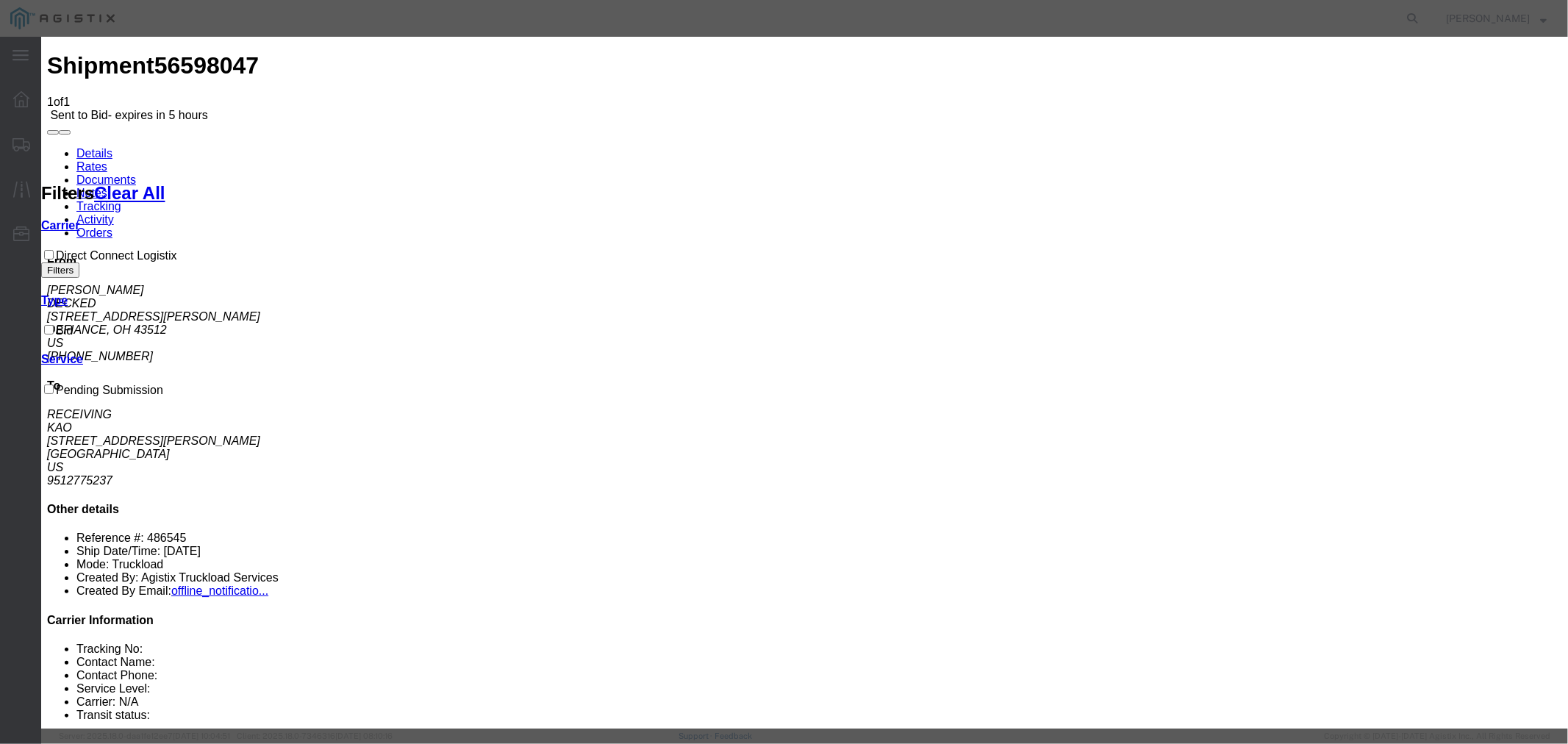
type input "DCL"
type input "3190"
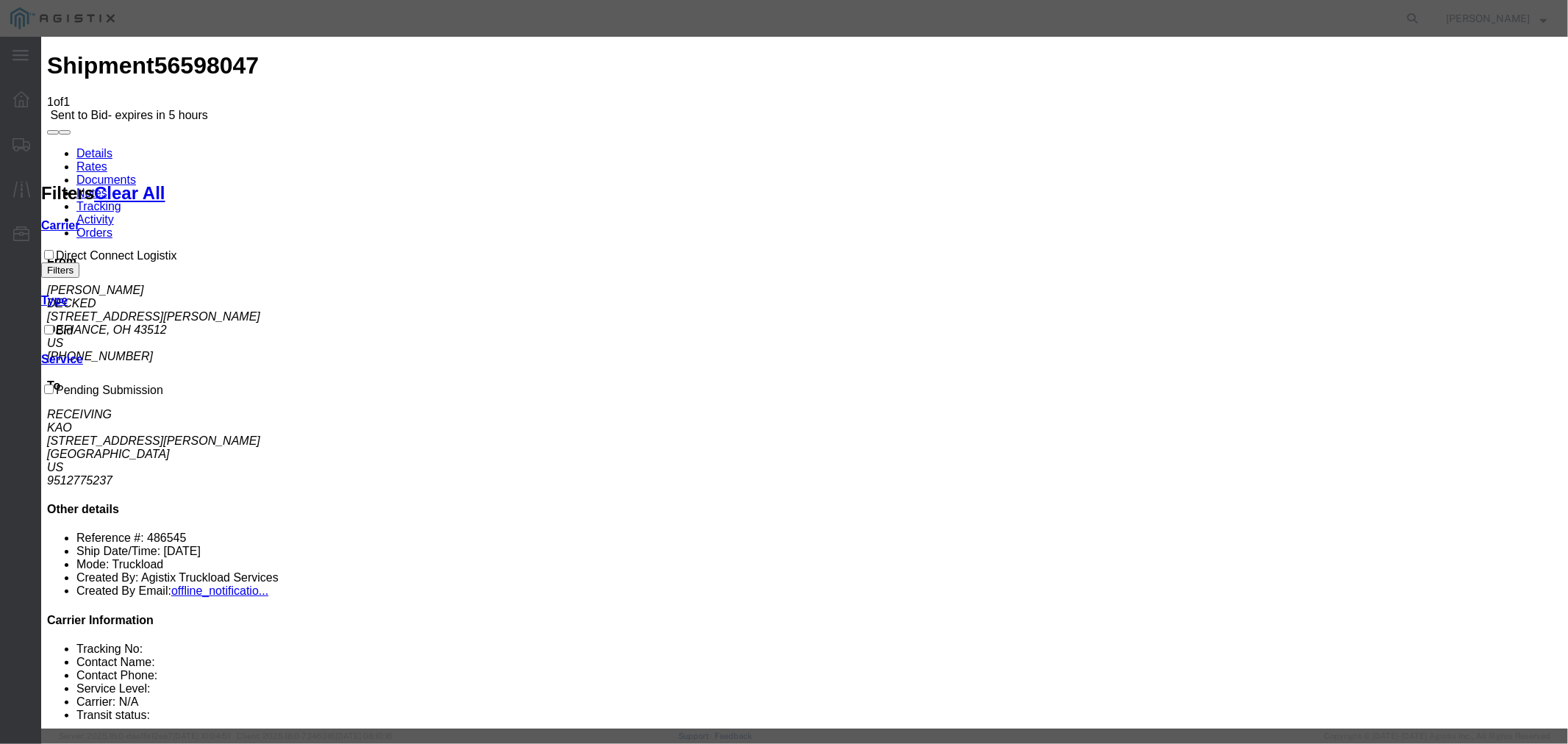
type textarea "Have a dedicated carrier that can take this. They run 15+ loads per week out of…"
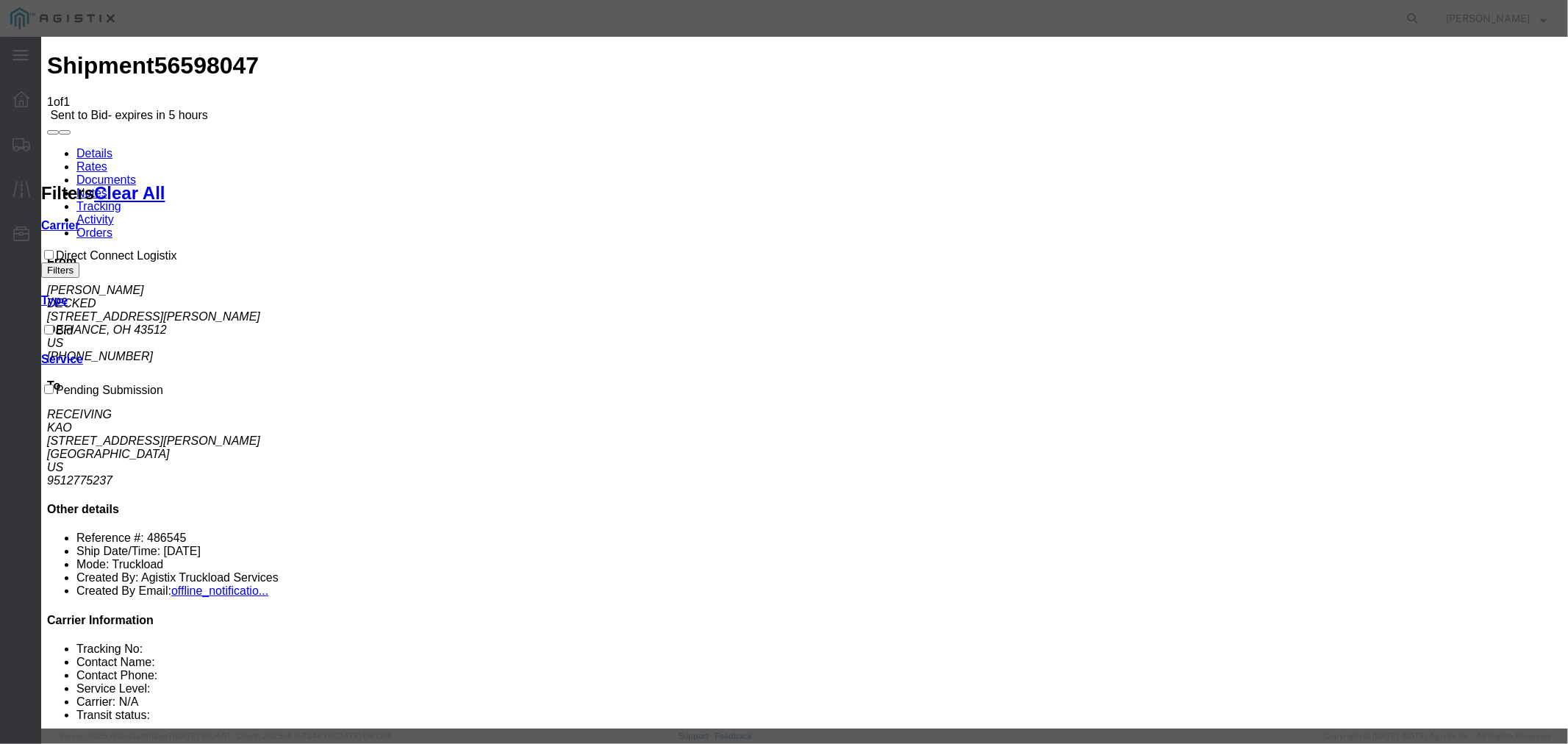
type input "3150"
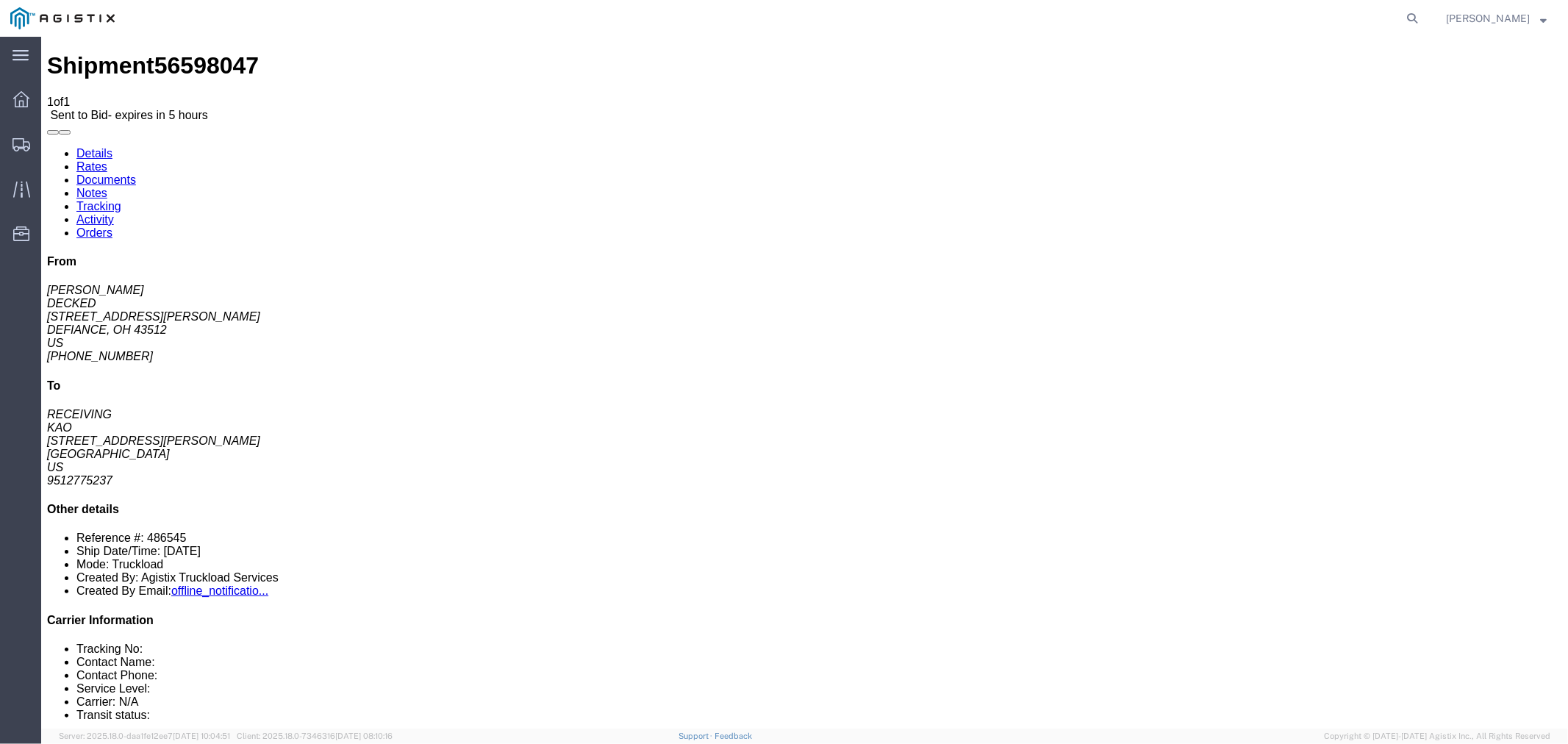
click at [108, 146] on link "Details" at bounding box center [93, 153] width 36 height 13
click button "button"
click at [39, 100] on div at bounding box center [22, 99] width 41 height 30
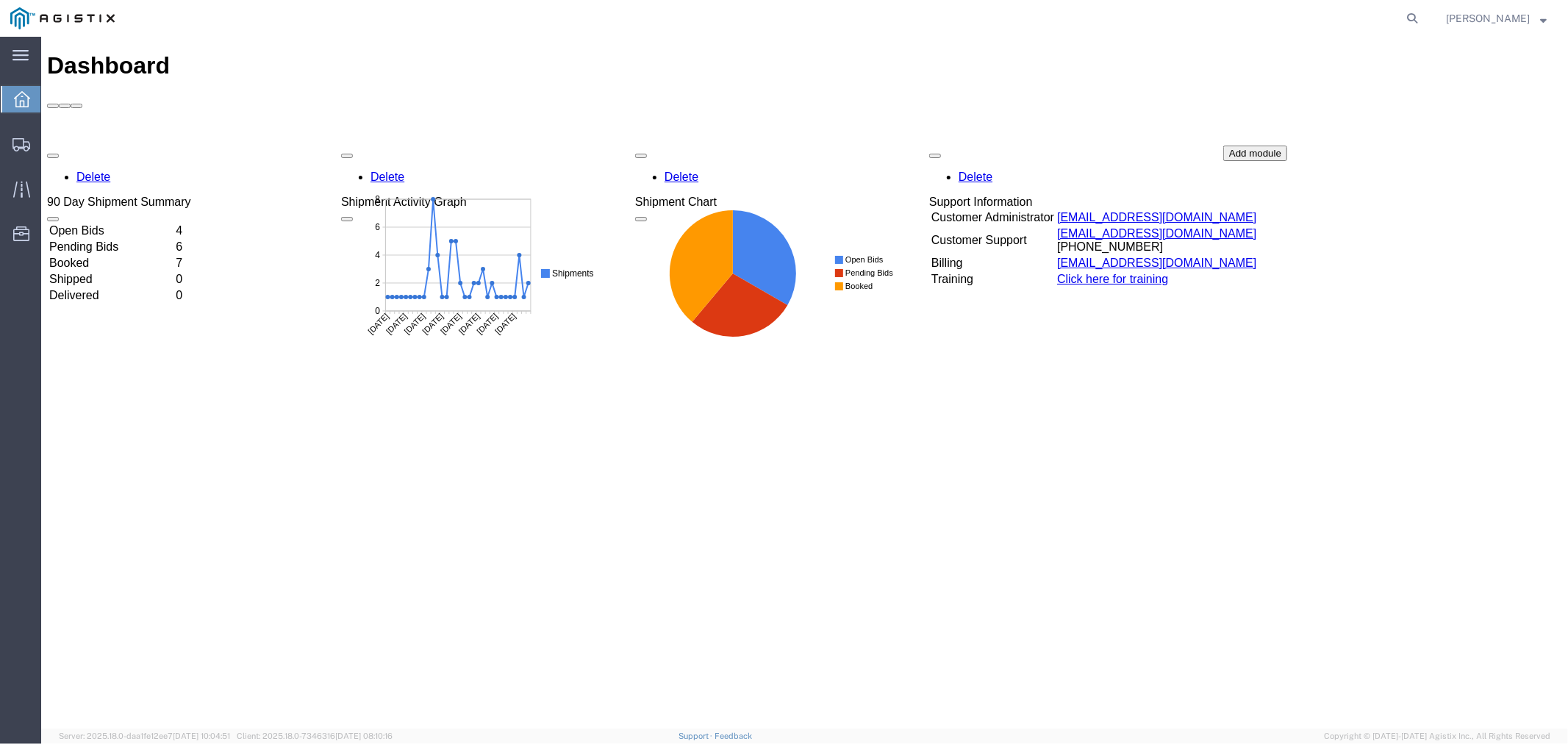
click at [107, 223] on td "Open Bids" at bounding box center [110, 230] width 125 height 14
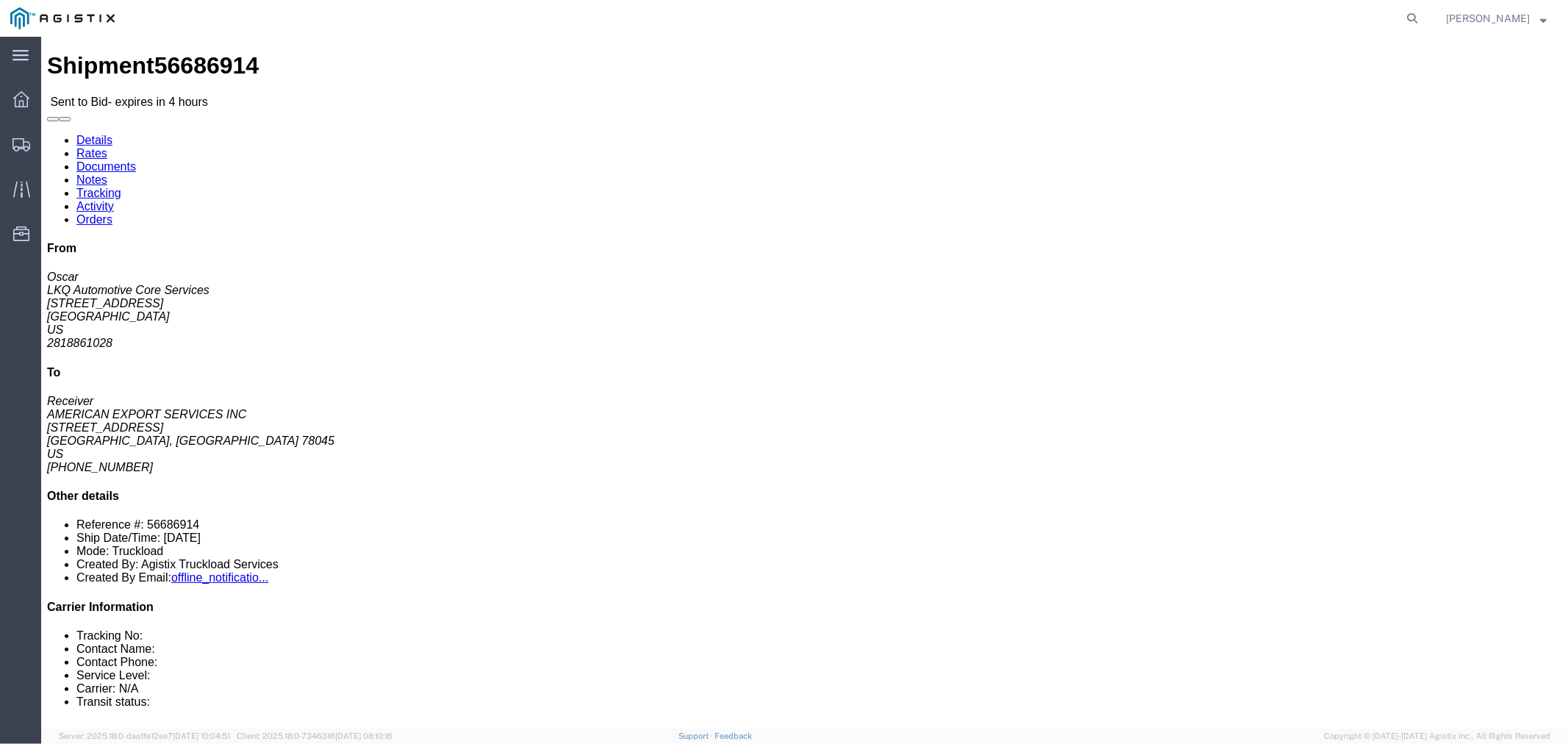
click link "Notes"
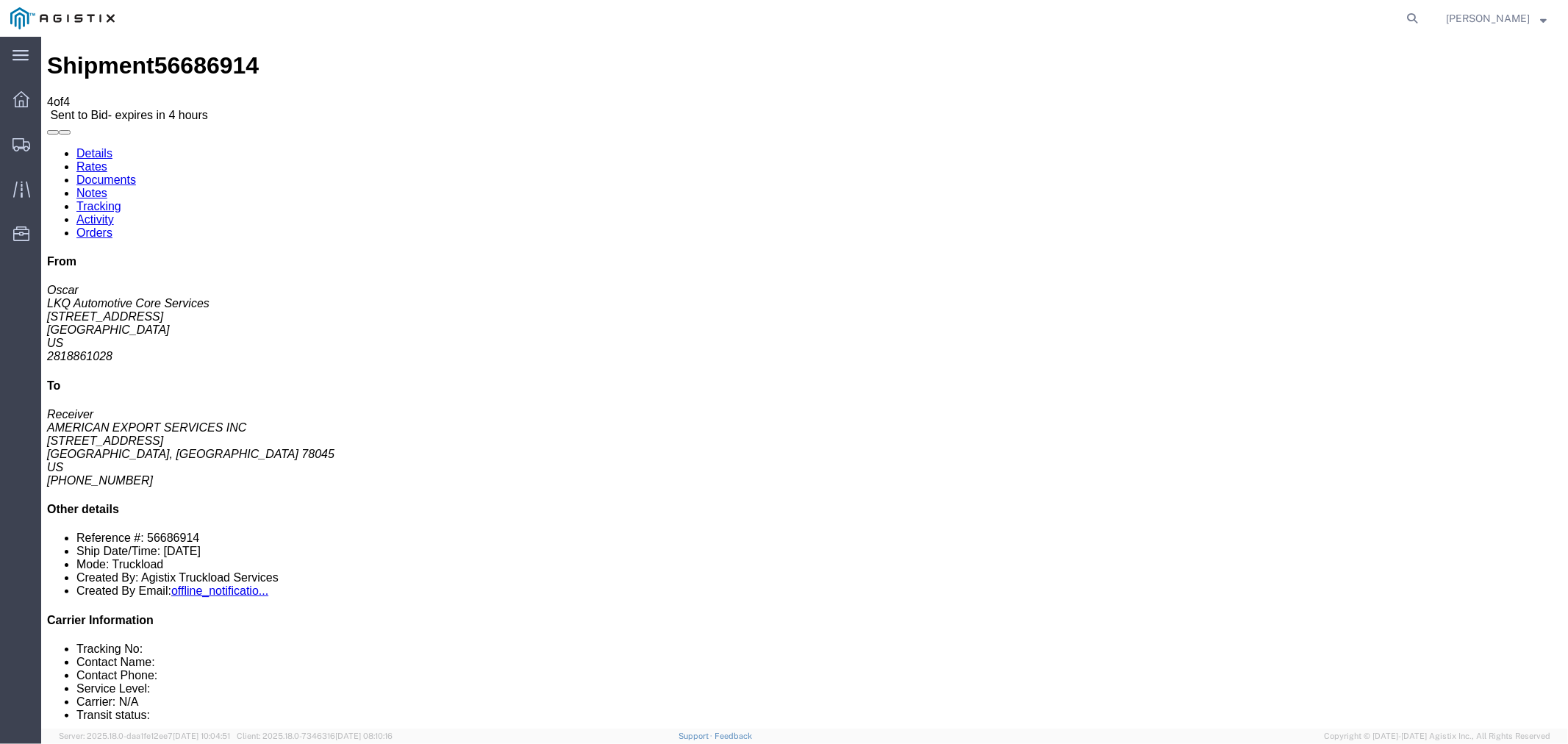
click at [107, 160] on link "Rates" at bounding box center [91, 166] width 31 height 13
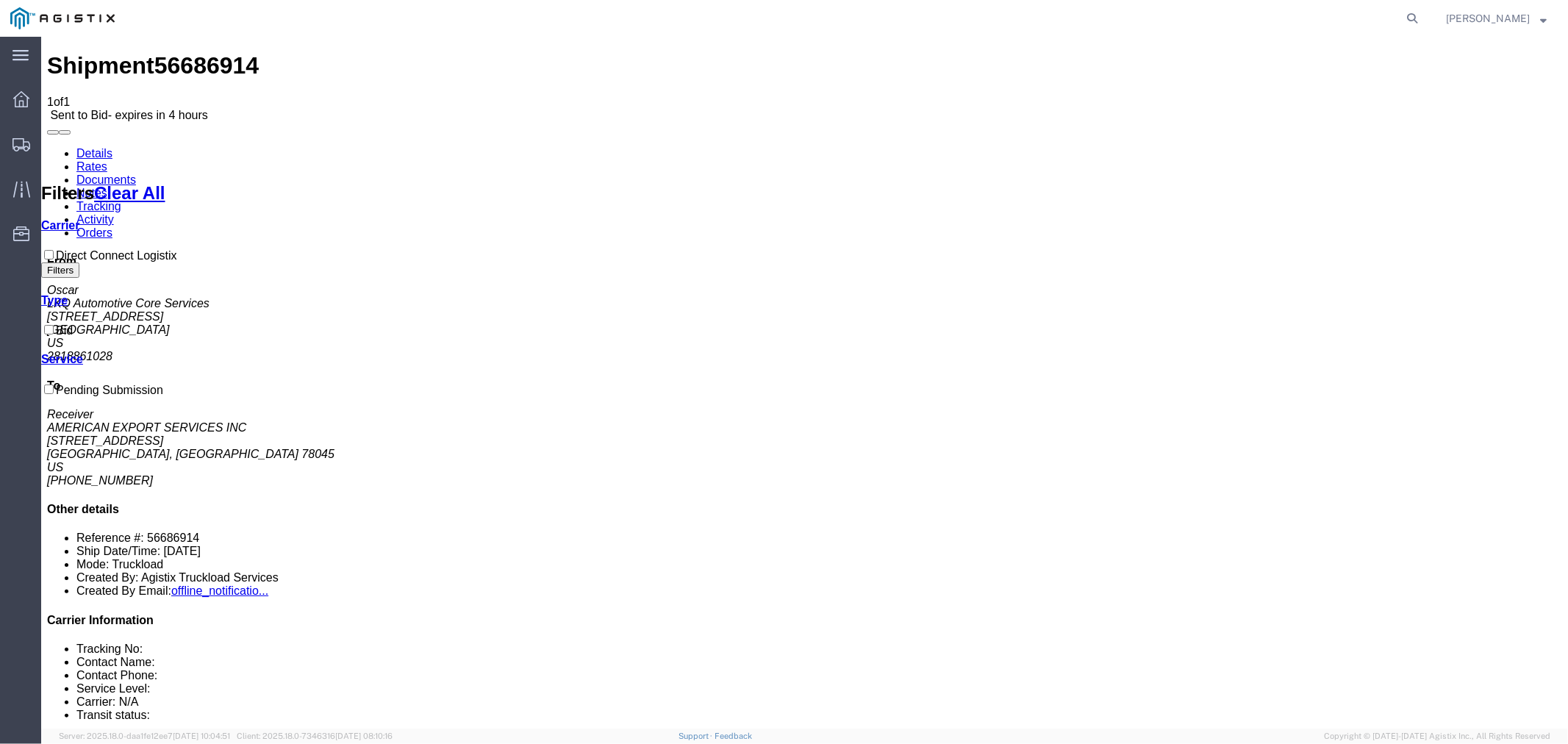
click at [102, 146] on link "Details" at bounding box center [93, 153] width 36 height 13
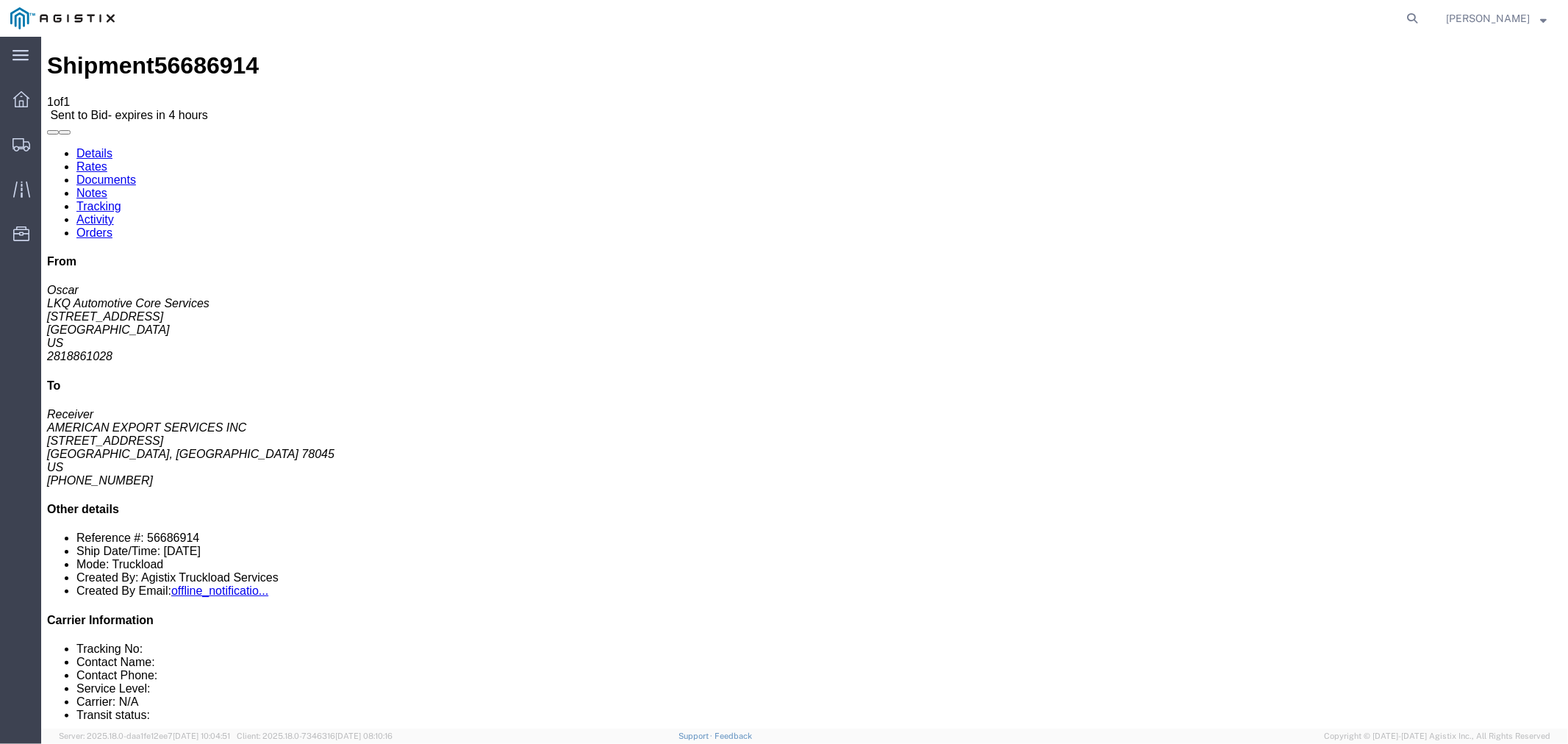
click button "button"
click link "Rates"
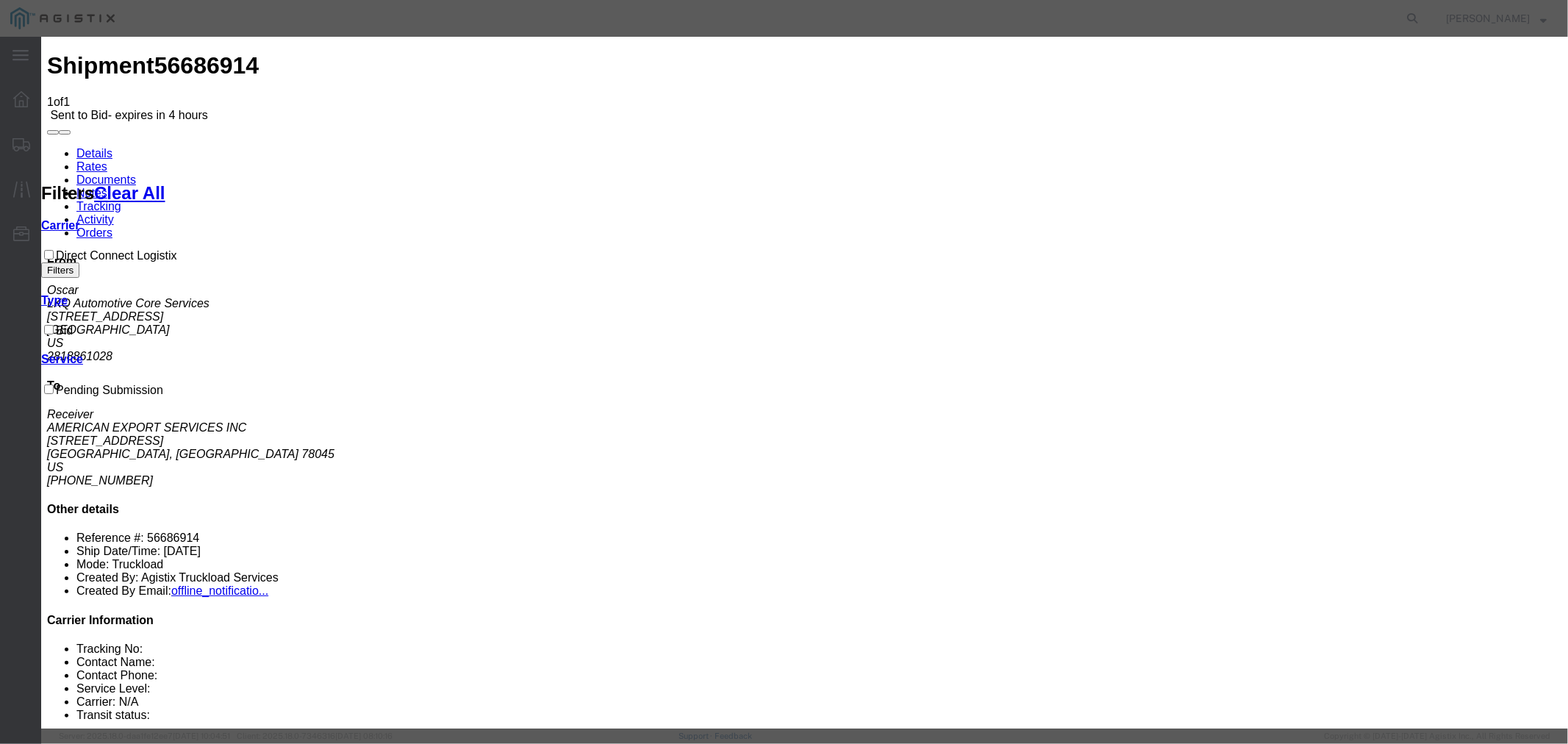
select select "4506"
drag, startPoint x: 896, startPoint y: 208, endPoint x: 855, endPoint y: 173, distance: 53.9
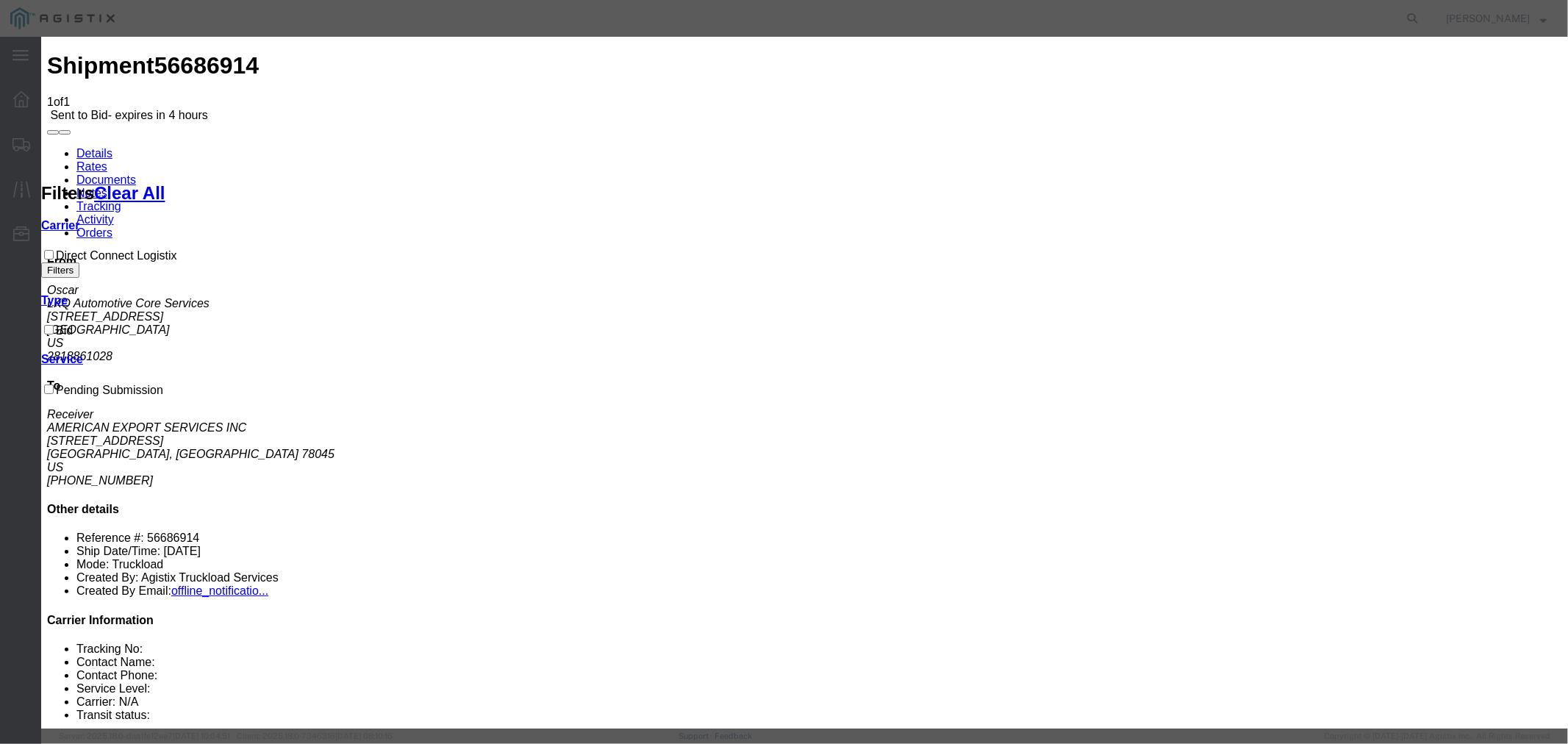
select select "15907"
type input "DCL"
drag, startPoint x: 1070, startPoint y: 341, endPoint x: 1103, endPoint y: 339, distance: 33.1
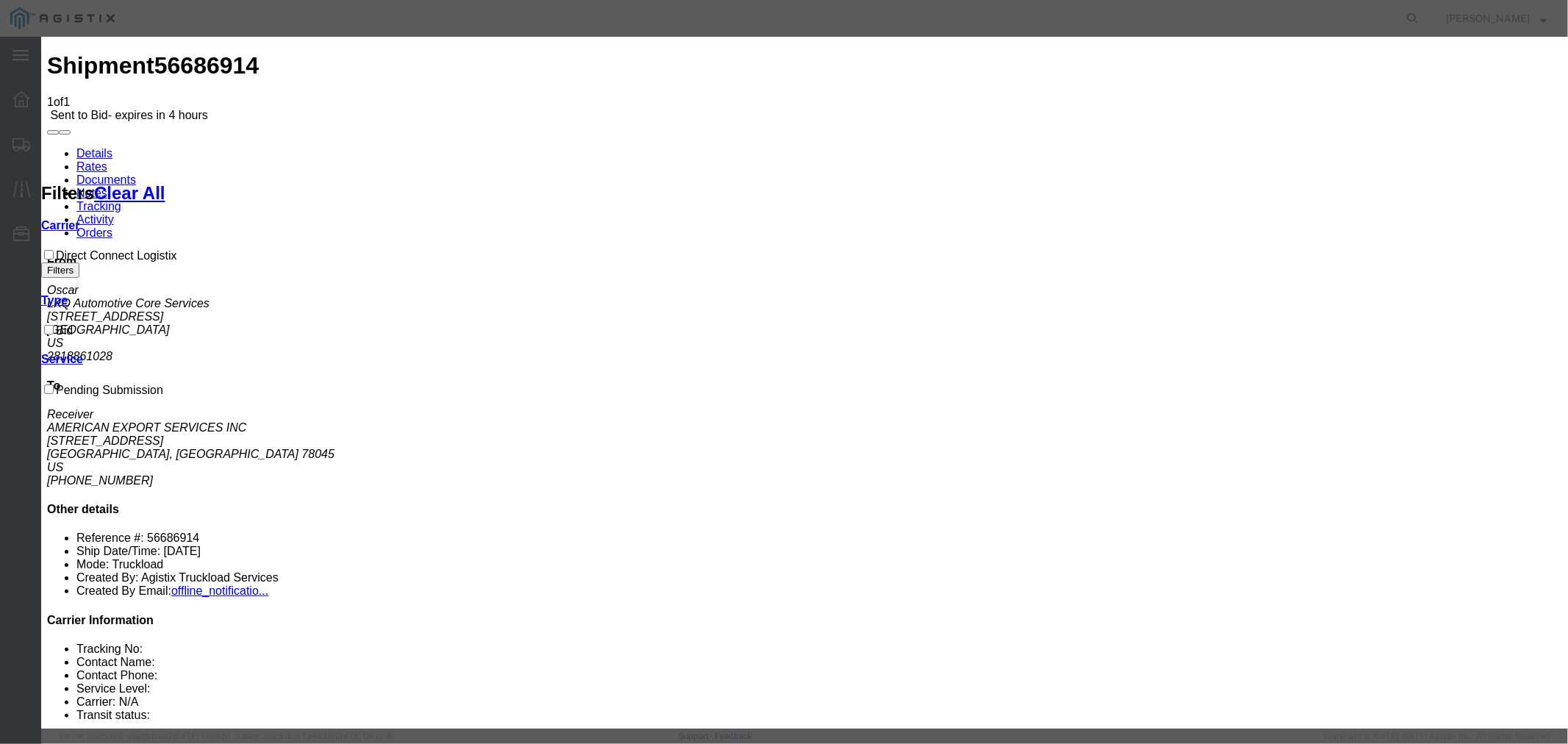
type input "770"
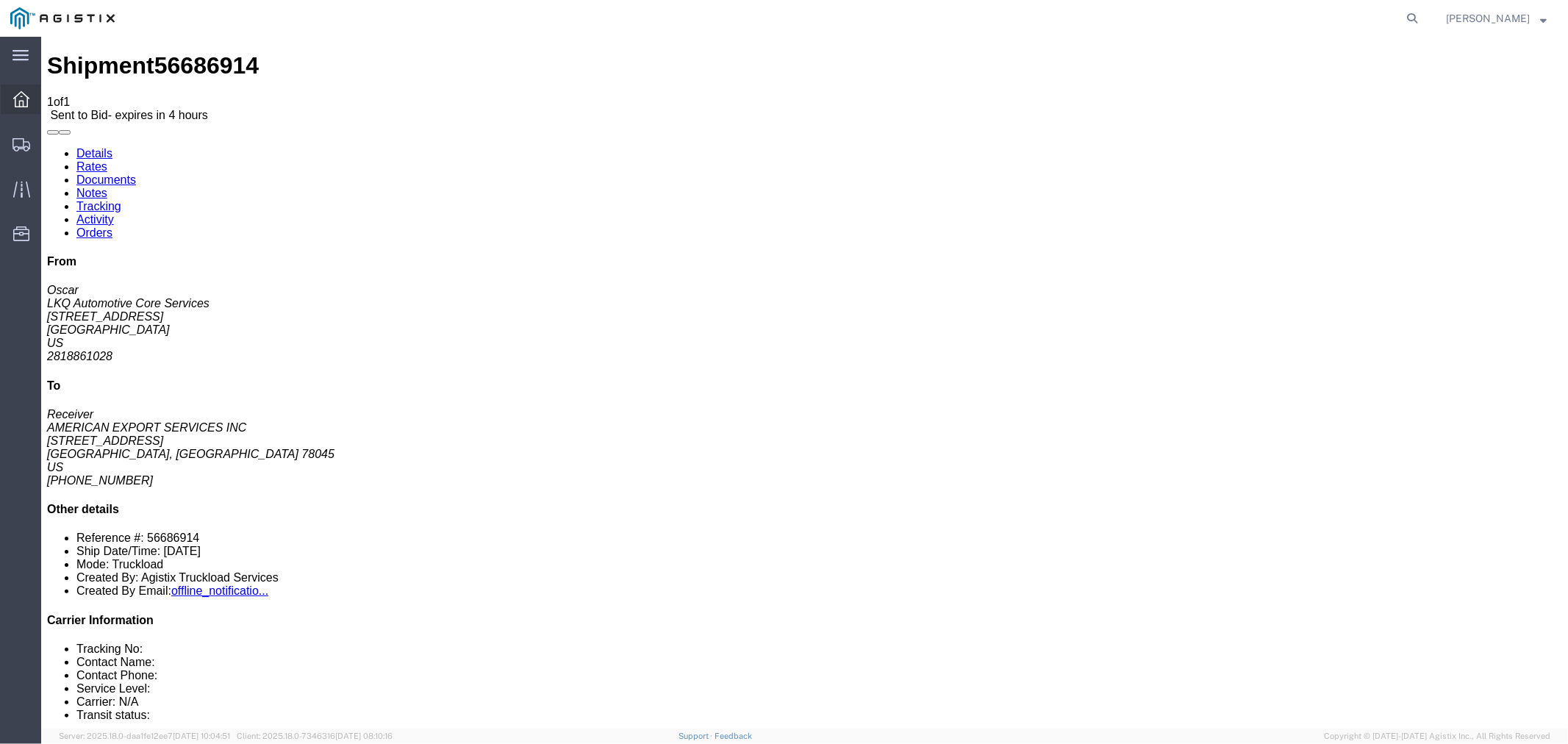
click at [24, 106] on icon at bounding box center [22, 100] width 16 height 16
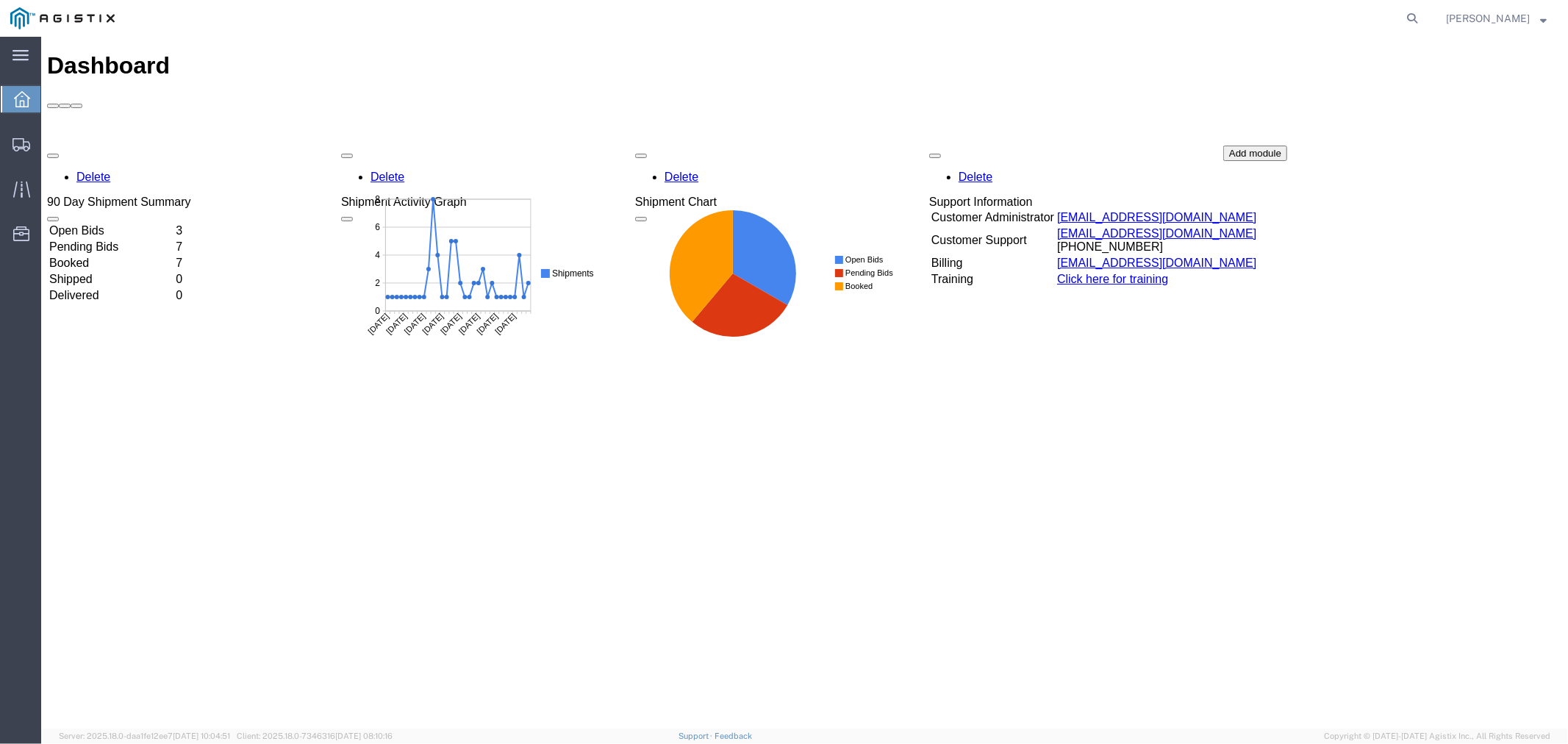
click at [119, 223] on td "Open Bids" at bounding box center [110, 230] width 125 height 14
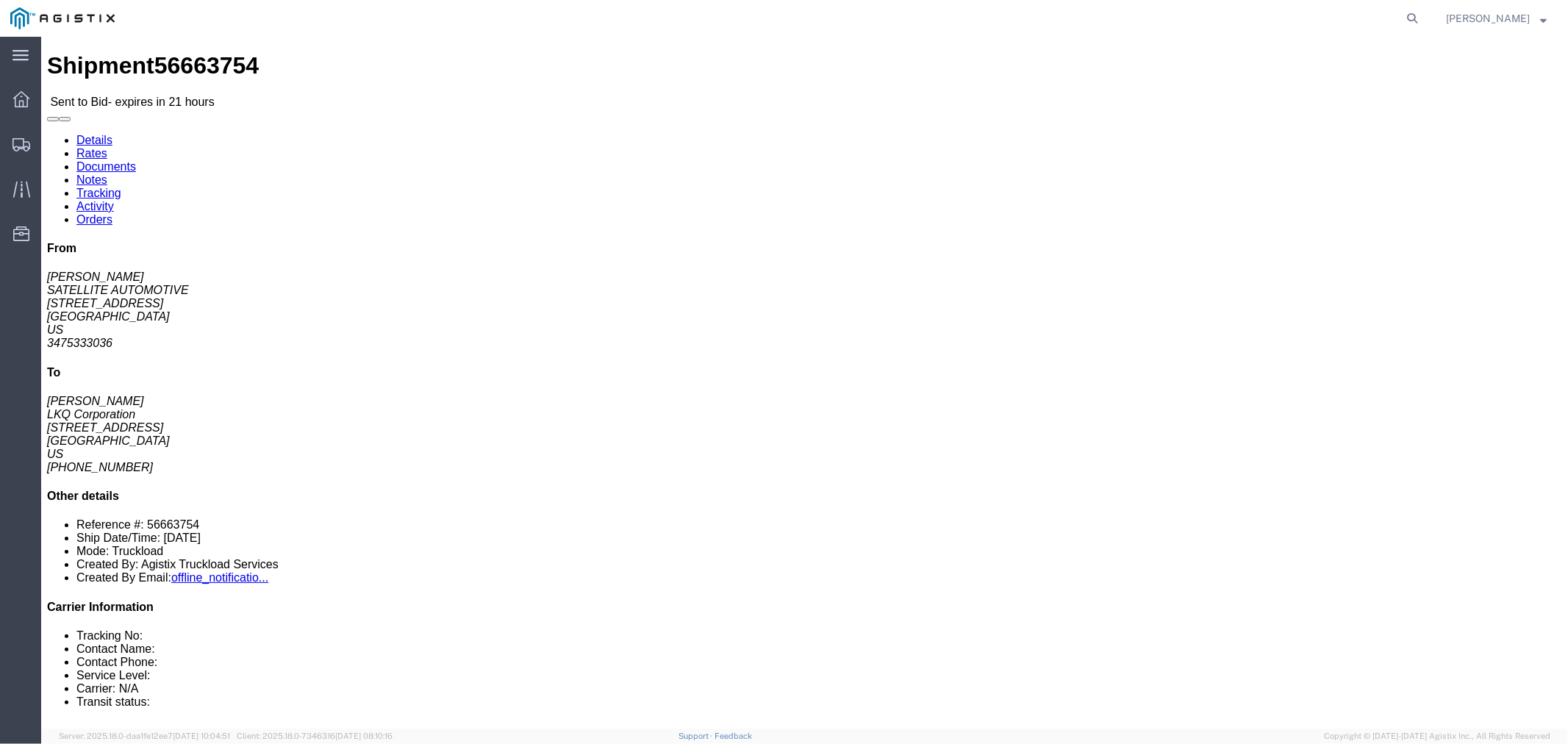
click button "button"
click link "Notes"
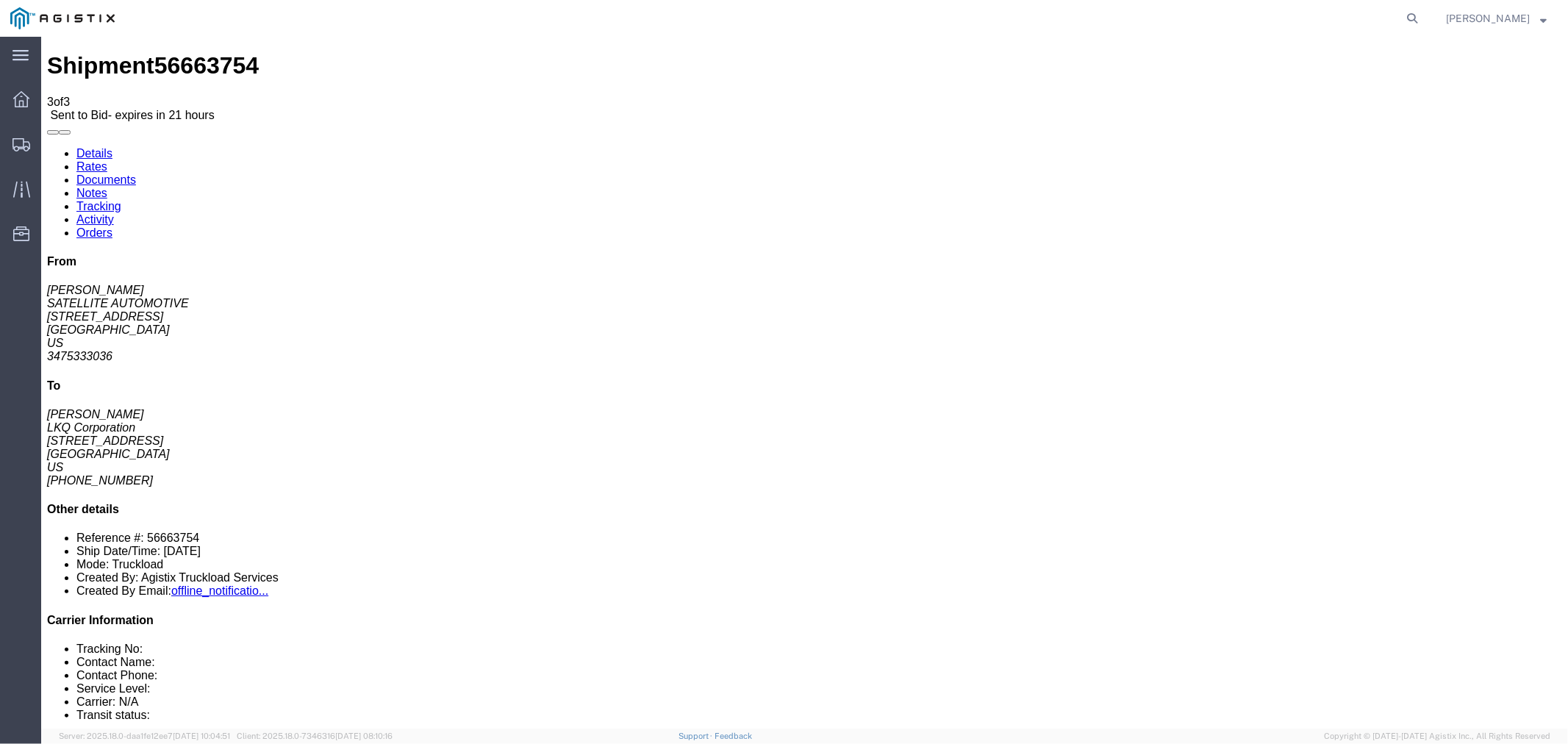
click at [107, 160] on link "Rates" at bounding box center [91, 166] width 31 height 13
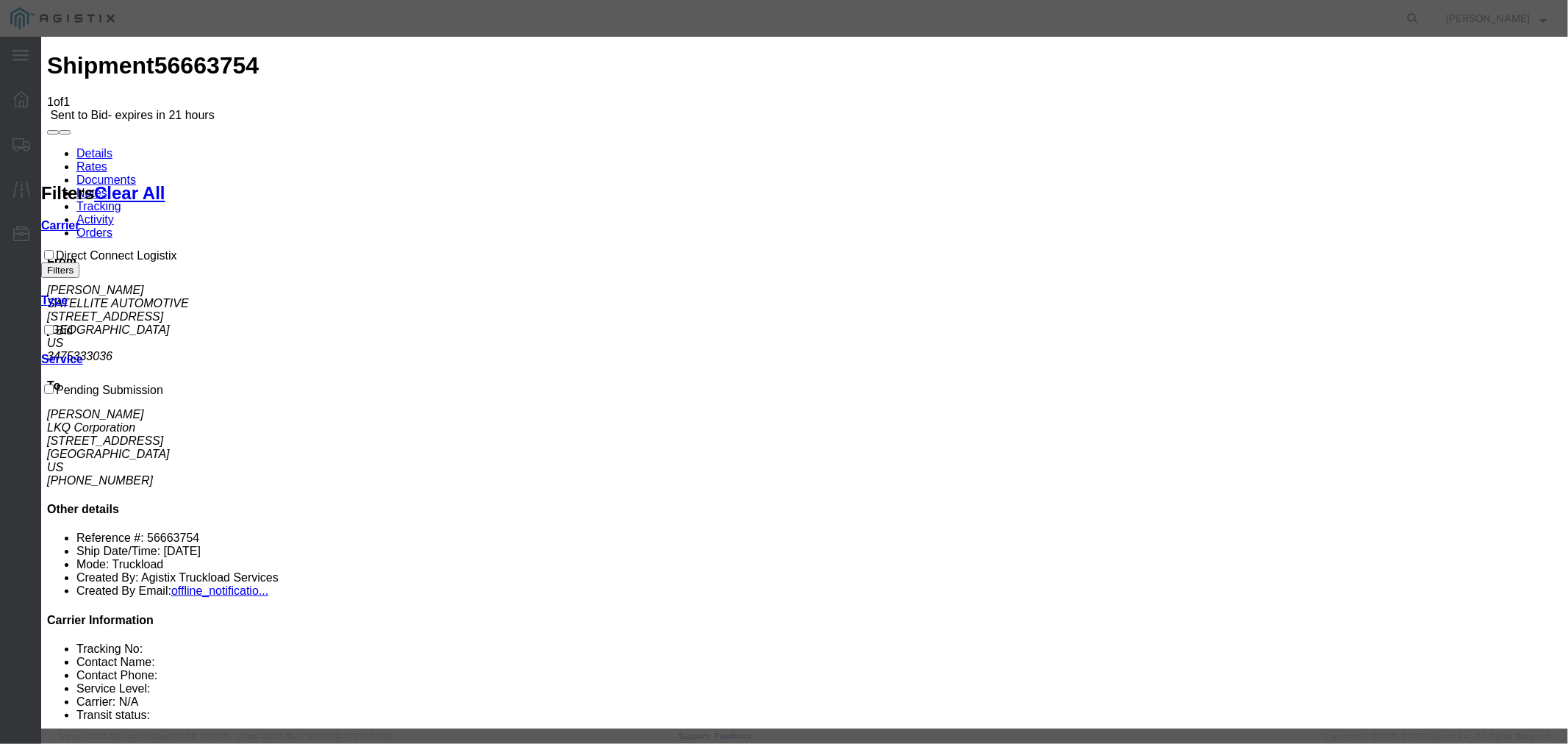
select select "4506"
select select "15907"
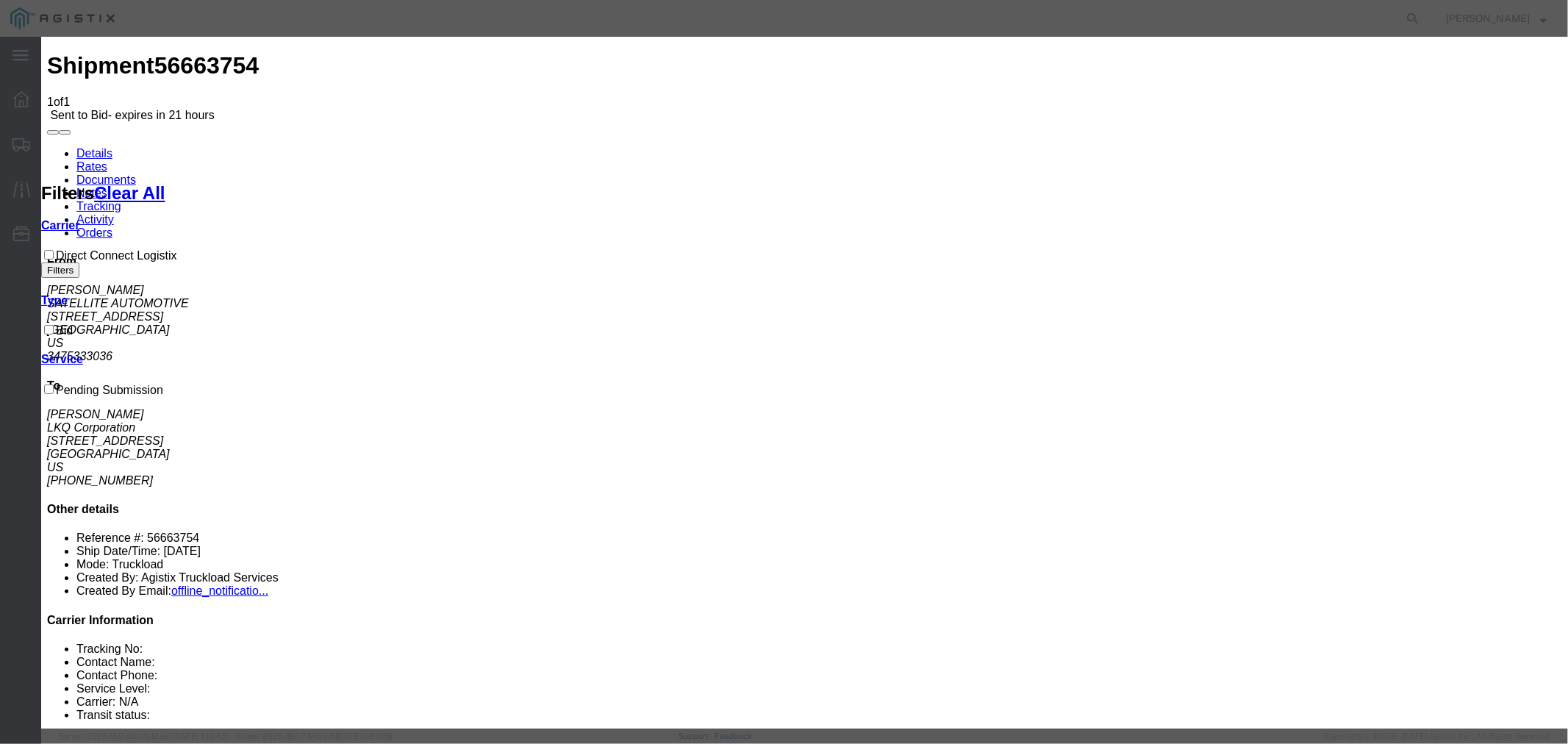
drag, startPoint x: 1106, startPoint y: 165, endPoint x: 1114, endPoint y: 181, distance: 17.9
type input "DCL"
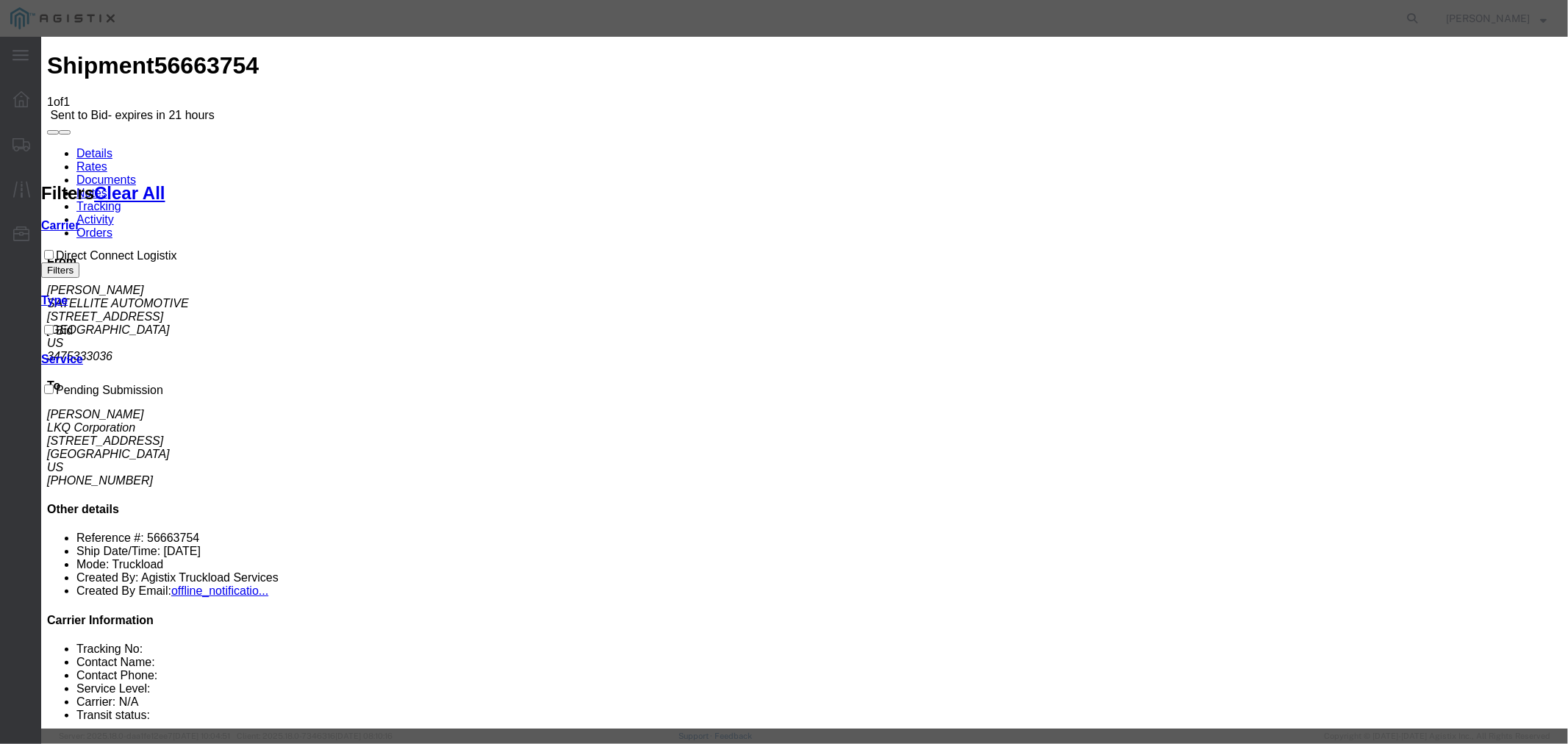
type input "2225"
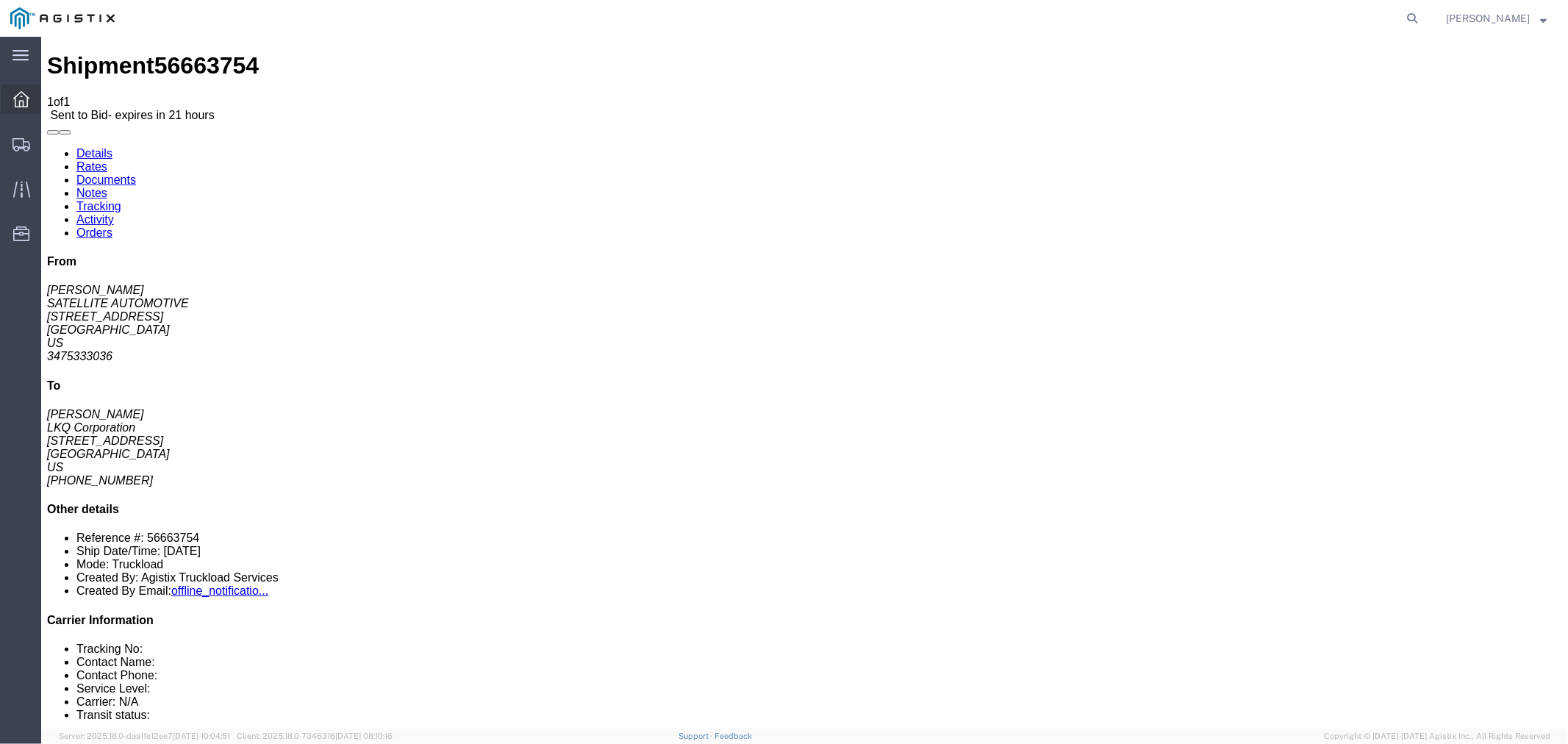
click at [10, 106] on div at bounding box center [22, 99] width 41 height 30
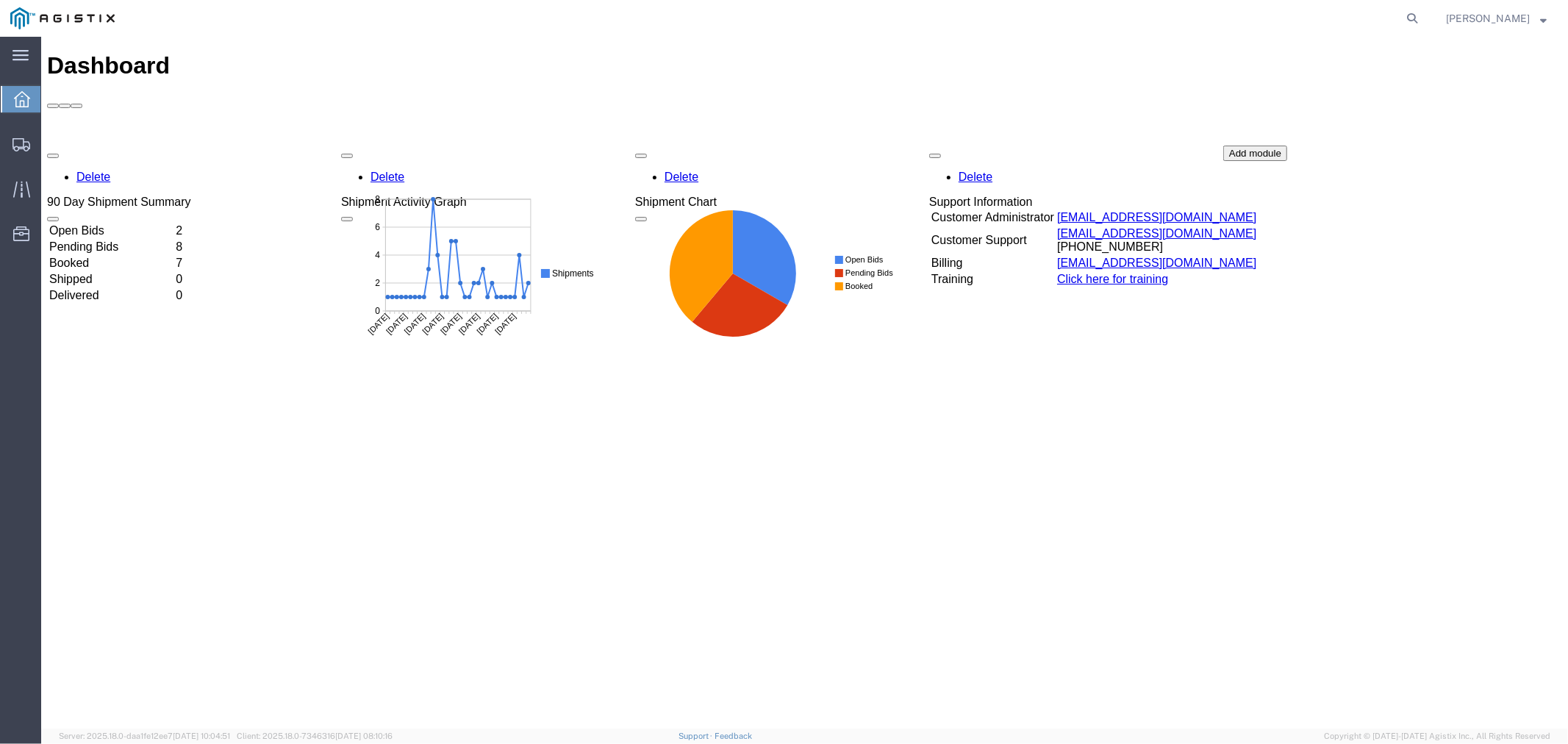
click at [119, 145] on div "Delete 90 Day Shipment Summary Open Bids 2 Pending Bids 8 Booked 7 Shipped 0 De…" at bounding box center [804, 255] width 1515 height 221
click at [107, 223] on td "Open Bids" at bounding box center [110, 230] width 125 height 14
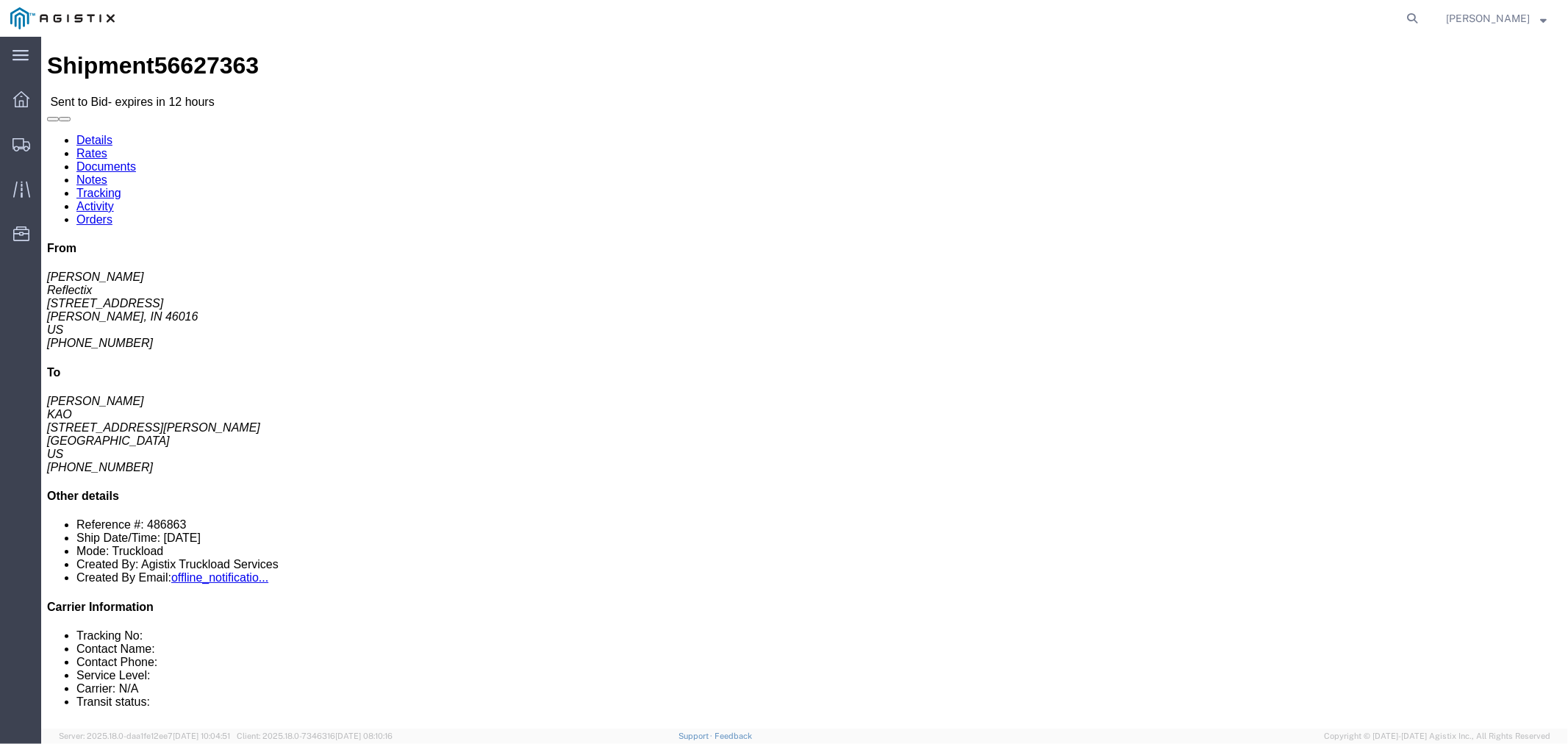
click button "button"
click link "Notes"
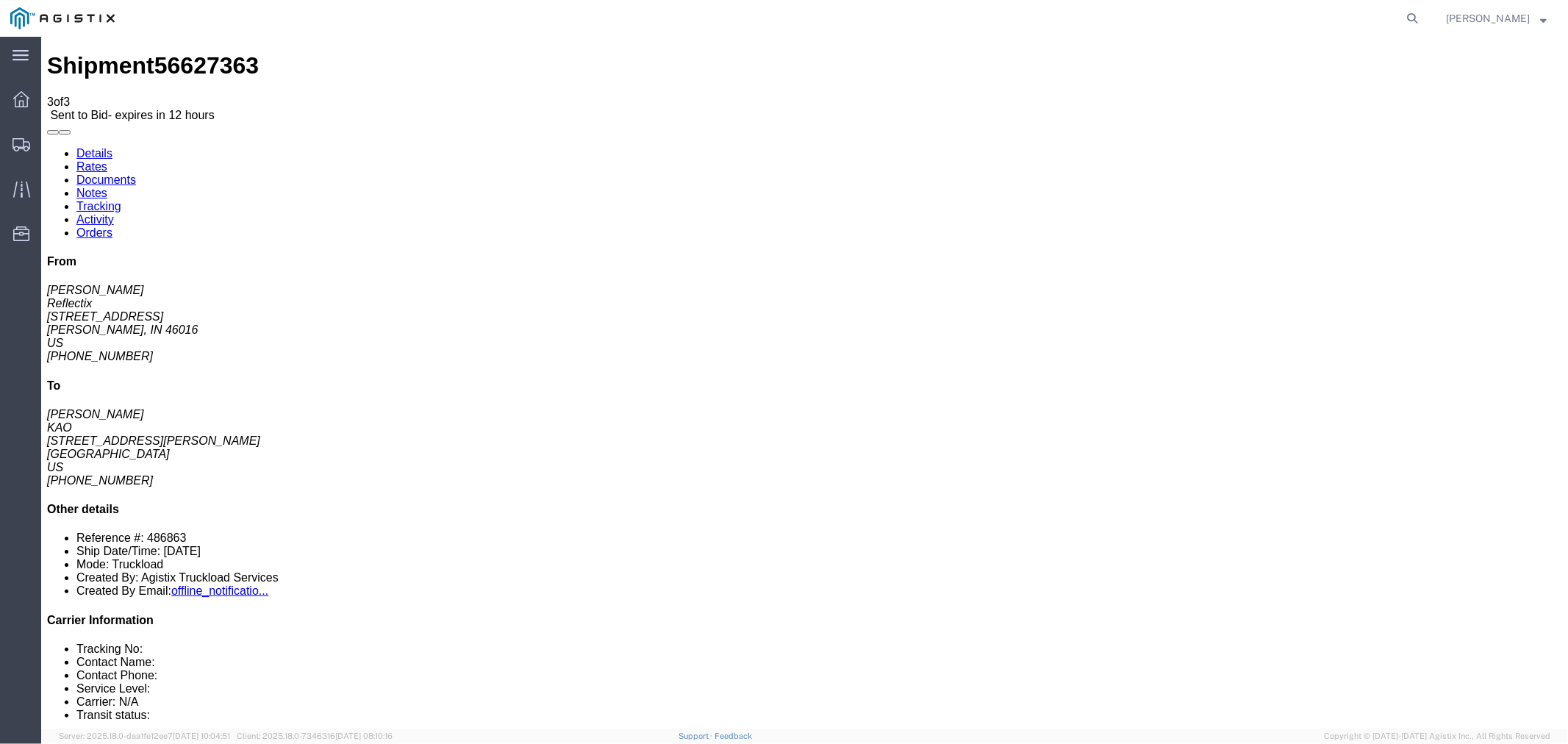
click at [107, 160] on link "Rates" at bounding box center [91, 166] width 31 height 13
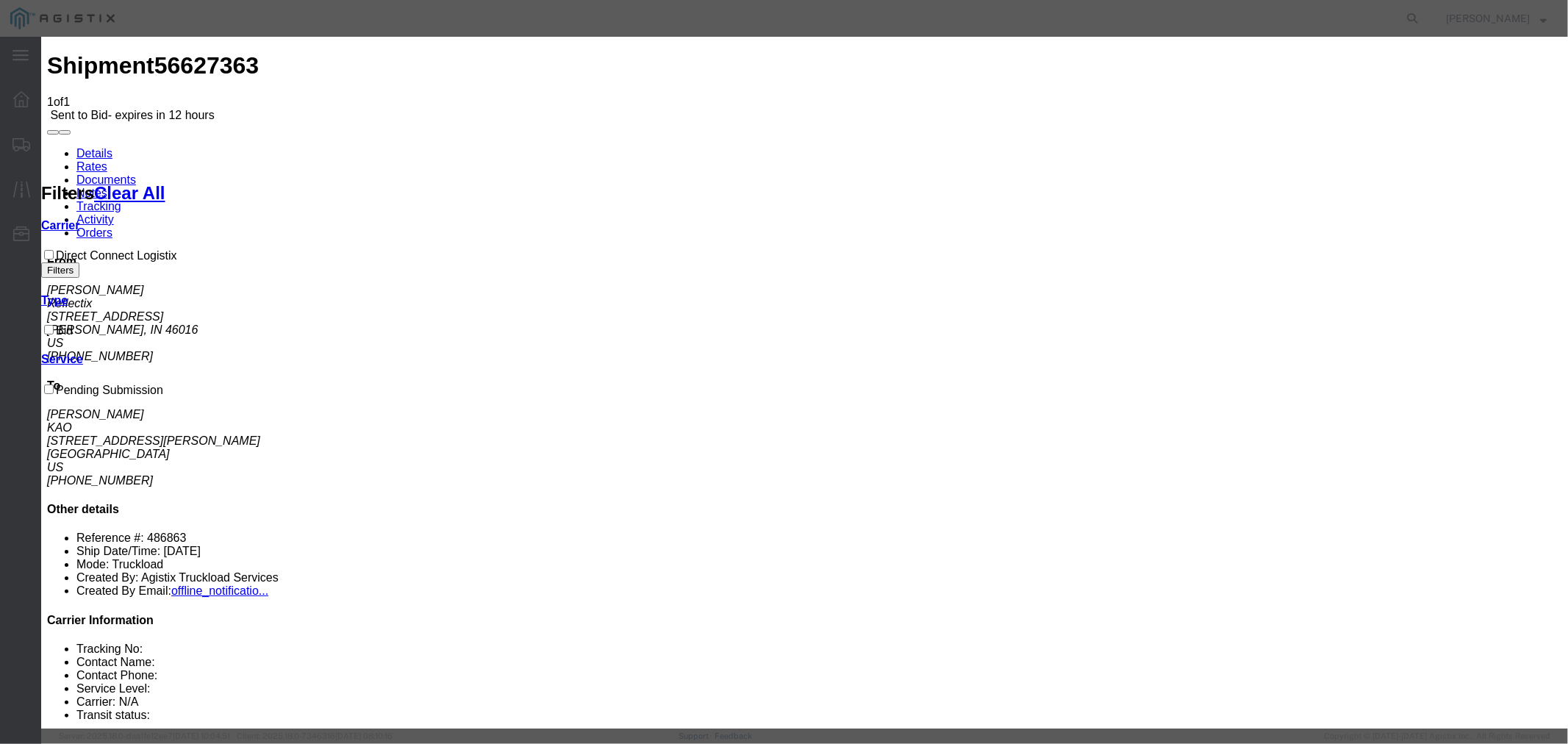
select select "4506"
select select "15907"
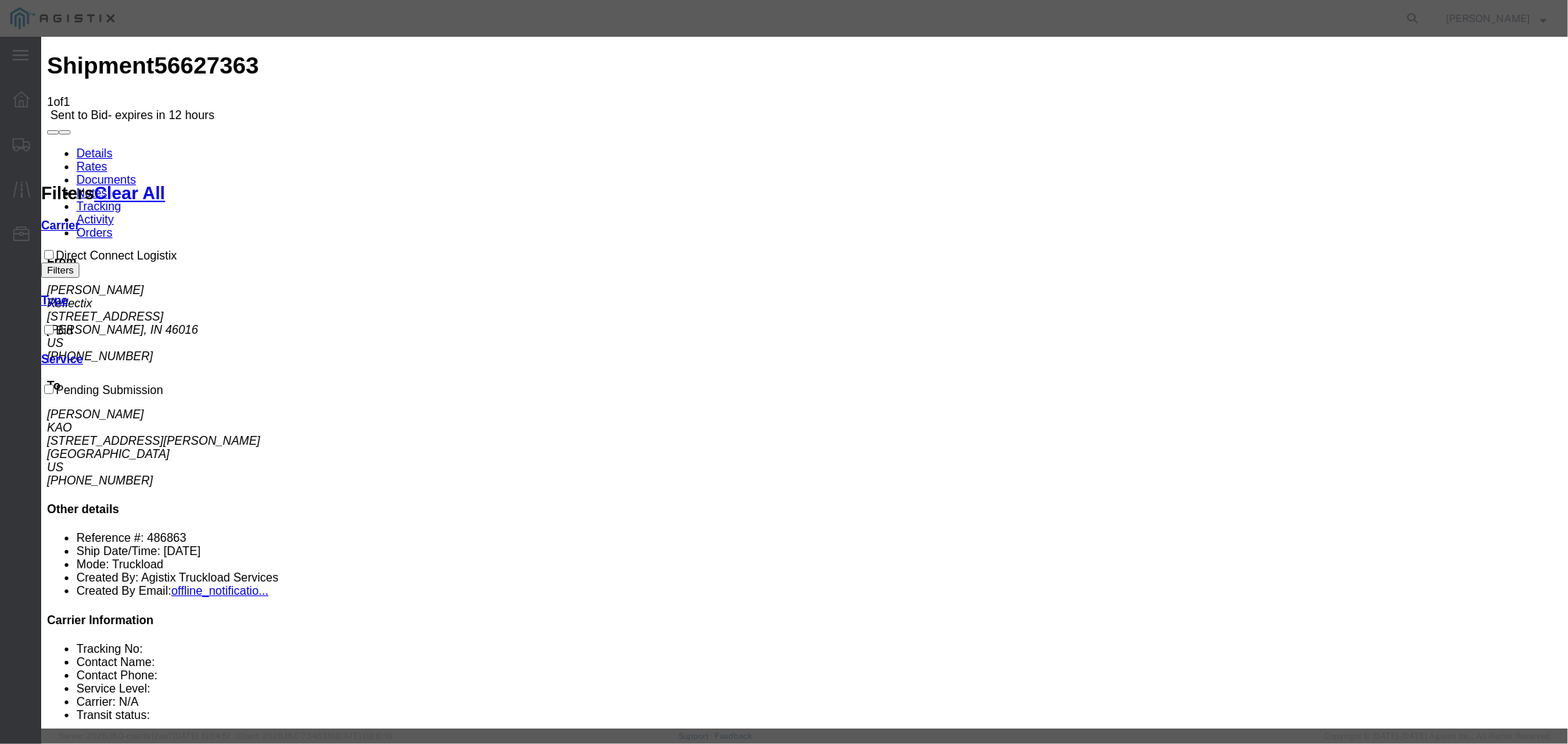
type input "DCL"
type input "840"
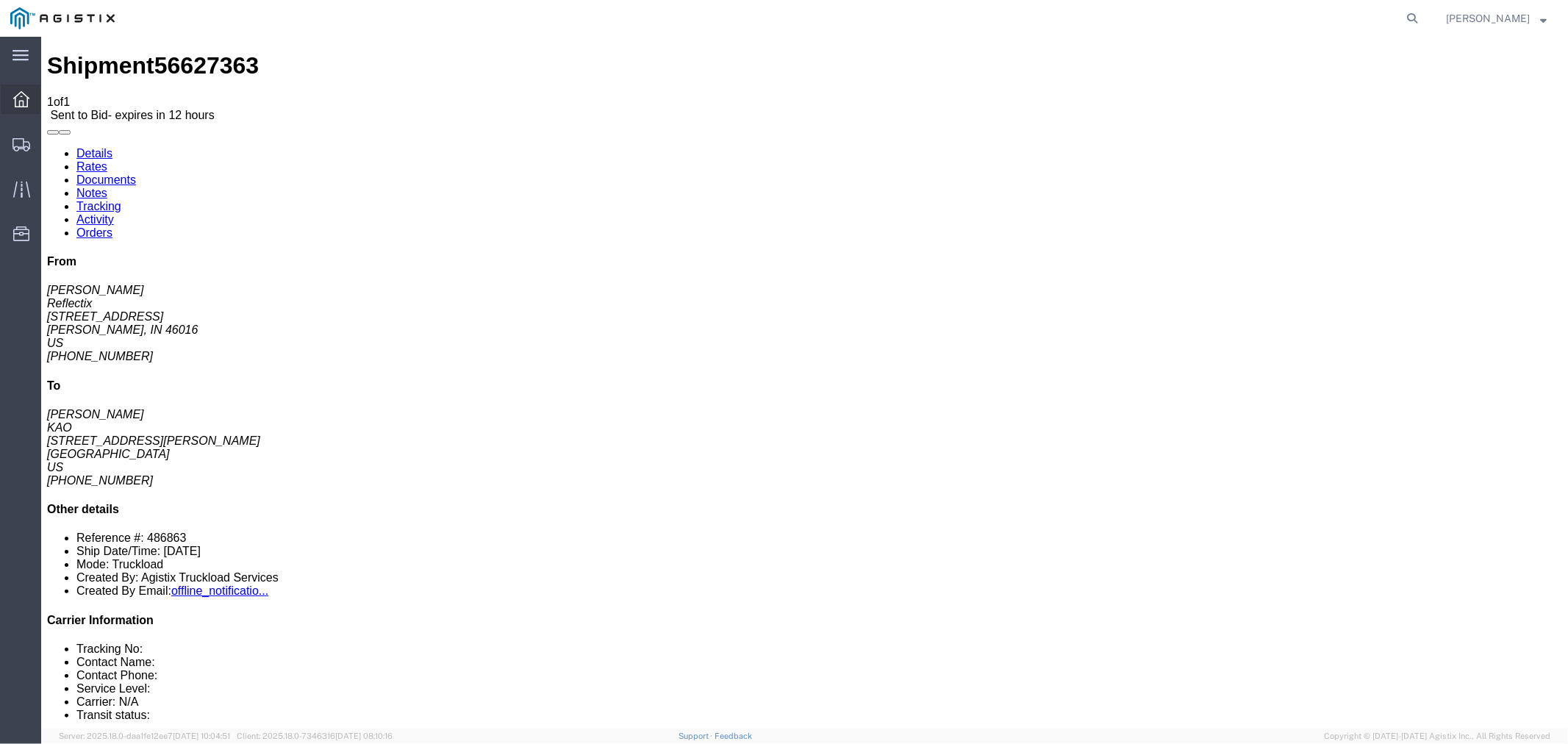
click at [27, 92] on icon at bounding box center [22, 100] width 16 height 16
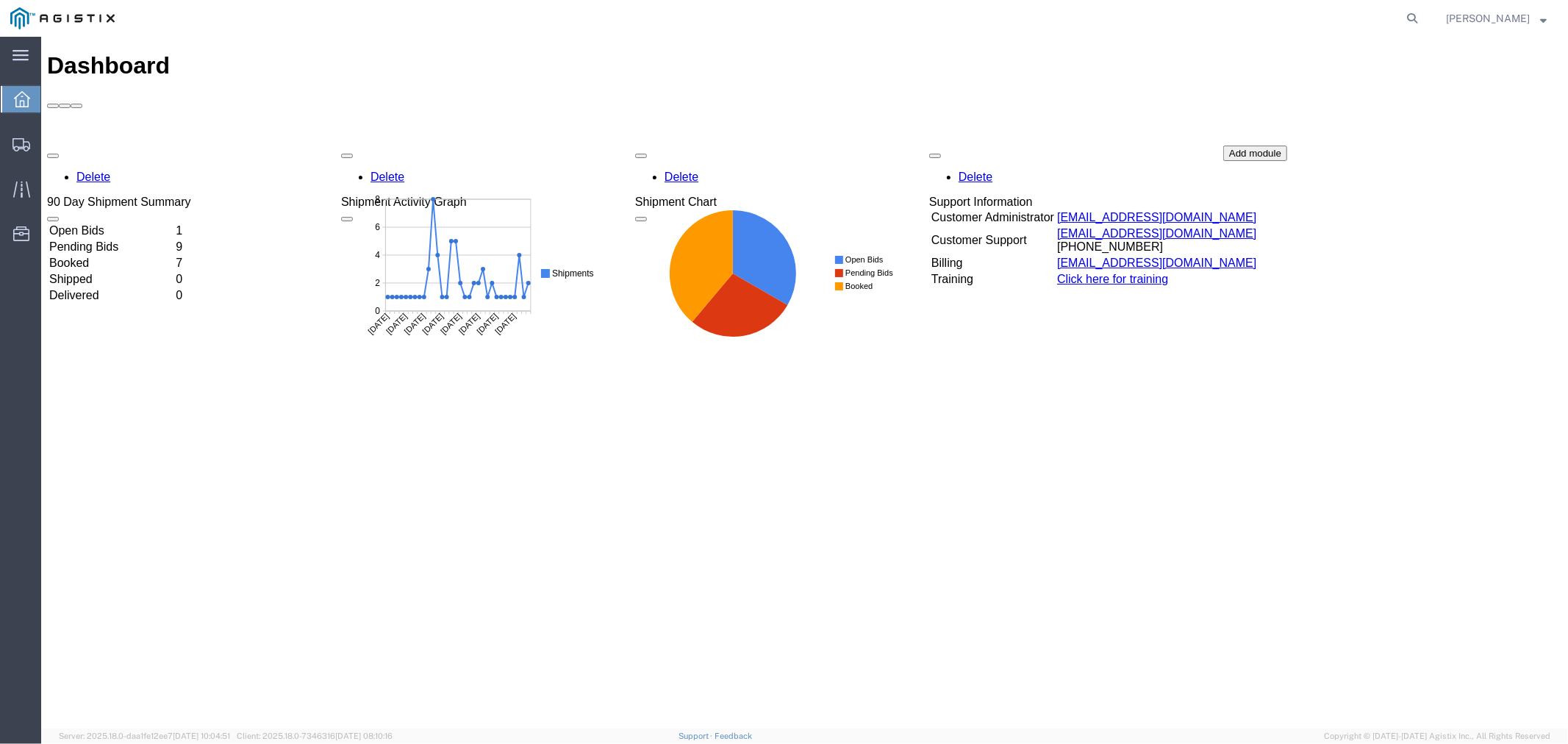
click at [124, 223] on td "Open Bids" at bounding box center [110, 230] width 125 height 14
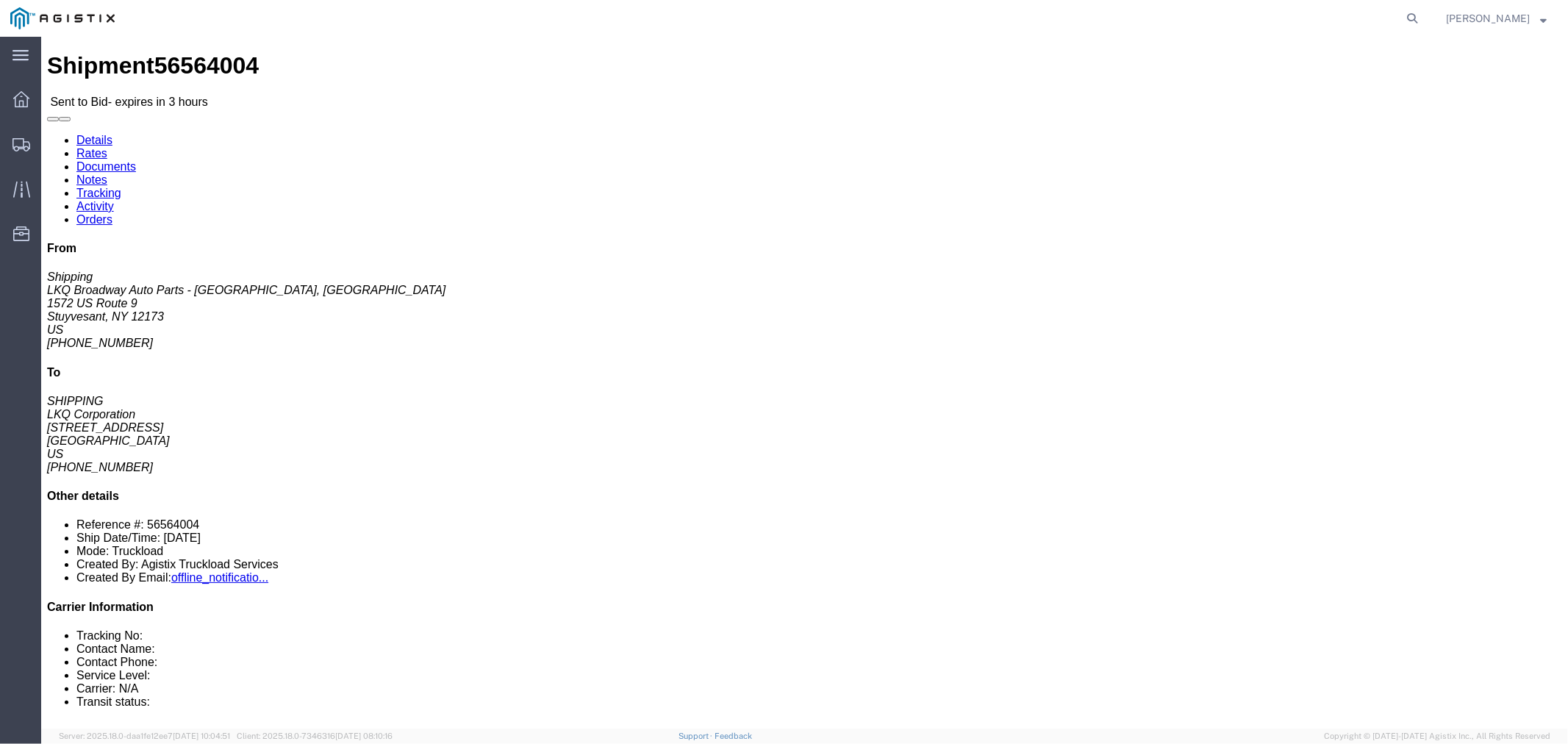
click button "button"
click link "Notes"
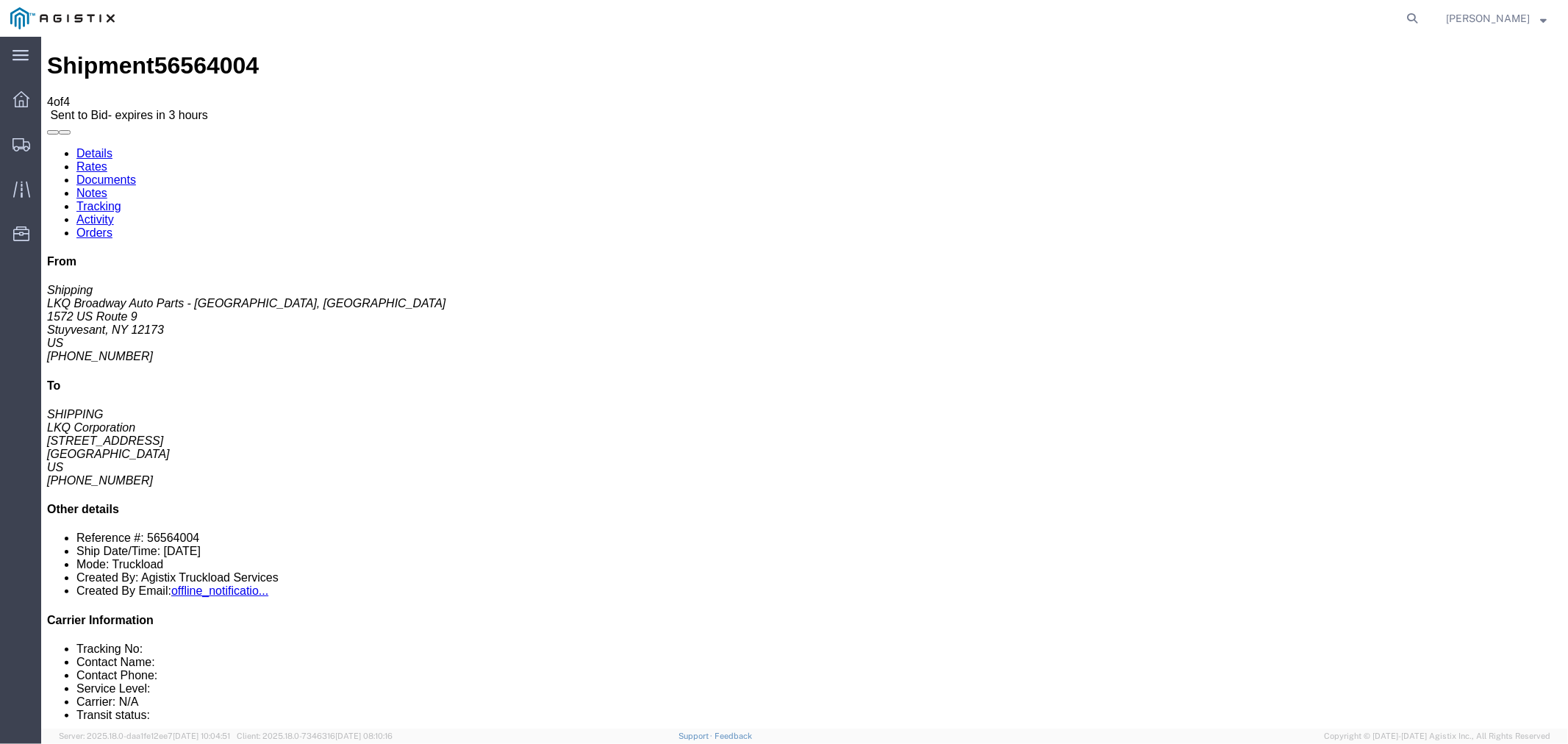
click at [107, 160] on link "Rates" at bounding box center [91, 166] width 31 height 13
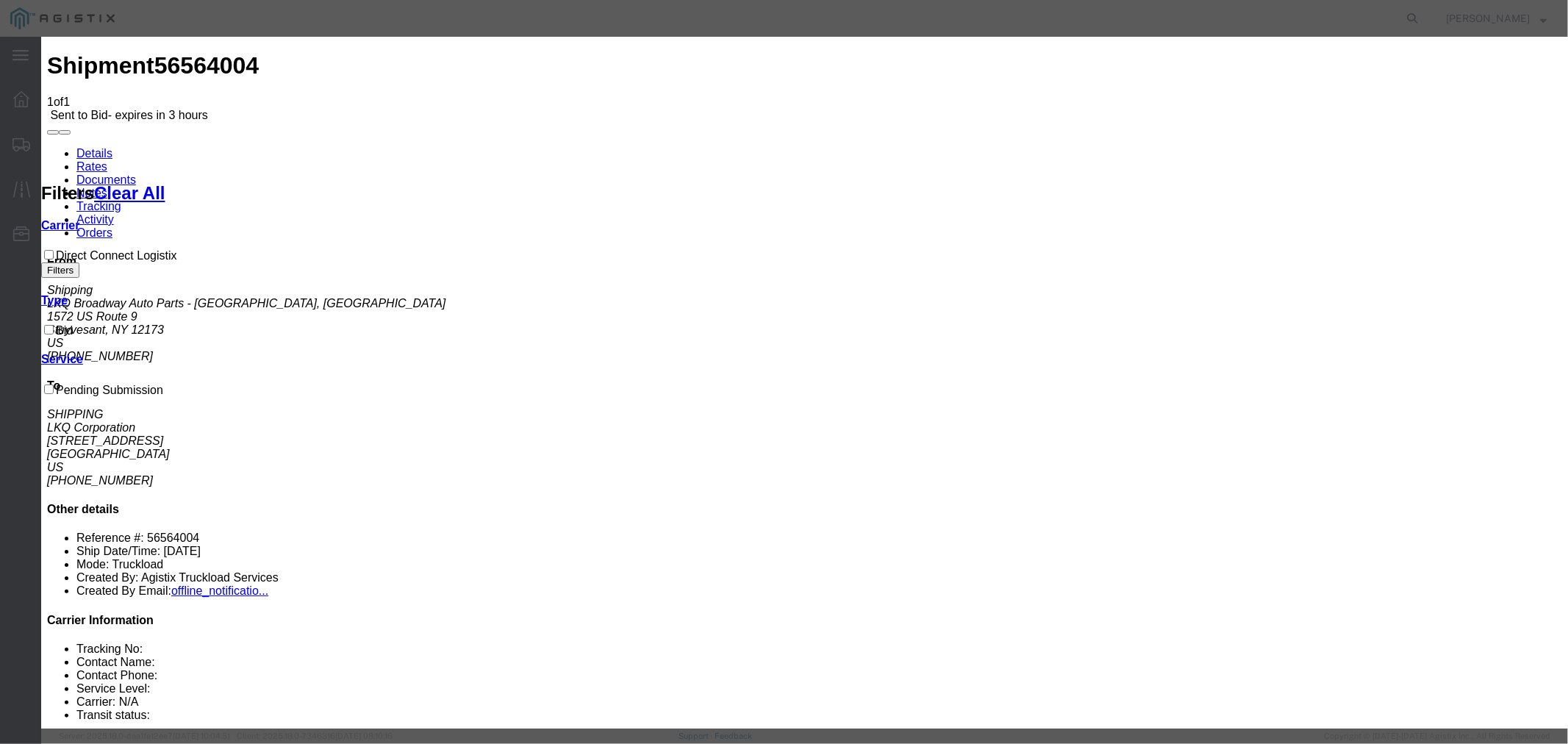
select select "4506"
select select "15907"
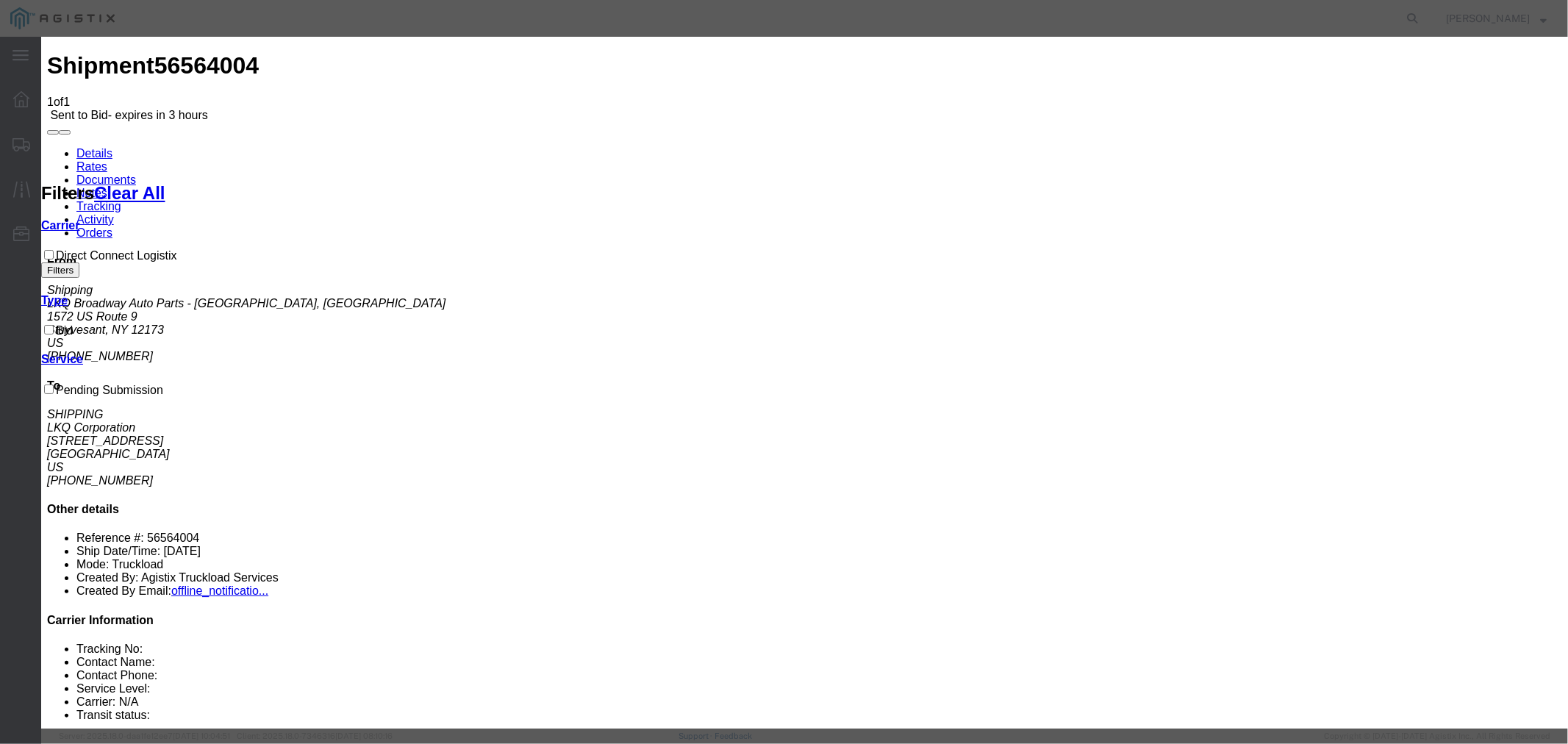
type input "DCL"
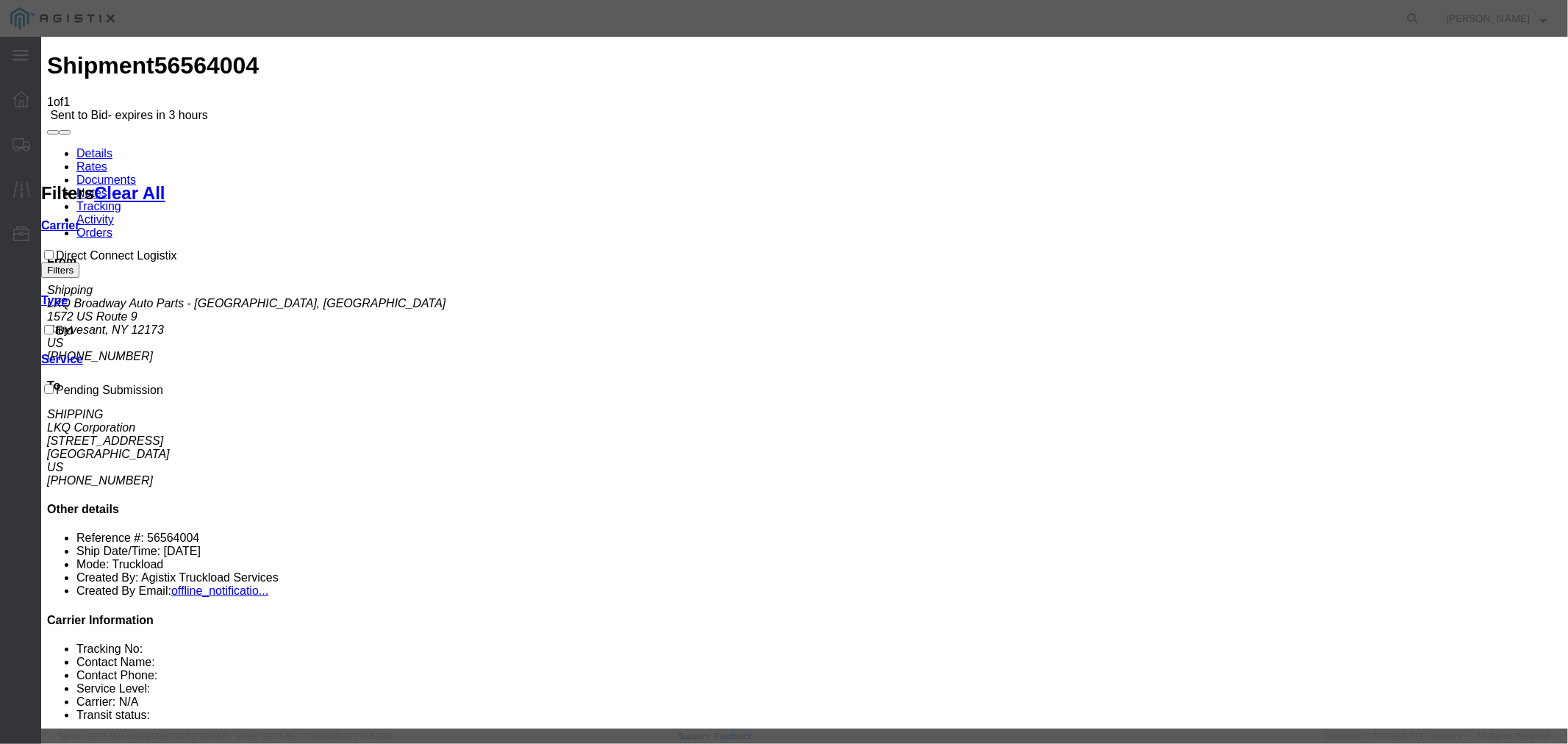
type input "2950"
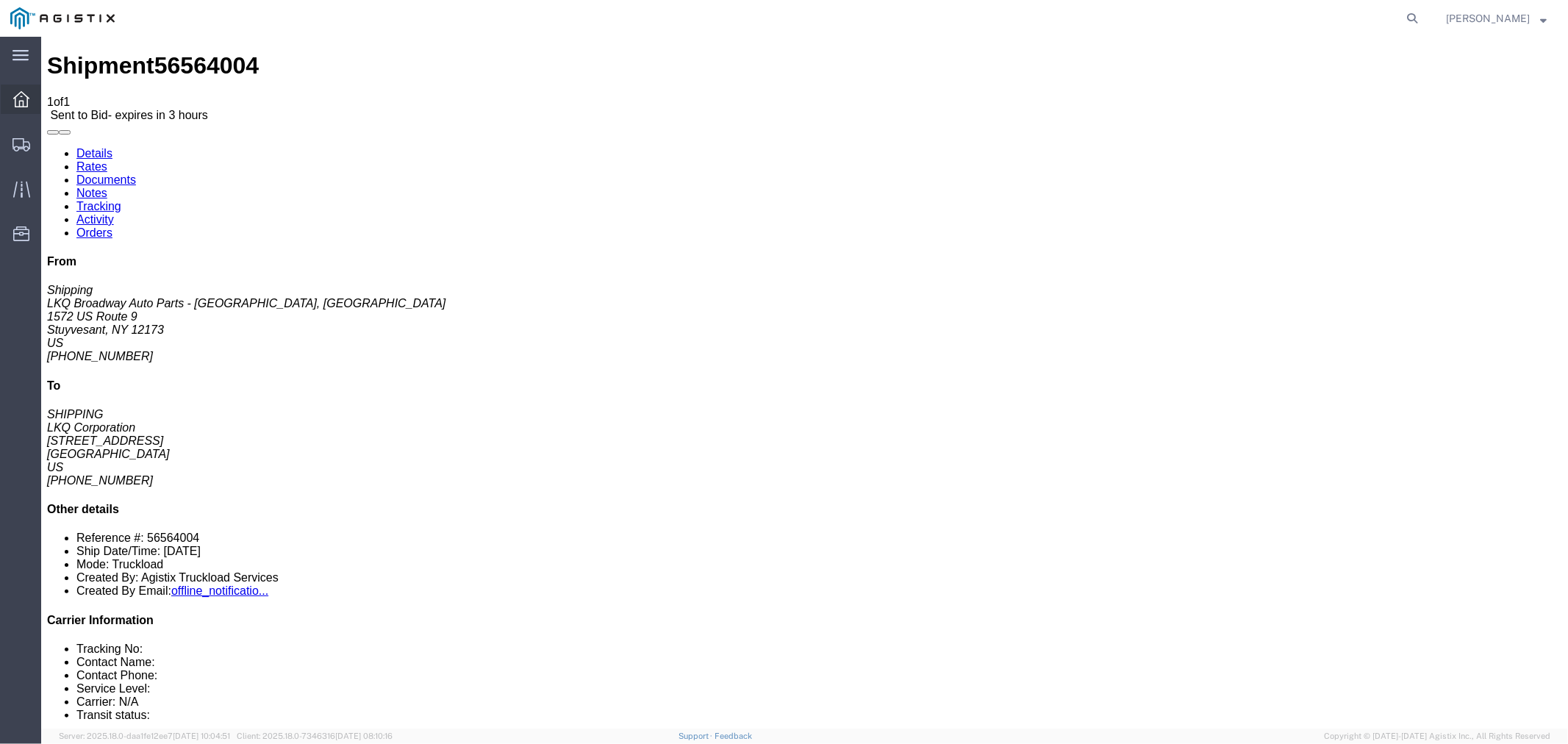
click at [32, 100] on div at bounding box center [22, 99] width 41 height 30
